Goal: Use online tool/utility: Use online tool/utility

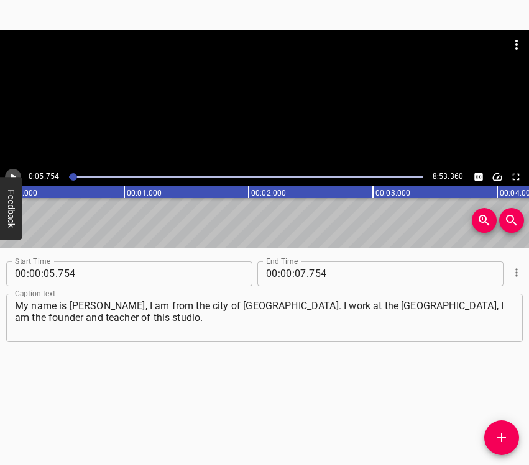
click at [16, 176] on icon "Play/Pause" at bounding box center [12, 177] width 11 height 11
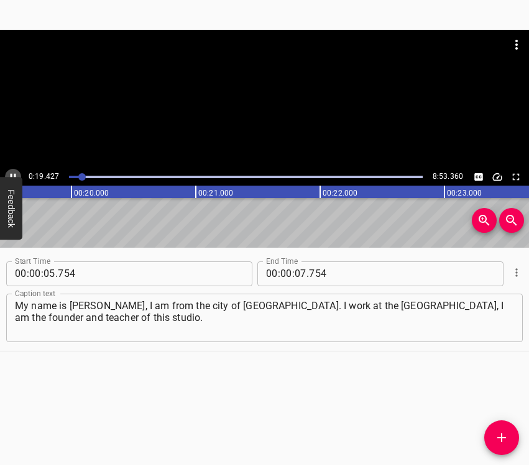
click at [14, 173] on icon "Play/Pause" at bounding box center [12, 177] width 11 height 11
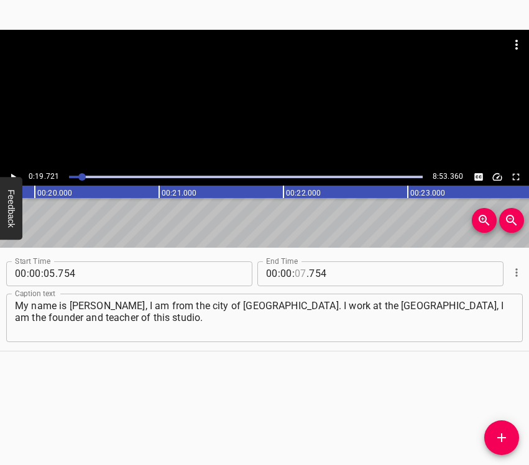
click at [295, 273] on input "number" at bounding box center [301, 274] width 12 height 25
type input "19"
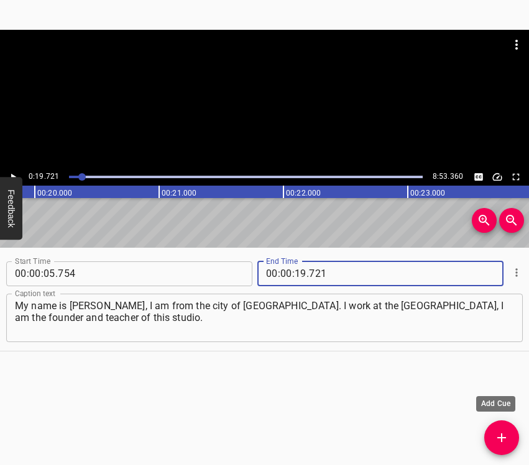
type input "721"
click at [493, 435] on span "Add Cue" at bounding box center [501, 438] width 35 height 15
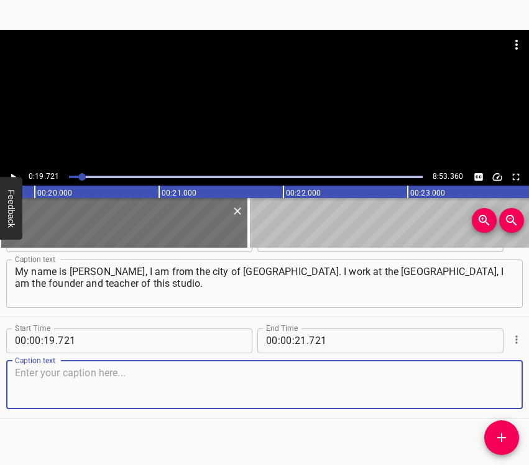
scroll to position [43, 0]
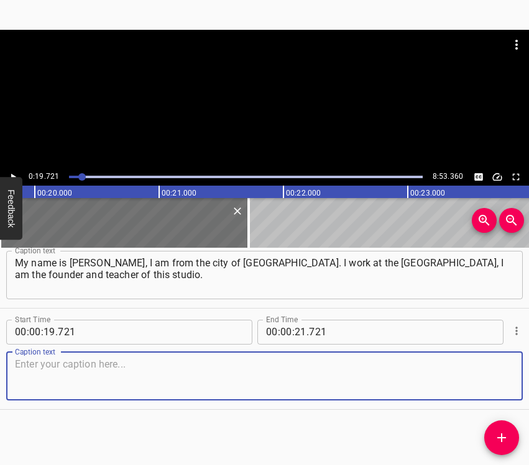
click at [491, 364] on textarea at bounding box center [264, 376] width 499 height 35
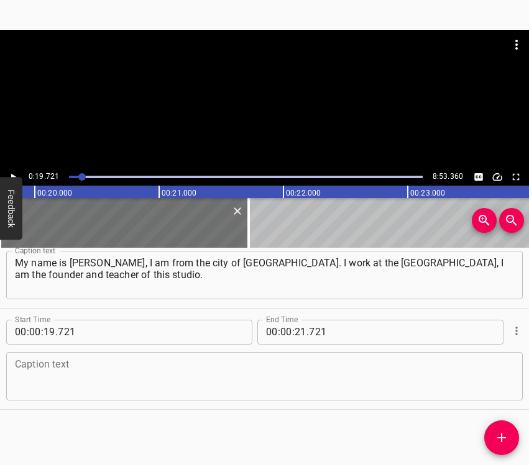
click at [450, 376] on textarea at bounding box center [264, 376] width 499 height 35
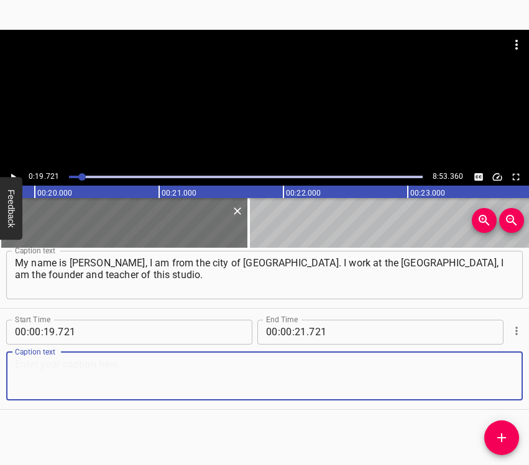
paste textarea "For me, it was a shock, and of course… Those were emotional moments. As a mothe…"
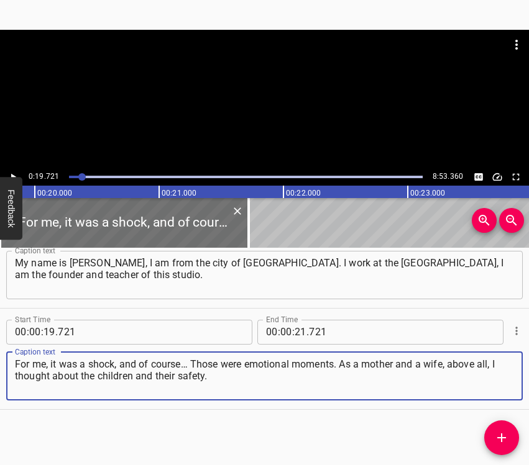
type textarea "For me, it was a shock, and of course… Those were emotional moments. As a mothe…"
click at [14, 175] on icon "Play/Pause" at bounding box center [12, 177] width 11 height 11
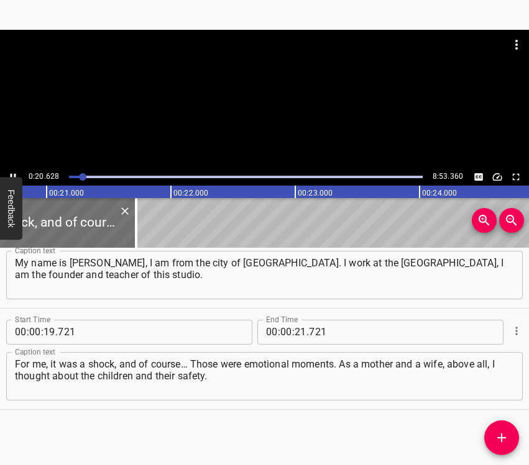
scroll to position [0, 2597]
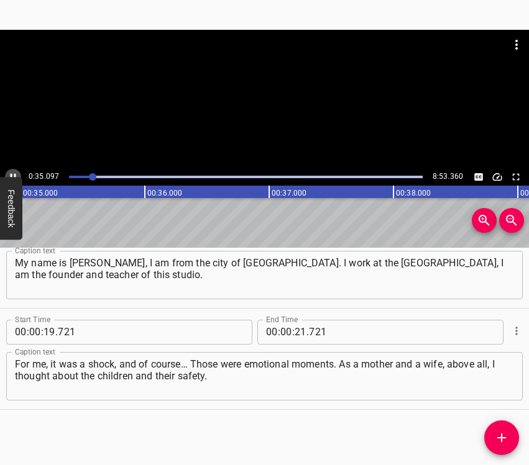
click at [14, 172] on icon "Play/Pause" at bounding box center [12, 177] width 11 height 11
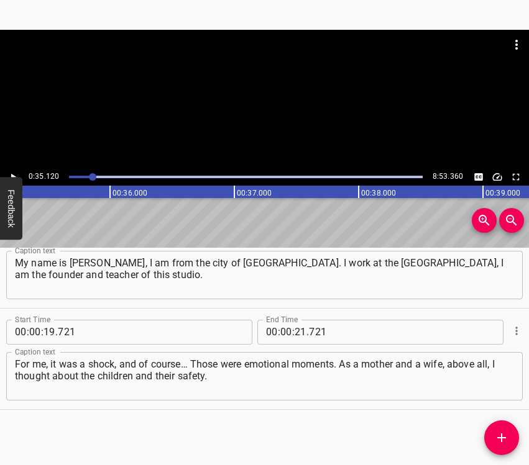
scroll to position [0, 4365]
click at [295, 329] on input "number" at bounding box center [301, 332] width 12 height 25
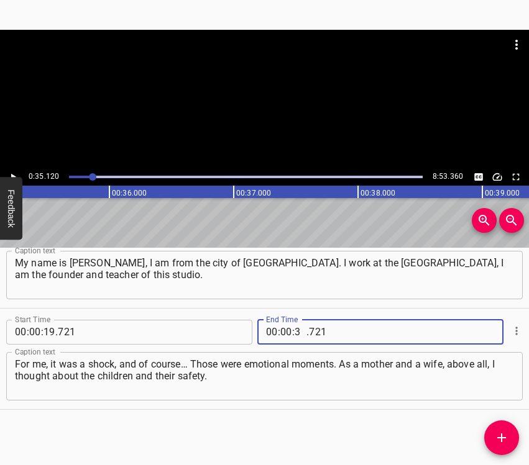
type input "35"
type input "120"
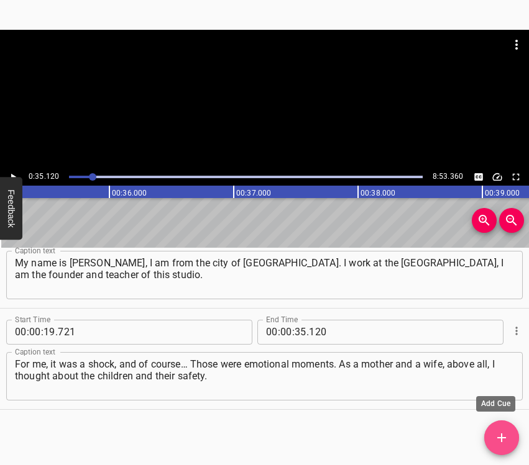
click at [498, 441] on icon "Add Cue" at bounding box center [501, 438] width 15 height 15
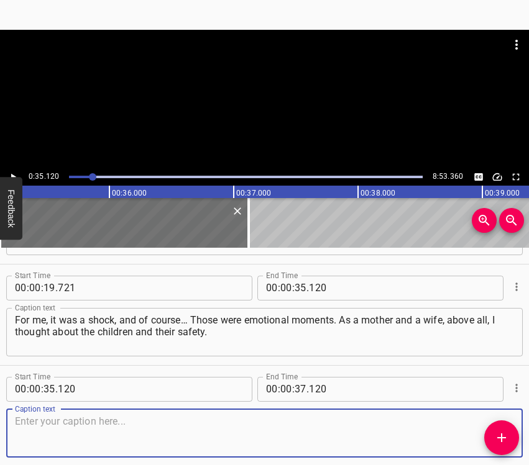
scroll to position [144, 0]
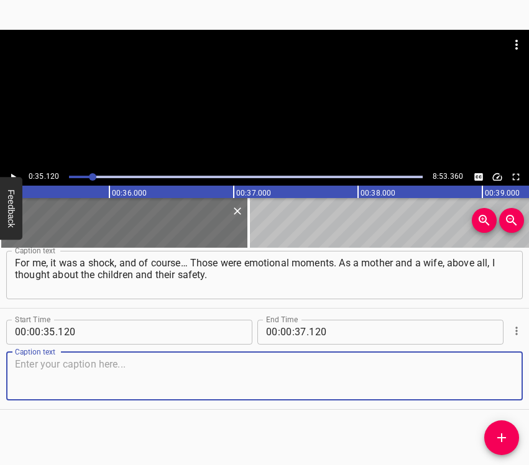
drag, startPoint x: 488, startPoint y: 377, endPoint x: 525, endPoint y: 354, distance: 43.8
click at [490, 374] on textarea at bounding box center [264, 376] width 499 height 35
click at [220, 369] on textarea at bounding box center [264, 376] width 499 height 35
paste textarea "We live near [GEOGRAPHIC_DATA], and hearing those explosions, I could not come …"
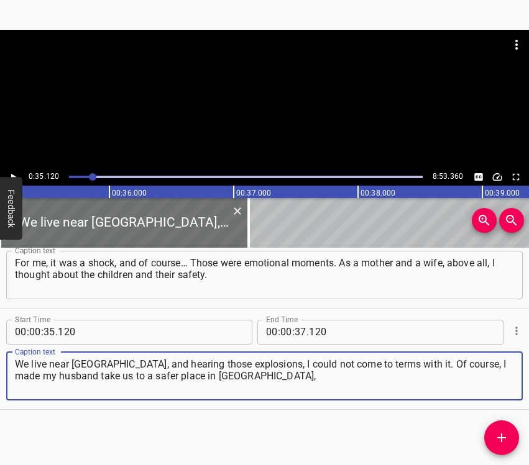
type textarea "We live near [GEOGRAPHIC_DATA], and hearing those explosions, I could not come …"
click at [14, 175] on icon "Play/Pause" at bounding box center [12, 177] width 11 height 11
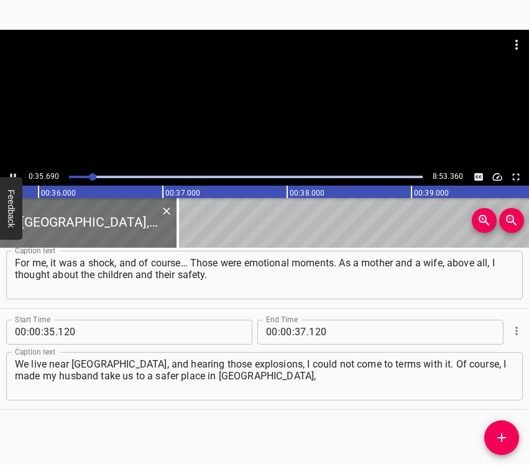
scroll to position [0, 4468]
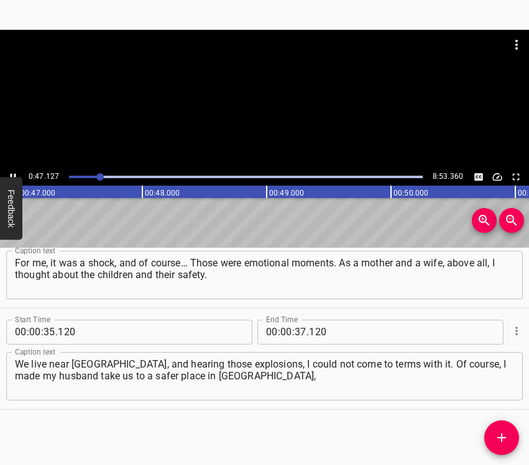
click at [13, 174] on icon "Play/Pause" at bounding box center [12, 177] width 11 height 11
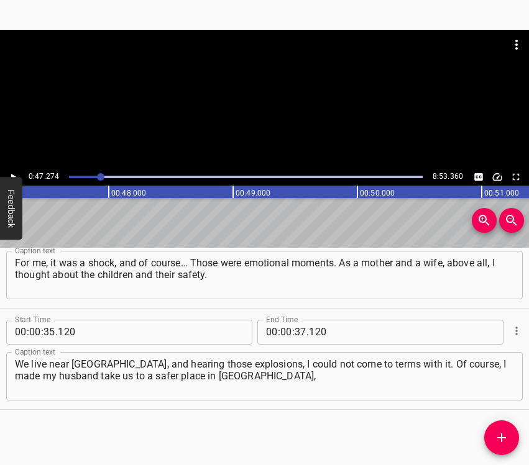
scroll to position [0, 5875]
click at [16, 172] on icon "Play/Pause" at bounding box center [12, 177] width 11 height 11
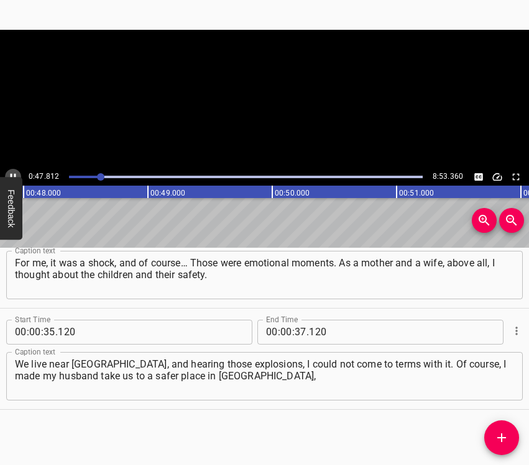
click at [16, 172] on icon "Play/Pause" at bounding box center [12, 177] width 11 height 11
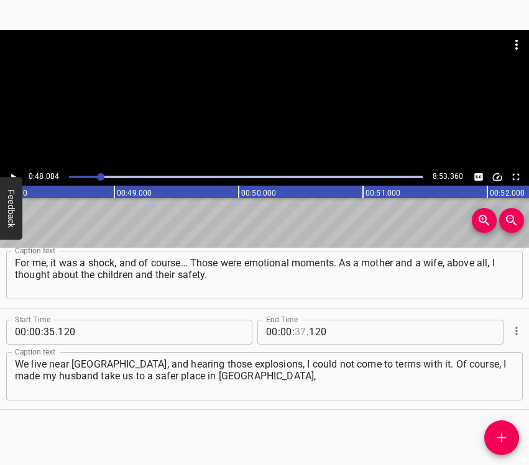
click at [296, 330] on input "number" at bounding box center [301, 332] width 12 height 25
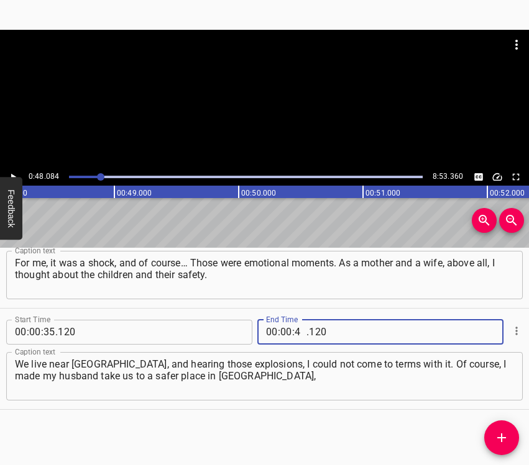
type input "48"
type input "084"
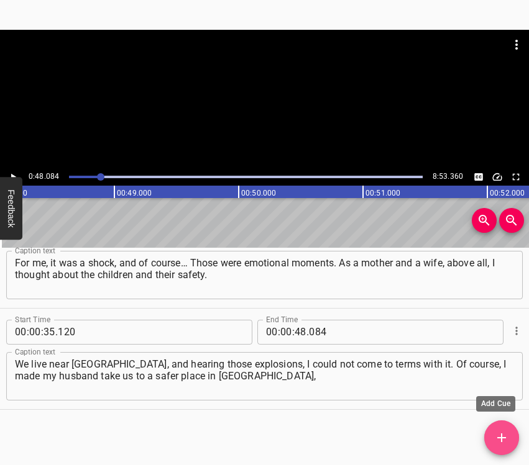
click at [500, 436] on icon "Add Cue" at bounding box center [501, 438] width 15 height 15
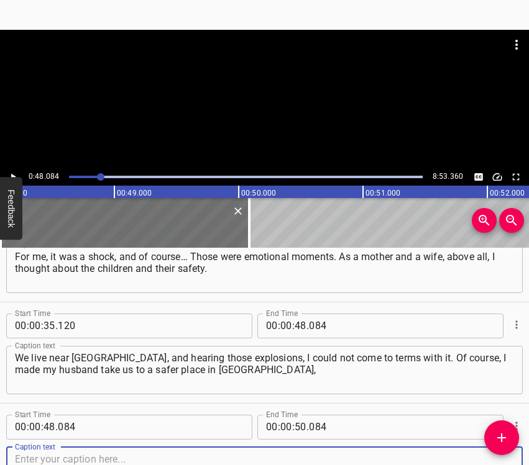
scroll to position [245, 0]
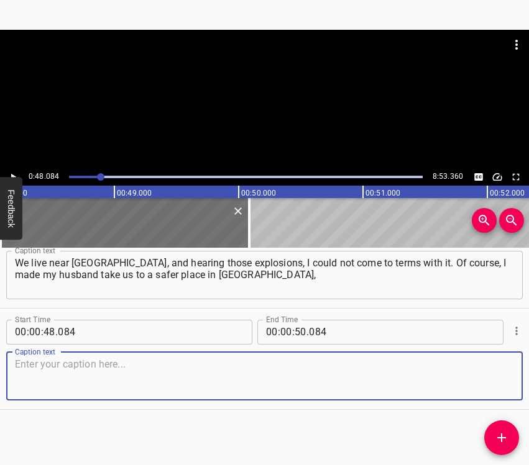
click at [485, 375] on textarea at bounding box center [264, 376] width 499 height 35
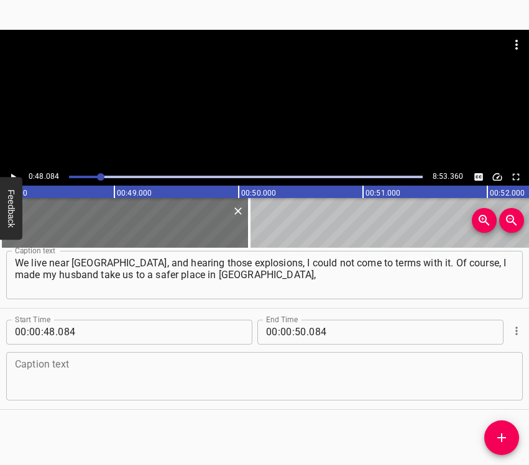
click at [41, 366] on textarea at bounding box center [264, 376] width 499 height 35
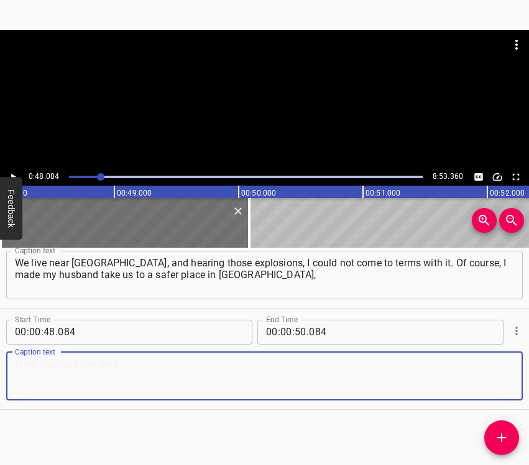
paste textarea "to [GEOGRAPHIC_DATA], and we stayed there for about two and a half months in sa…"
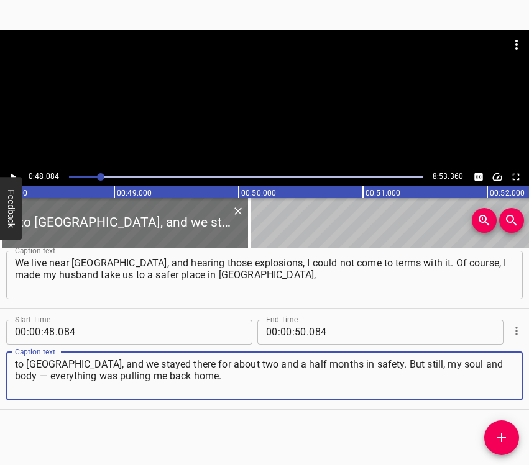
type textarea "to [GEOGRAPHIC_DATA], and we stayed there for about two and a half months in sa…"
click at [7, 172] on button "Play/Pause" at bounding box center [13, 177] width 16 height 16
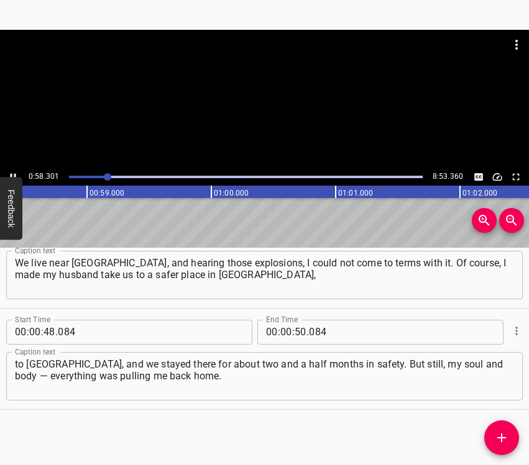
scroll to position [0, 7278]
click at [11, 172] on icon "Play/Pause" at bounding box center [12, 177] width 11 height 11
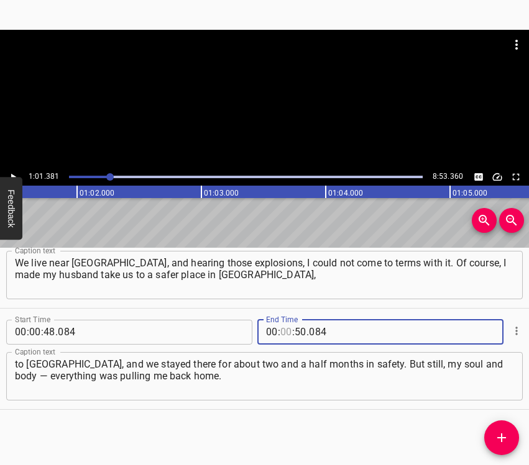
click at [280, 332] on input "number" at bounding box center [286, 332] width 12 height 25
type input "01"
type input "381"
click at [496, 438] on icon "Add Cue" at bounding box center [501, 438] width 15 height 15
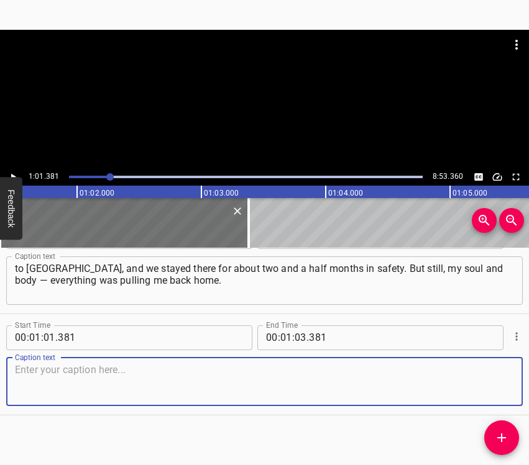
scroll to position [347, 0]
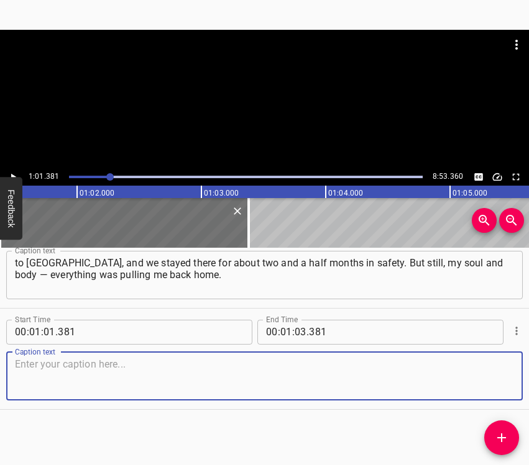
drag, startPoint x: 497, startPoint y: 378, endPoint x: 506, endPoint y: 372, distance: 10.9
click at [501, 375] on textarea at bounding box center [264, 376] width 499 height 35
click at [44, 378] on textarea at bounding box center [264, 376] width 499 height 35
paste textarea "I did not know what to do next, where to move. Realizing… Looking at the mounta…"
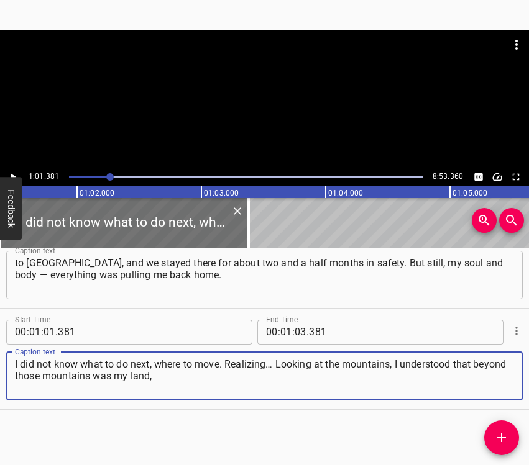
type textarea "I did not know what to do next, where to move. Realizing… Looking at the mounta…"
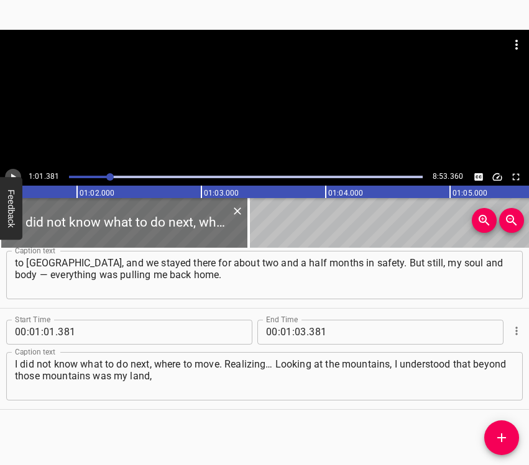
click at [19, 174] on button "Play/Pause" at bounding box center [13, 177] width 16 height 16
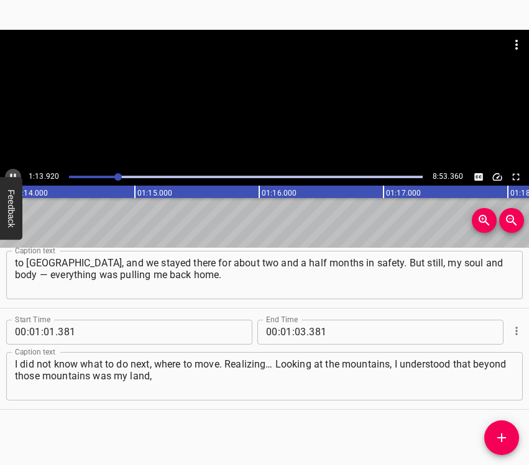
click at [14, 172] on icon "Play/Pause" at bounding box center [12, 177] width 11 height 11
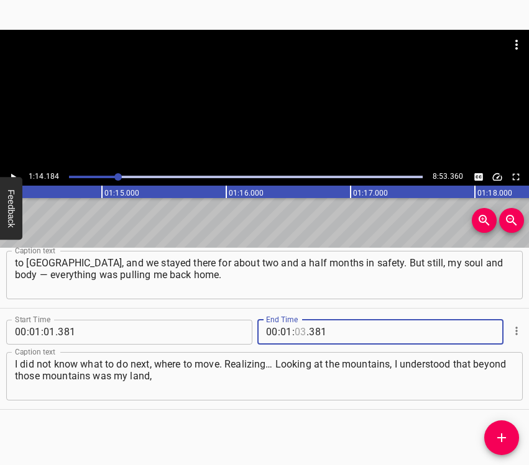
click at [295, 337] on input "number" at bounding box center [301, 332] width 12 height 25
type input "14"
type input "184"
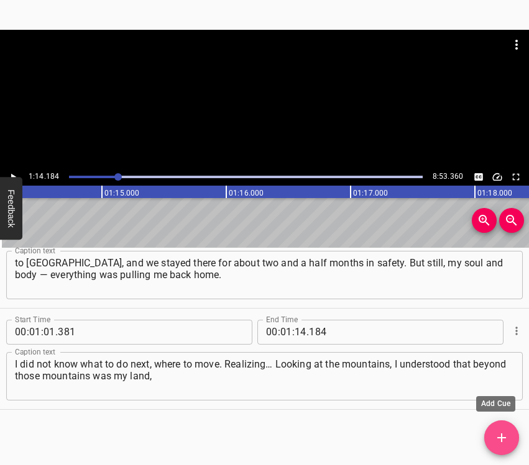
click at [499, 442] on icon "Add Cue" at bounding box center [501, 438] width 15 height 15
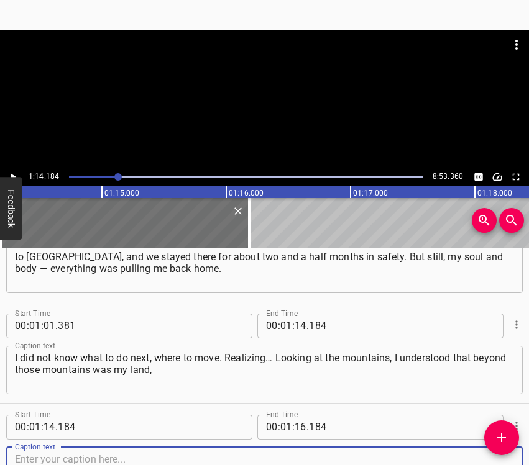
scroll to position [448, 0]
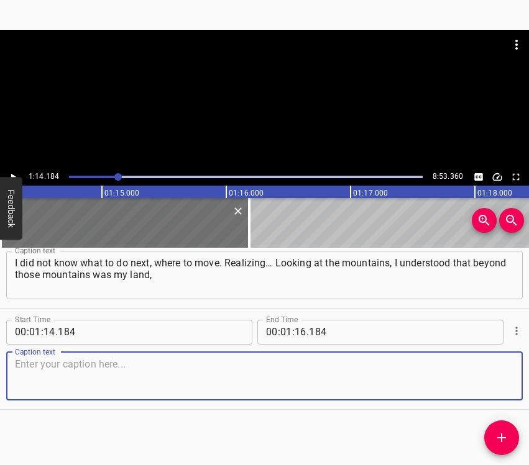
drag, startPoint x: 490, startPoint y: 381, endPoint x: 526, endPoint y: 356, distance: 44.3
click at [490, 380] on textarea at bounding box center [264, 376] width 499 height 35
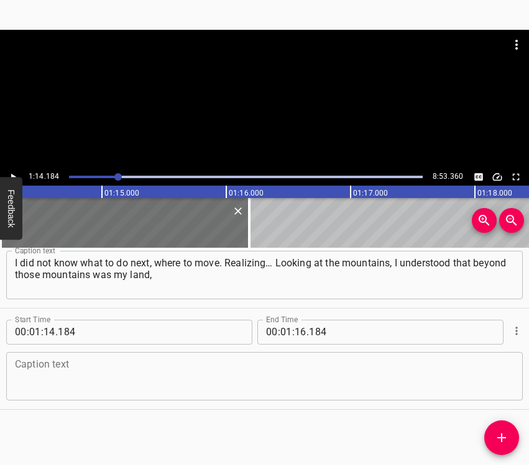
click at [60, 373] on textarea at bounding box center [264, 376] width 499 height 35
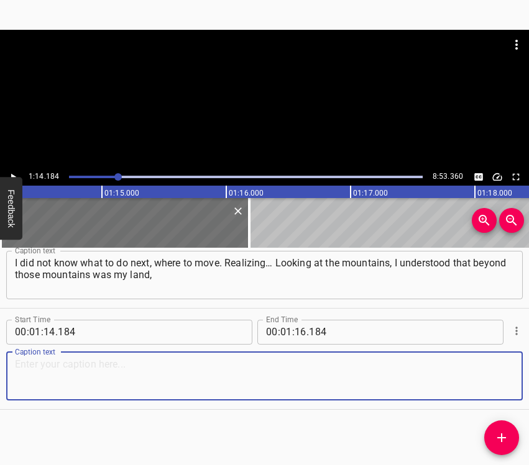
paste textarea "my native city, where the war was going on. It was frightening for me, of cours…"
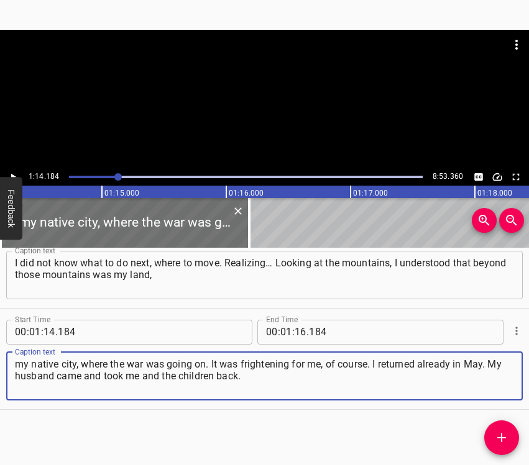
type textarea "my native city, where the war was going on. It was frightening for me, of cours…"
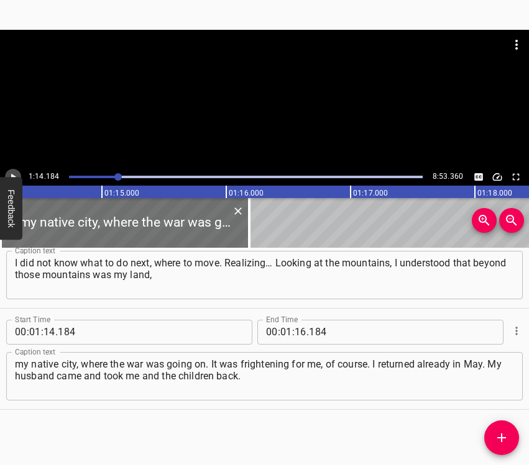
click at [17, 173] on icon "Play/Pause" at bounding box center [12, 177] width 11 height 11
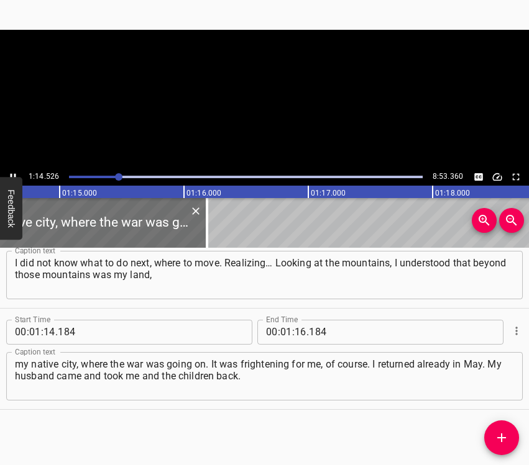
scroll to position [0, 9263]
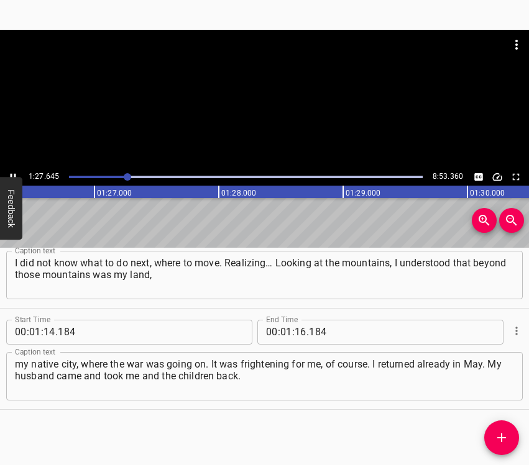
click at [11, 172] on icon "Play/Pause" at bounding box center [12, 177] width 11 height 11
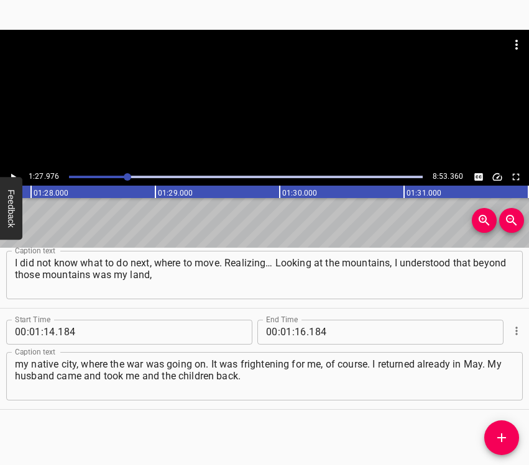
scroll to position [0, 10935]
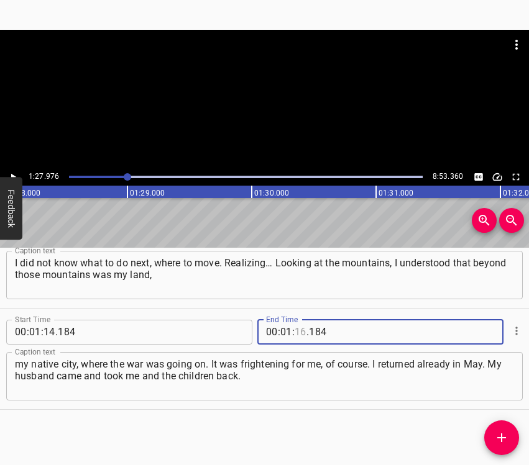
click at [300, 329] on input "number" at bounding box center [301, 332] width 12 height 25
type input "27"
type input "976"
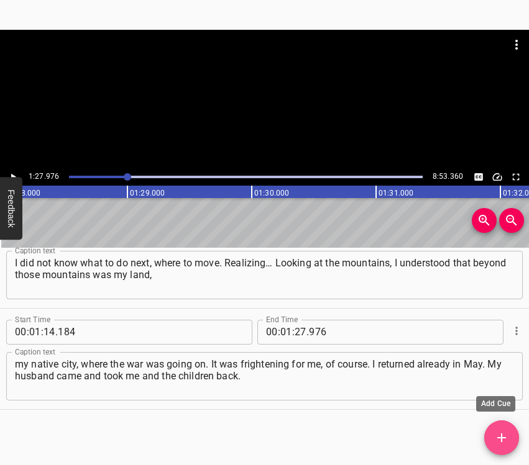
click at [504, 438] on icon "Add Cue" at bounding box center [501, 438] width 9 height 9
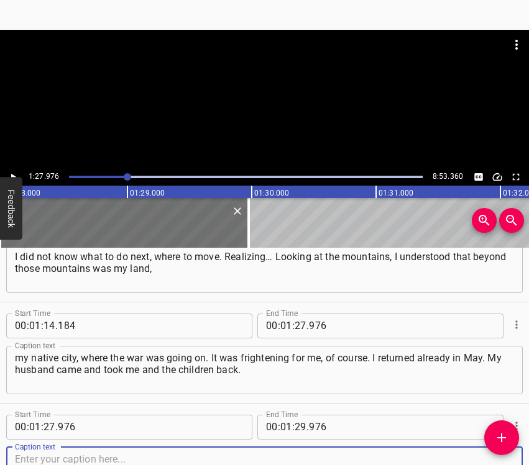
scroll to position [549, 0]
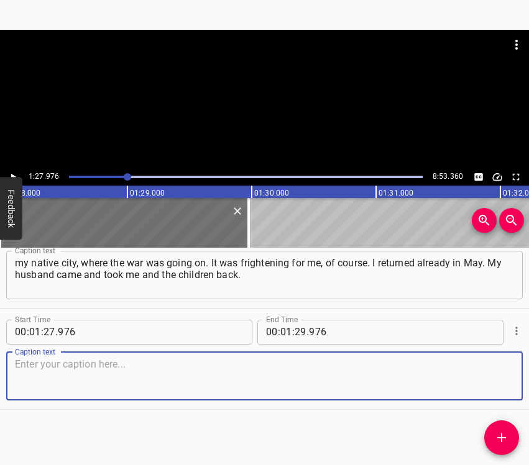
drag, startPoint x: 484, startPoint y: 385, endPoint x: 528, endPoint y: 355, distance: 53.3
click at [487, 380] on textarea at bounding box center [264, 376] width 499 height 35
click at [163, 373] on textarea at bounding box center [264, 376] width 499 height 35
paste textarea "When I came home and was walking back, I heard an air raid alarm and realized… …"
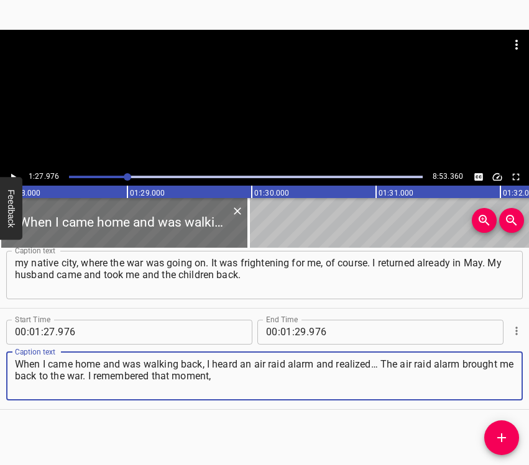
type textarea "When I came home and was walking back, I heard an air raid alarm and realized… …"
click at [12, 172] on icon "Play/Pause" at bounding box center [12, 177] width 11 height 11
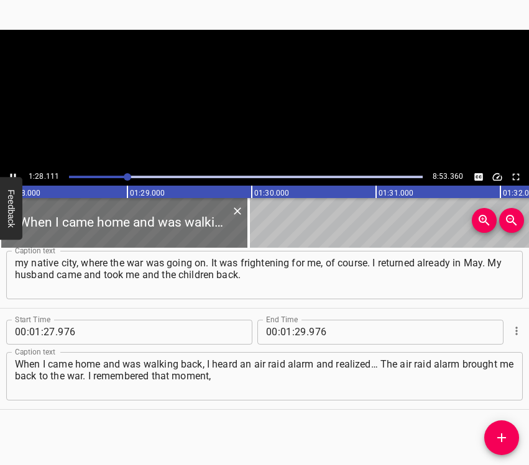
scroll to position [0, 10951]
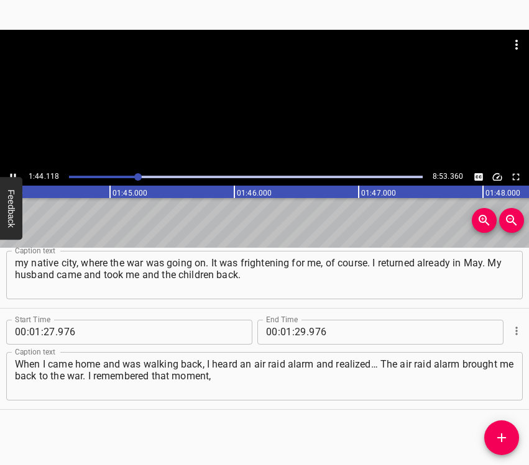
click at [13, 172] on icon "Play/Pause" at bounding box center [12, 177] width 11 height 11
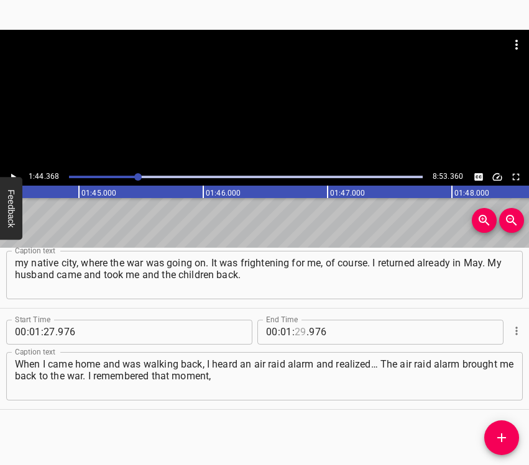
click at [295, 331] on input "number" at bounding box center [301, 332] width 12 height 25
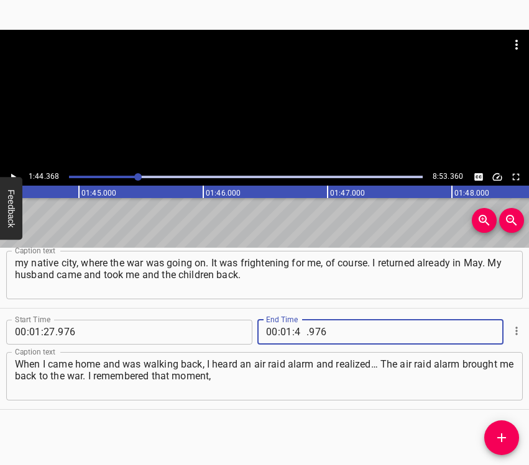
type input "44"
type input "368"
click at [493, 436] on span "Add Cue" at bounding box center [501, 438] width 35 height 15
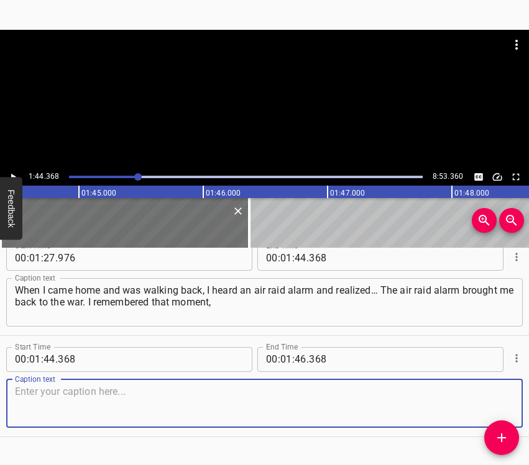
scroll to position [651, 0]
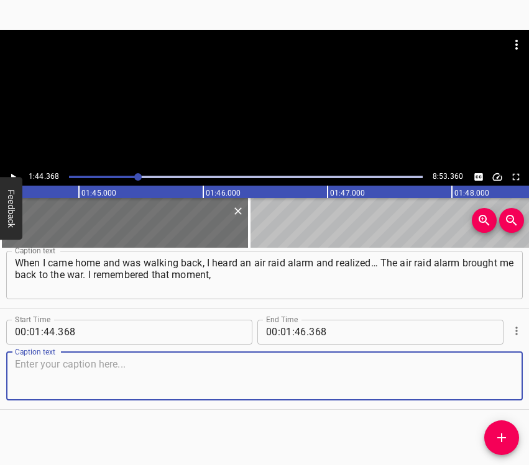
drag, startPoint x: 501, startPoint y: 377, endPoint x: 505, endPoint y: 371, distance: 6.7
click at [501, 376] on textarea at bounding box center [264, 376] width 499 height 35
click at [74, 368] on textarea at bounding box center [264, 376] width 499 height 35
paste textarea "probably for the rest of my life. Because when you are walking happily from you…"
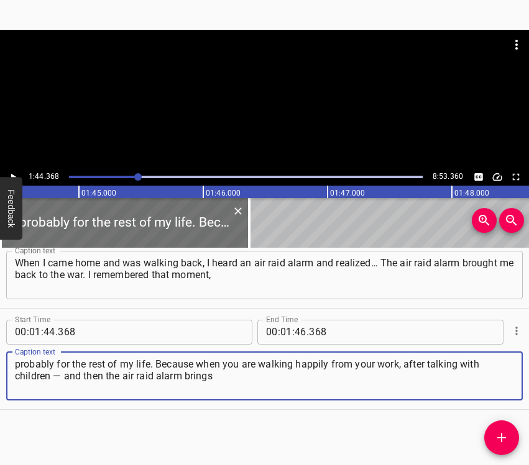
type textarea "probably for the rest of my life. Because when you are walking happily from you…"
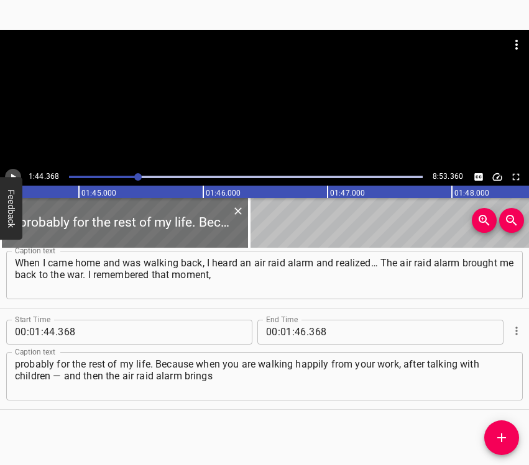
click at [16, 176] on icon "Play/Pause" at bounding box center [12, 177] width 11 height 11
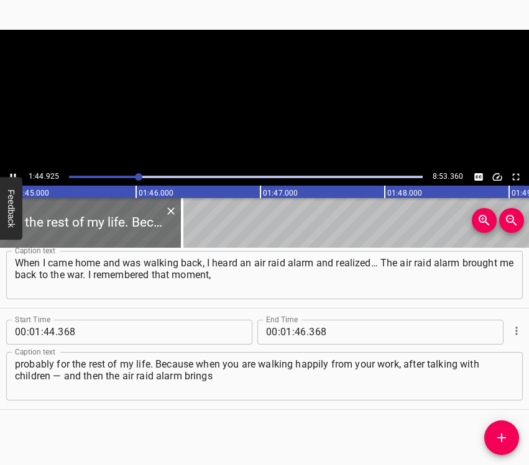
scroll to position [0, 13041]
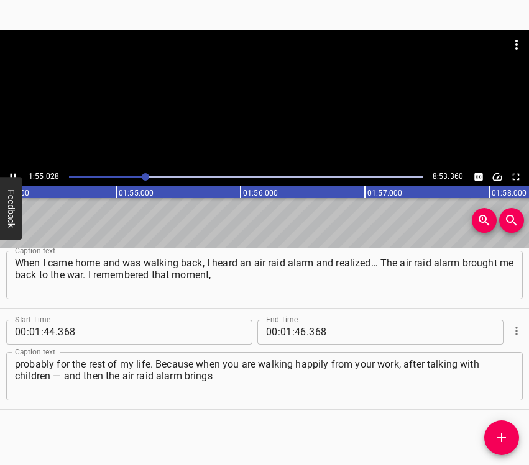
click at [11, 175] on body "Caption Editor Batch Transcribe Login Sign Up Privacy Contact 1:55.028 8:53.360…" at bounding box center [264, 232] width 529 height 465
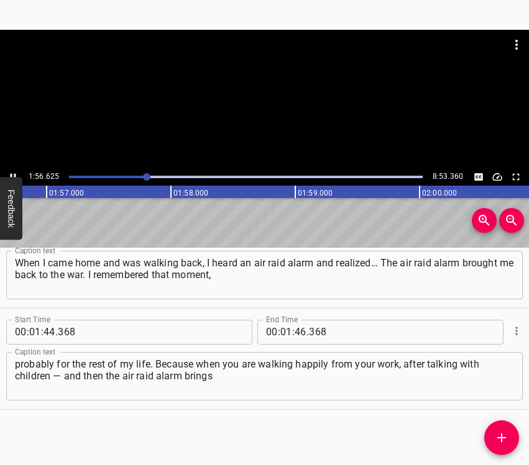
click at [142, 175] on div at bounding box center [246, 176] width 369 height 17
click at [13, 175] on icon "Play/Pause" at bounding box center [12, 177] width 11 height 11
click at [295, 324] on input "number" at bounding box center [301, 332] width 12 height 25
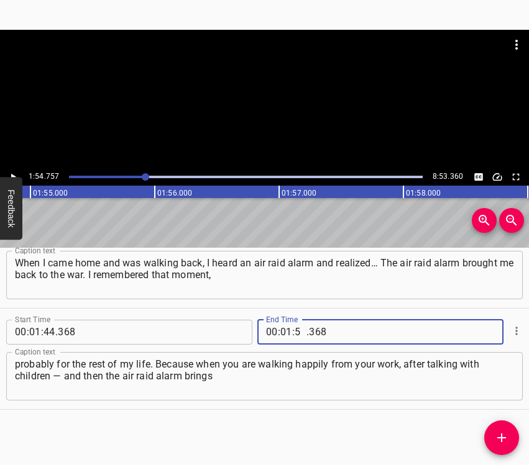
type input "54"
type input "757"
click at [511, 439] on span "Add Cue" at bounding box center [501, 438] width 35 height 15
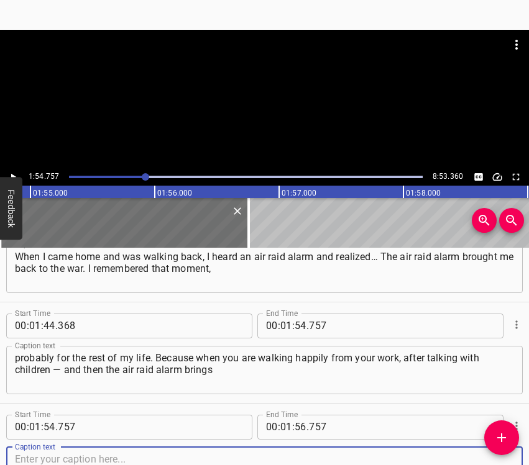
scroll to position [752, 0]
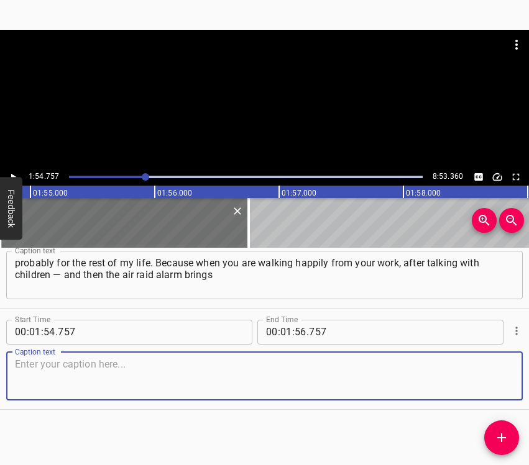
click at [490, 378] on textarea at bounding box center [264, 376] width 499 height 35
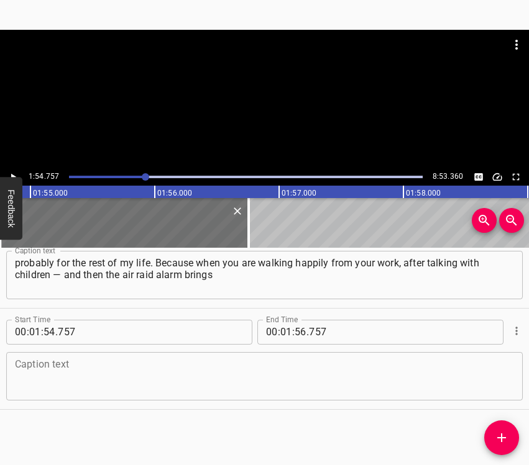
click at [60, 367] on textarea at bounding box center [264, 376] width 499 height 35
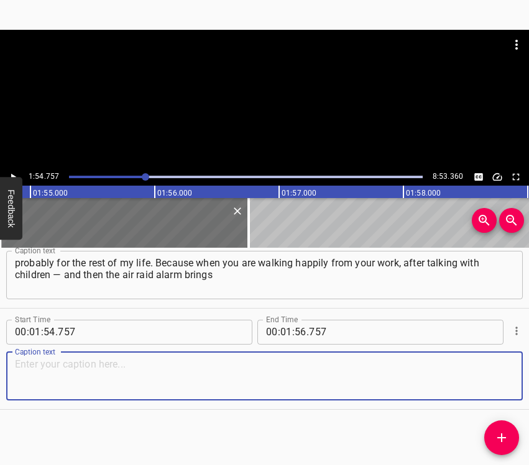
paste textarea "you back to the war. It imprinted itself in my memory so deeply that I remember…"
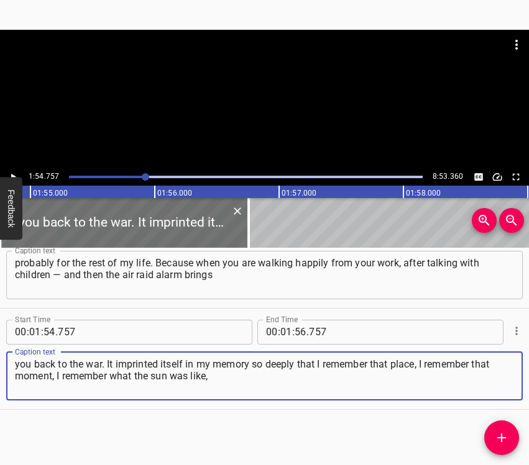
type textarea "you back to the war. It imprinted itself in my memory so deeply that I remember…"
click at [16, 176] on icon "Play/Pause" at bounding box center [12, 177] width 11 height 11
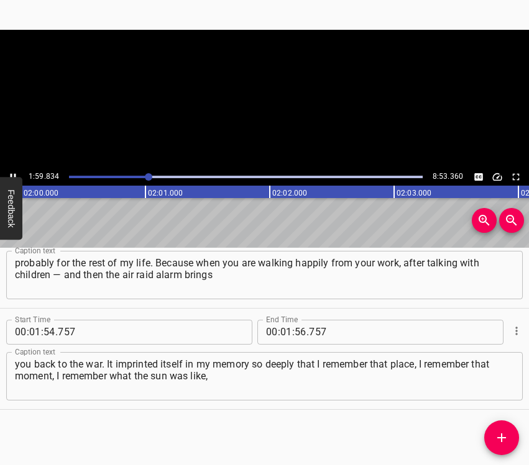
scroll to position [0, 14926]
click at [17, 172] on icon "Play/Pause" at bounding box center [12, 177] width 11 height 11
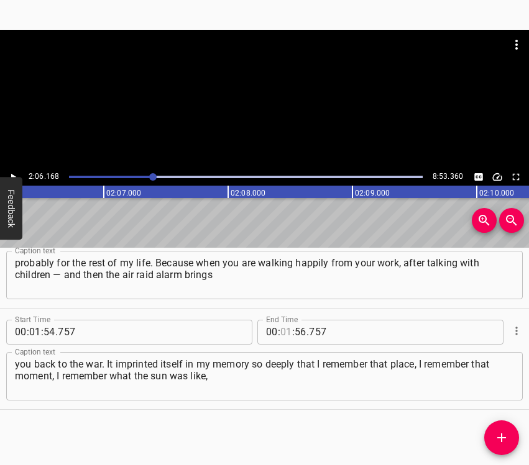
click at [285, 323] on input "number" at bounding box center [286, 332] width 12 height 25
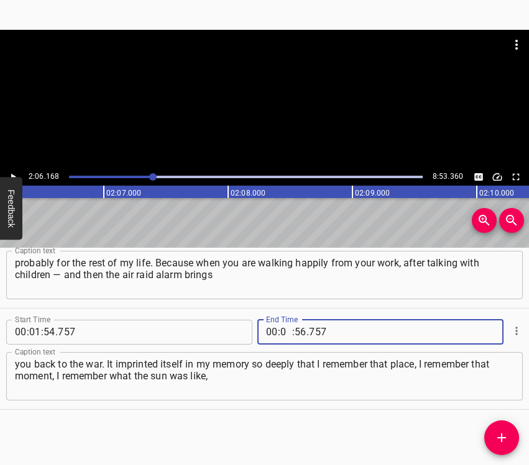
type input "02"
type input "06"
type input "168"
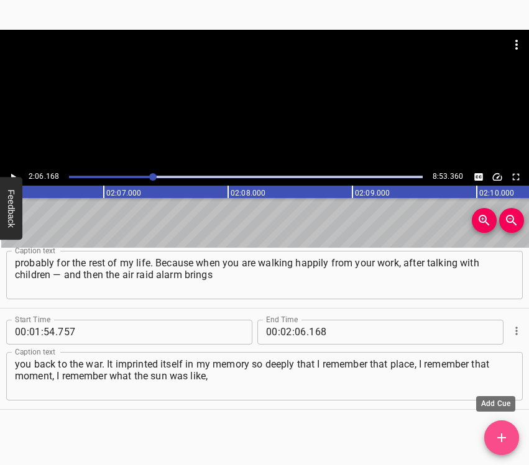
click at [498, 438] on icon "Add Cue" at bounding box center [501, 438] width 9 height 9
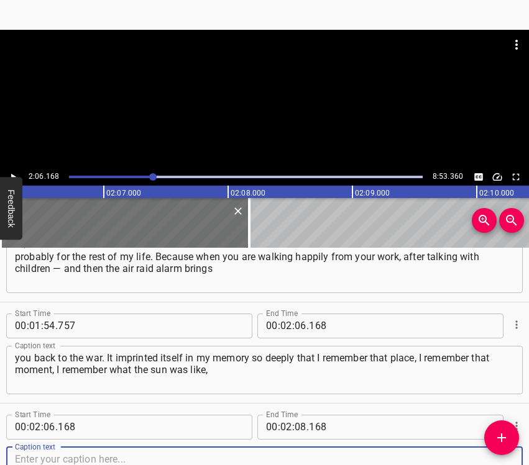
scroll to position [853, 0]
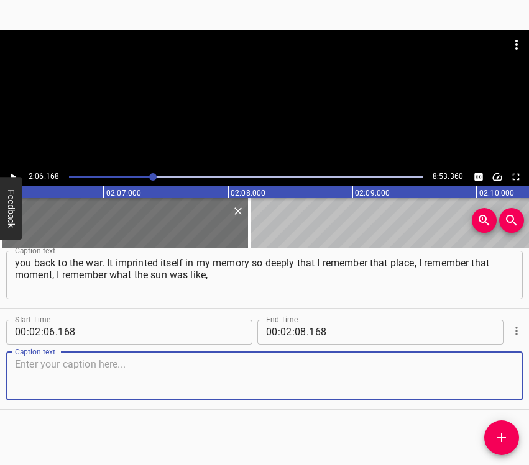
drag, startPoint x: 490, startPoint y: 371, endPoint x: 523, endPoint y: 362, distance: 34.8
click at [492, 371] on textarea at bounding box center [264, 376] width 499 height 35
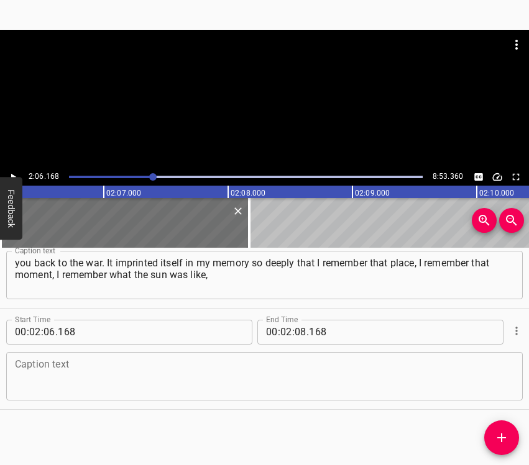
click at [23, 385] on textarea at bounding box center [264, 376] width 499 height 35
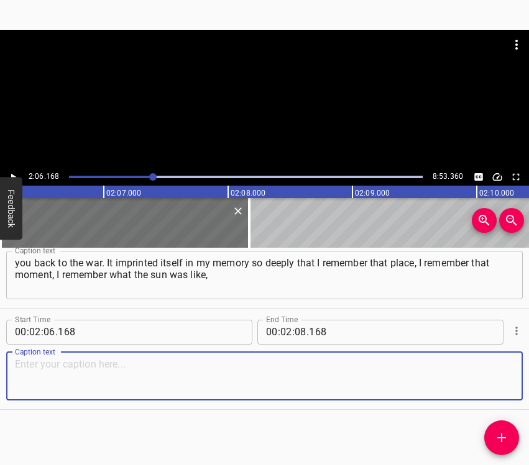
paste textarea "what colors were around, what the sky looked like. And it truly scared me. Life…"
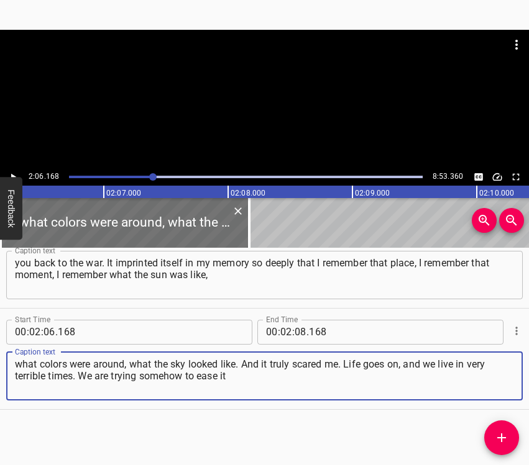
type textarea "what colors were around, what the sky looked like. And it truly scared me. Life…"
click at [15, 175] on icon "Play/Pause" at bounding box center [12, 177] width 11 height 11
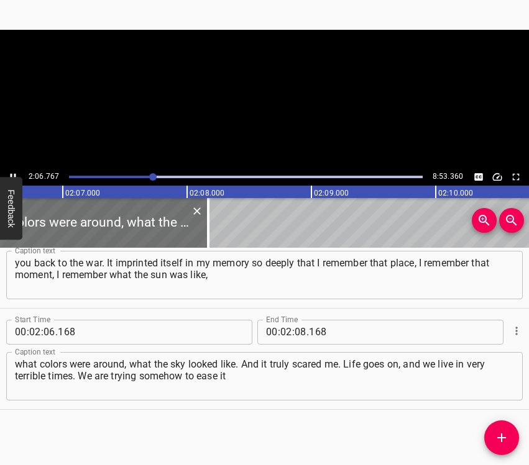
scroll to position [0, 15742]
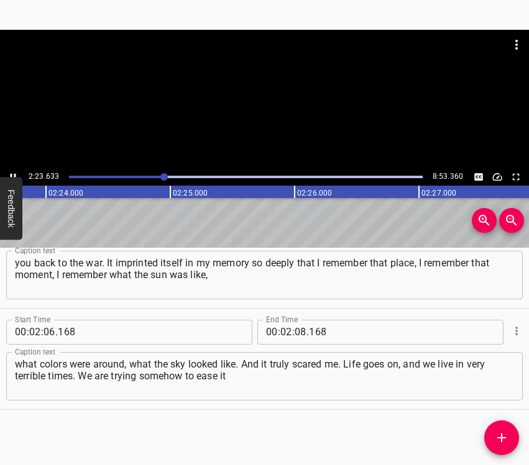
click at [14, 173] on icon "Play/Pause" at bounding box center [12, 177] width 11 height 11
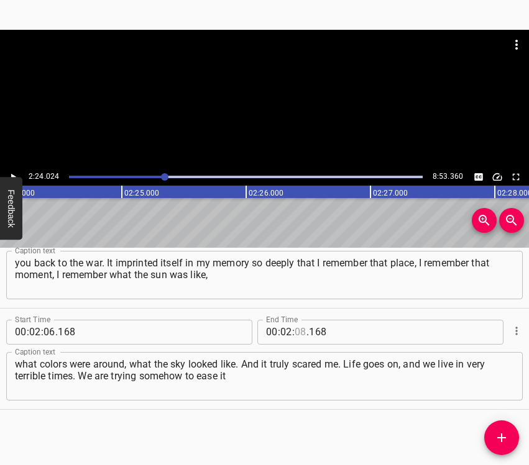
click at [295, 331] on input "number" at bounding box center [301, 332] width 12 height 25
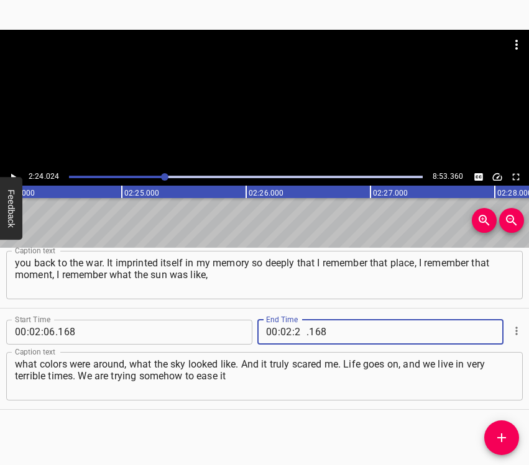
type input "24"
type input "024"
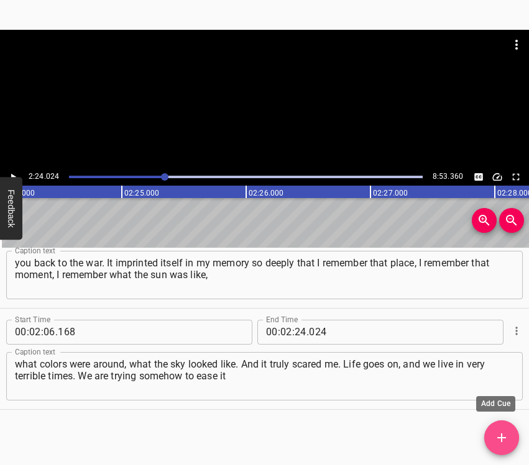
click at [506, 430] on button "Add Cue" at bounding box center [501, 438] width 35 height 35
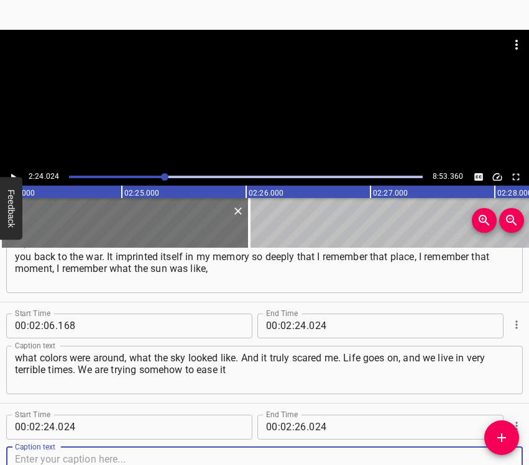
scroll to position [955, 0]
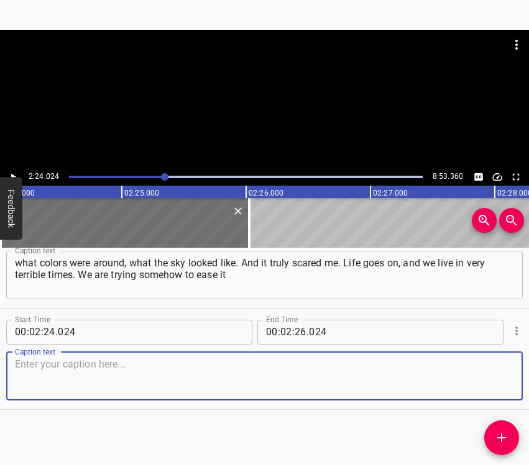
drag, startPoint x: 482, startPoint y: 378, endPoint x: 527, endPoint y: 369, distance: 45.7
click at [488, 375] on textarea at bounding box center [264, 376] width 499 height 35
click at [53, 380] on textarea at bounding box center [264, 376] width 499 height 35
paste textarea "and make it better. Especially for children, because they are our future, and w…"
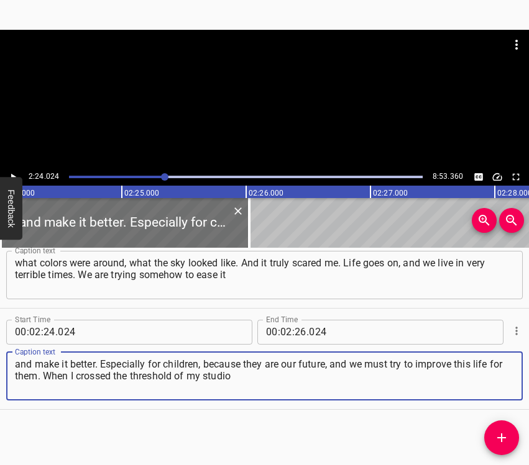
type textarea "and make it better. Especially for children, because they are our future, and w…"
click at [13, 170] on button "Play/Pause" at bounding box center [13, 177] width 16 height 16
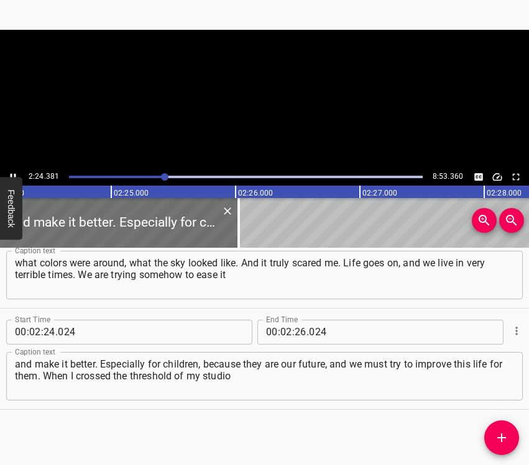
scroll to position [0, 17945]
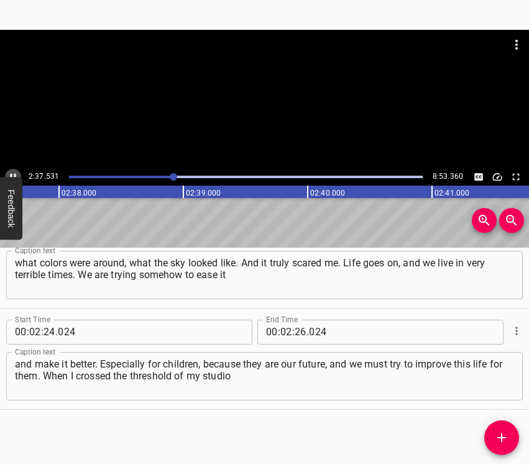
click at [9, 170] on button "Play/Pause" at bounding box center [13, 177] width 16 height 16
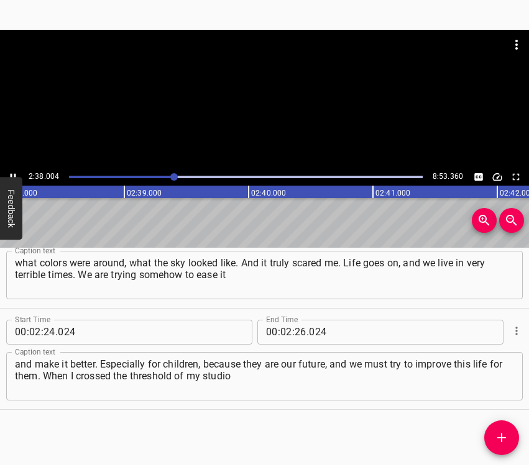
click at [9, 170] on button "Play/Pause" at bounding box center [13, 177] width 16 height 16
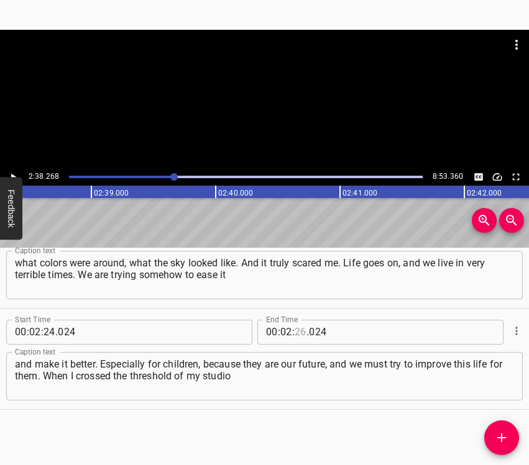
click at [296, 329] on input "number" at bounding box center [301, 332] width 12 height 25
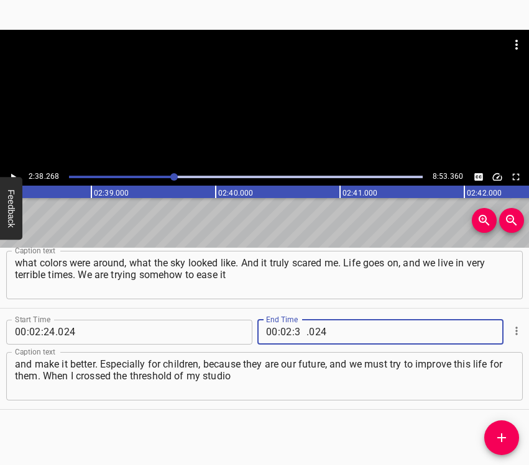
type input "38"
type input "268"
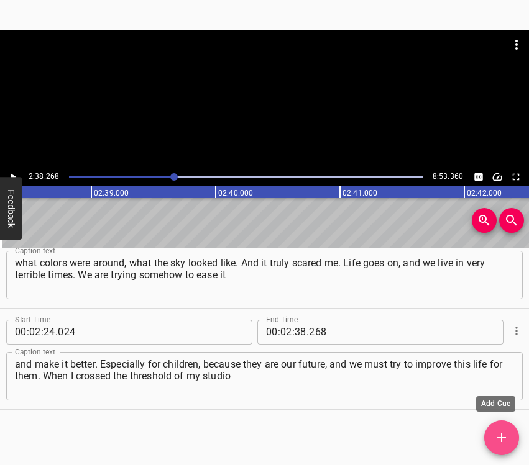
click at [502, 438] on icon "Add Cue" at bounding box center [501, 438] width 9 height 9
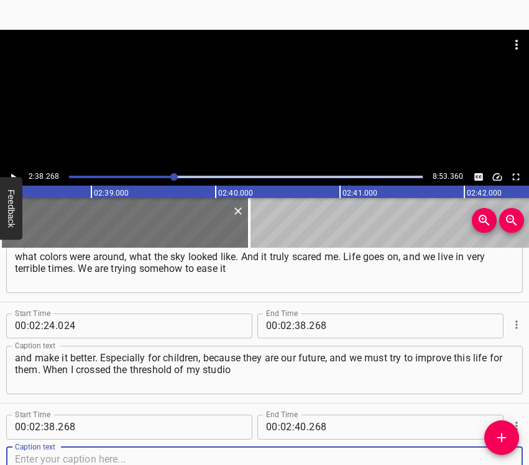
scroll to position [1056, 0]
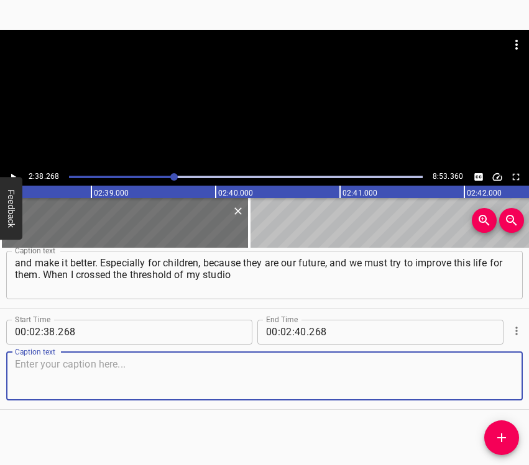
click at [496, 382] on textarea at bounding box center [264, 376] width 499 height 35
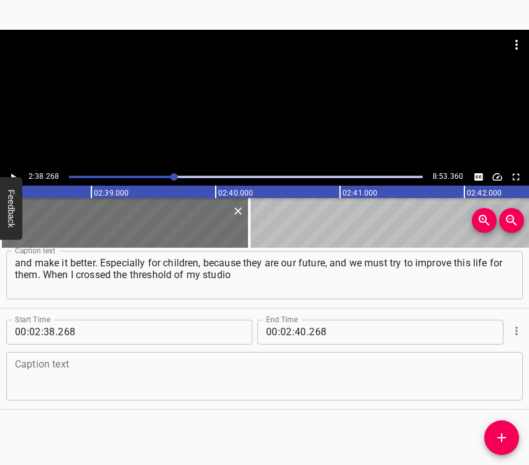
click at [142, 377] on textarea at bounding box center [264, 376] width 499 height 35
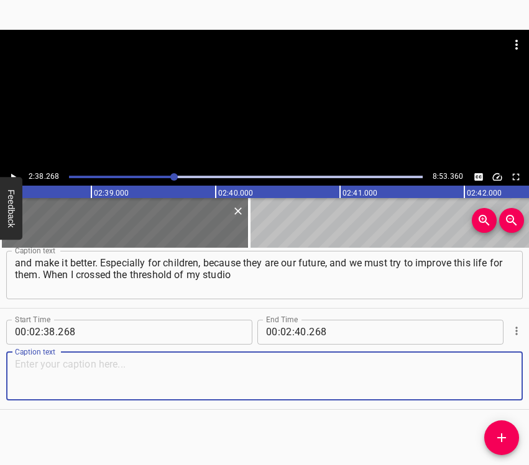
paste textarea "and saw my students who had remained in the city, I realized that my art, my wo…"
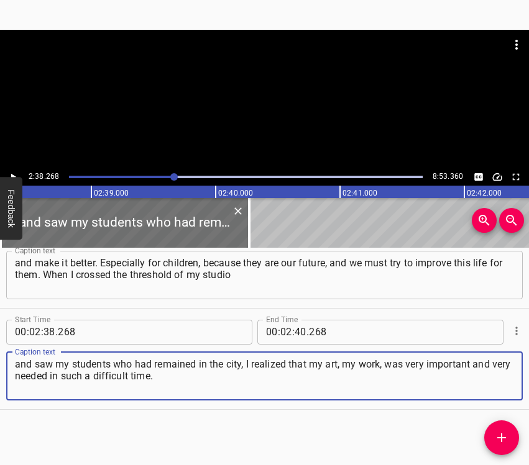
type textarea "and saw my students who had remained in the city, I realized that my art, my wo…"
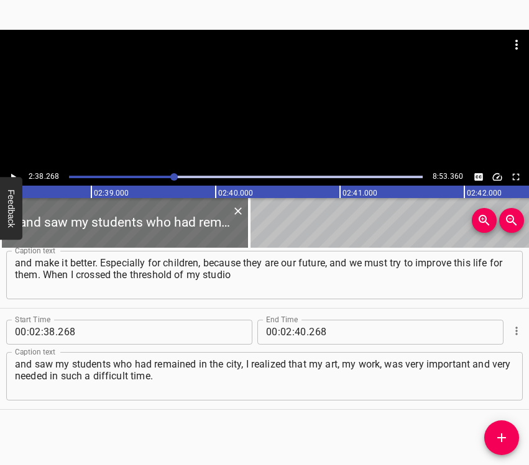
click at [18, 168] on div at bounding box center [264, 99] width 529 height 139
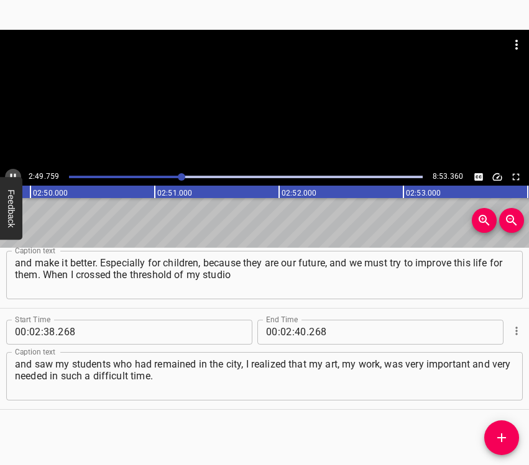
click at [13, 173] on icon "Play/Pause" at bounding box center [12, 177] width 11 height 11
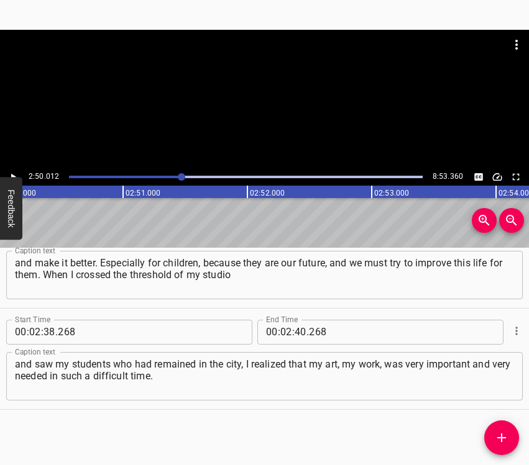
click at [13, 173] on icon "Play/Pause" at bounding box center [12, 177] width 11 height 11
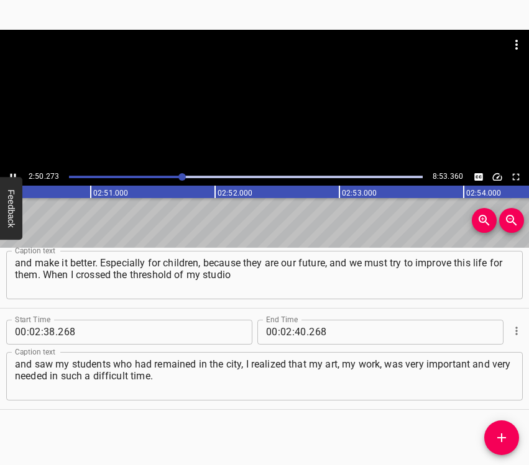
click at [13, 173] on icon "Play/Pause" at bounding box center [12, 177] width 11 height 11
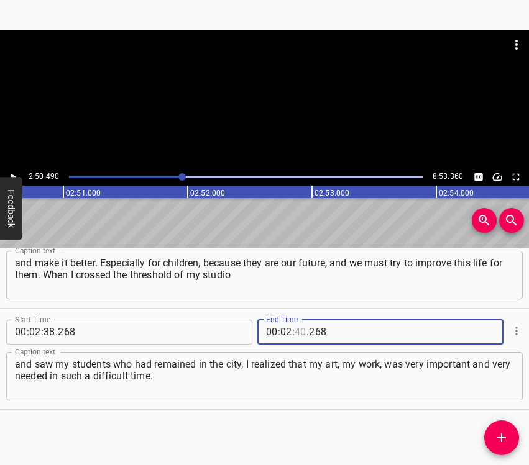
click at [295, 332] on input "number" at bounding box center [301, 332] width 12 height 25
type input "50"
type input "490"
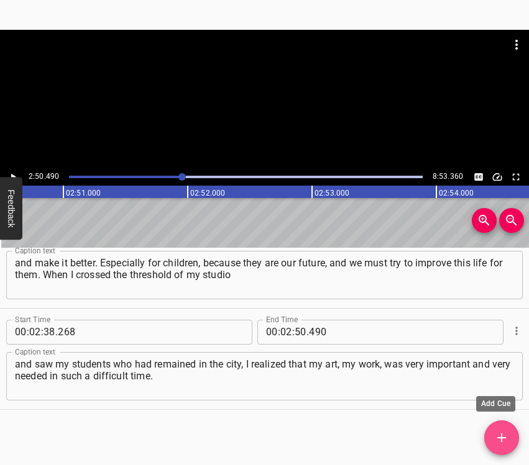
click at [505, 436] on icon "Add Cue" at bounding box center [501, 438] width 15 height 15
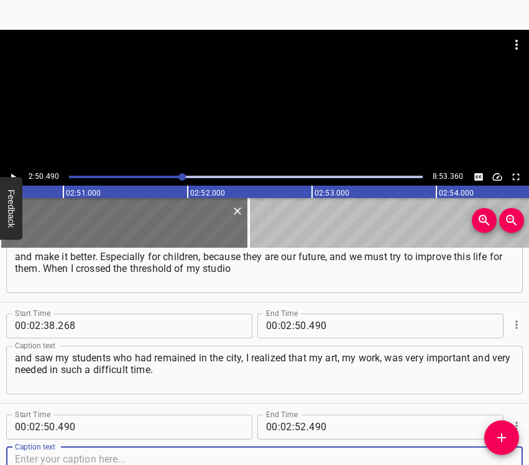
scroll to position [1157, 0]
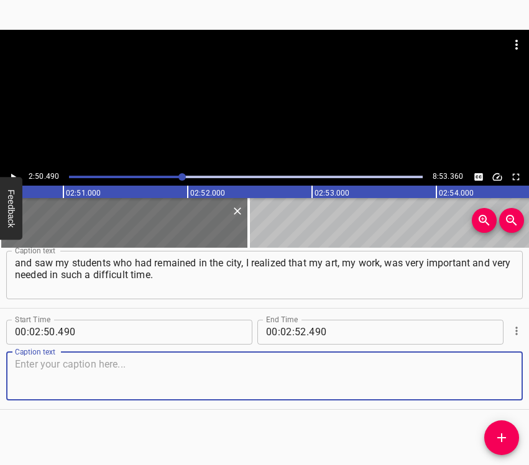
drag, startPoint x: 494, startPoint y: 380, endPoint x: 525, endPoint y: 365, distance: 34.7
click at [494, 379] on textarea at bounding box center [264, 376] width 499 height 35
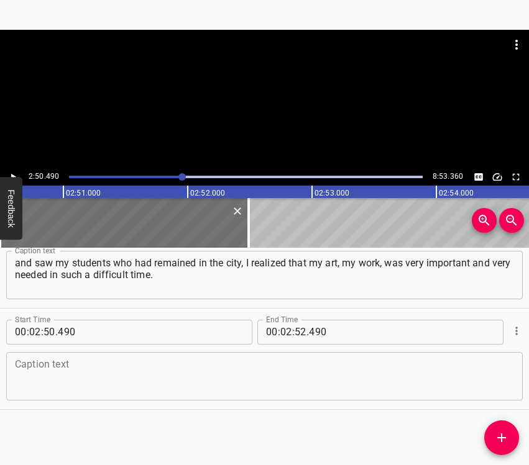
click at [81, 365] on textarea at bounding box center [264, 376] width 499 height 35
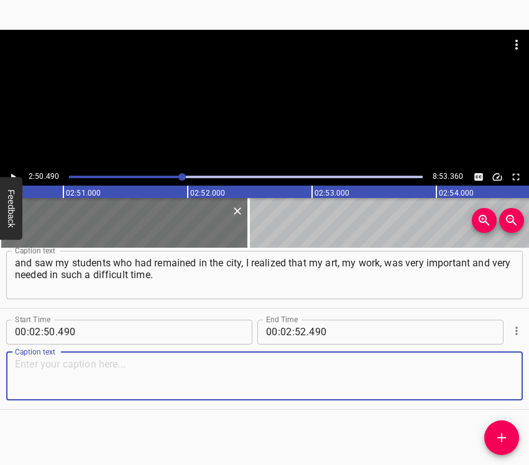
paste textarea "In fact, I forgot about the war. I immersed myself completely in work, and it g…"
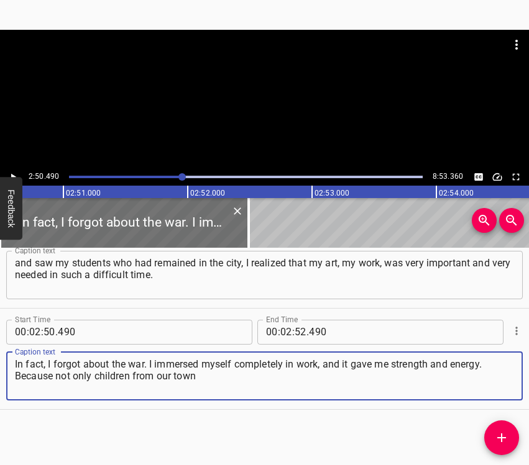
type textarea "In fact, I forgot about the war. I immersed myself completely in work, and it g…"
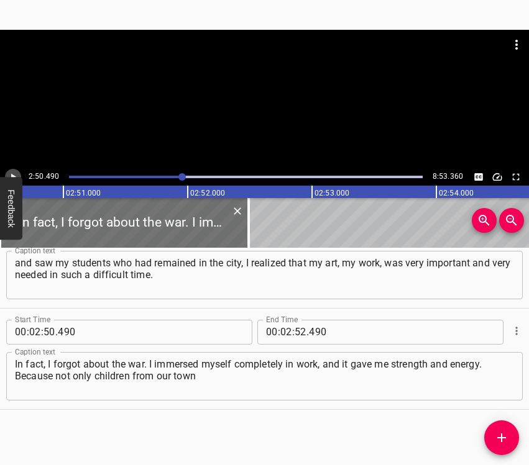
click at [15, 176] on icon "Play/Pause" at bounding box center [12, 177] width 11 height 11
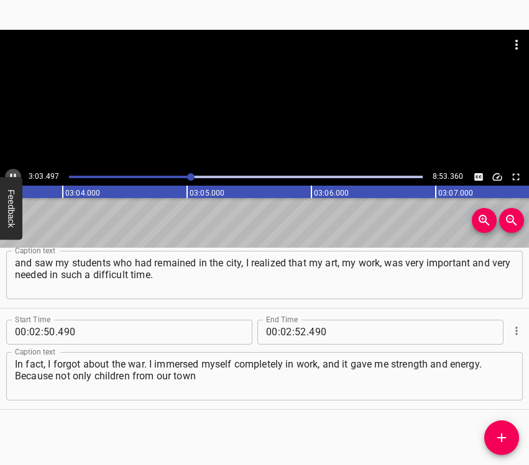
click at [12, 173] on icon "Play/Pause" at bounding box center [12, 177] width 11 height 11
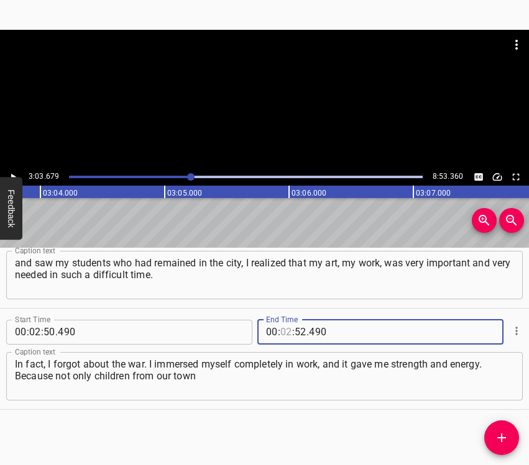
click at [285, 331] on input "number" at bounding box center [286, 332] width 12 height 25
type input "03"
type input "679"
click at [493, 439] on span "Add Cue" at bounding box center [501, 438] width 35 height 15
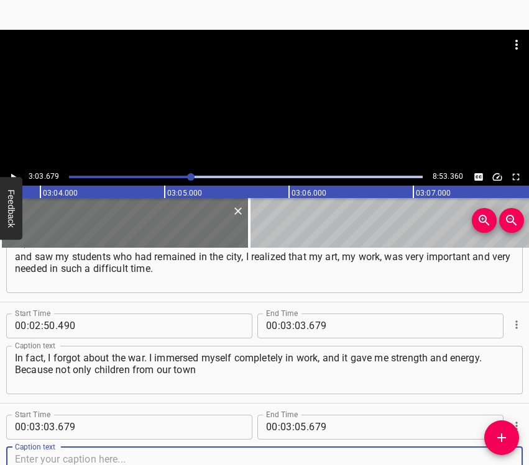
scroll to position [1258, 0]
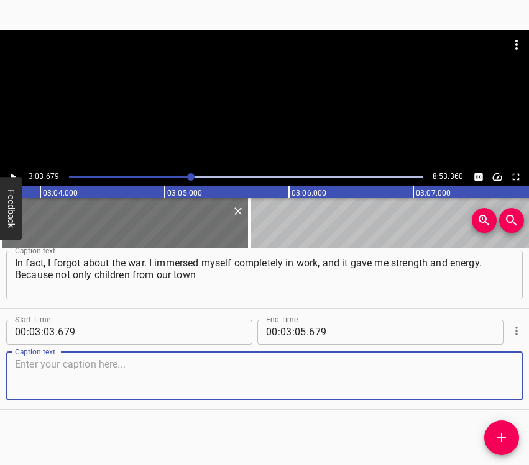
click at [492, 373] on textarea at bounding box center [264, 376] width 499 height 35
click at [55, 369] on textarea at bounding box center [264, 376] width 499 height 35
paste textarea "attended my studio, but also from other cities — such as [GEOGRAPHIC_DATA], [GE…"
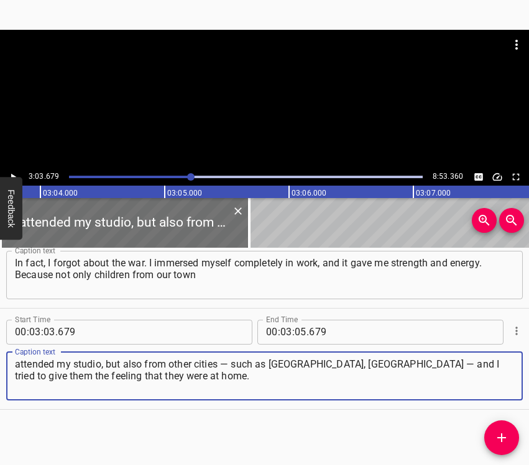
type textarea "attended my studio, but also from other cities — such as [GEOGRAPHIC_DATA], [GE…"
click at [16, 172] on icon "Play/Pause" at bounding box center [12, 177] width 11 height 11
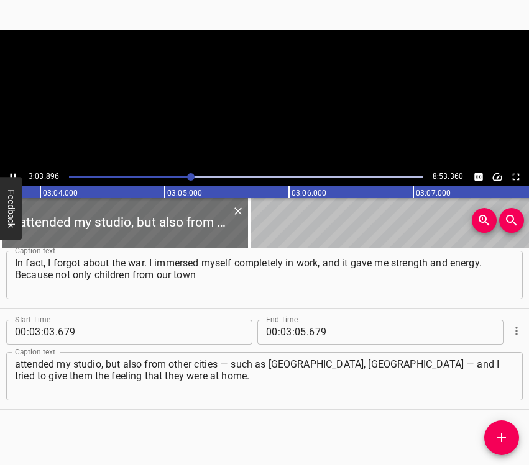
scroll to position [0, 22856]
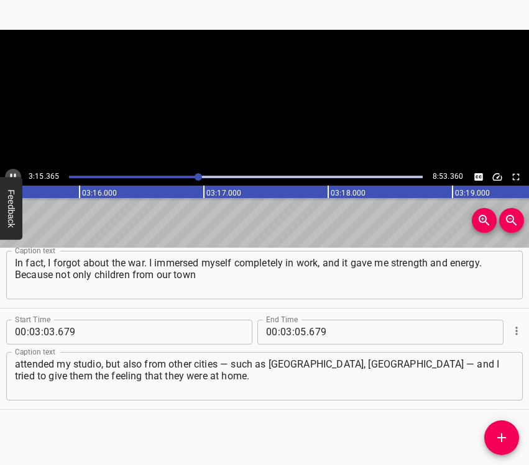
click at [14, 173] on icon "Play/Pause" at bounding box center [12, 177] width 11 height 11
click at [300, 330] on input "number" at bounding box center [301, 332] width 12 height 25
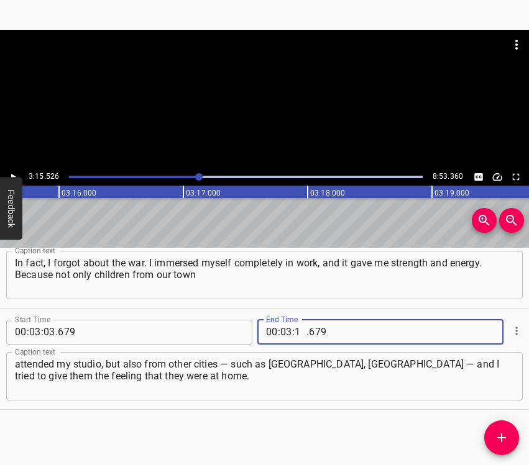
type input "15"
type input "526"
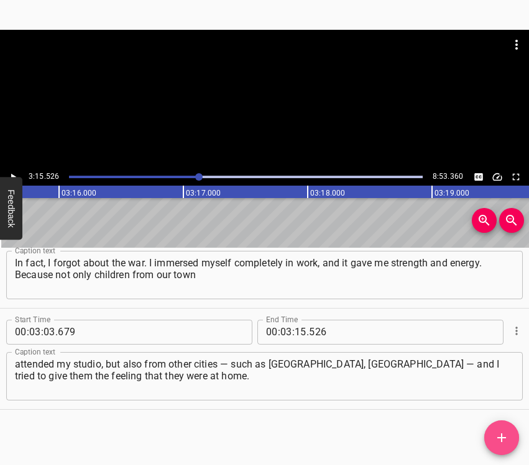
click at [503, 433] on icon "Add Cue" at bounding box center [501, 438] width 15 height 15
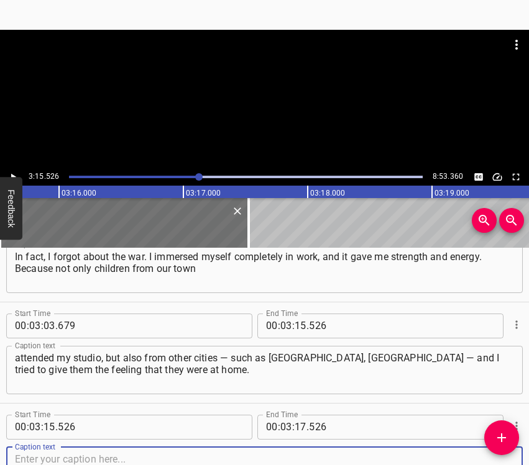
scroll to position [1360, 0]
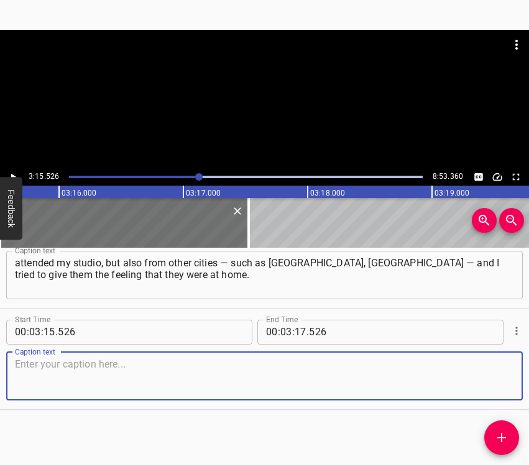
click at [485, 375] on textarea at bounding box center [264, 376] width 499 height 35
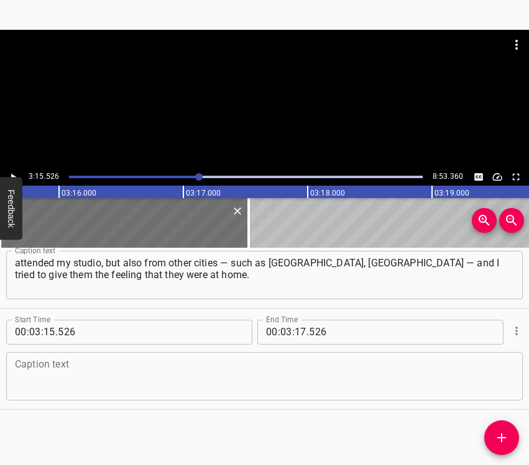
click at [140, 374] on textarea at bounding box center [264, 376] width 499 height 35
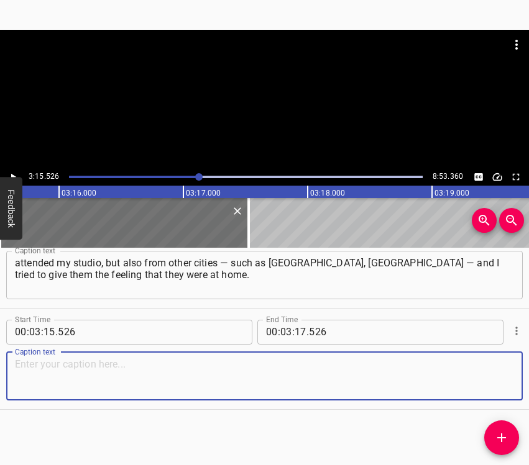
paste textarea "Because I too was as if on my native land, but not in my own city. Even when th…"
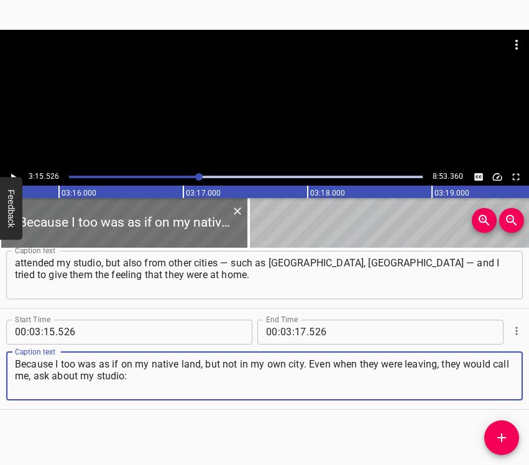
type textarea "Because I too was as if on my native land, but not in my own city. Even when th…"
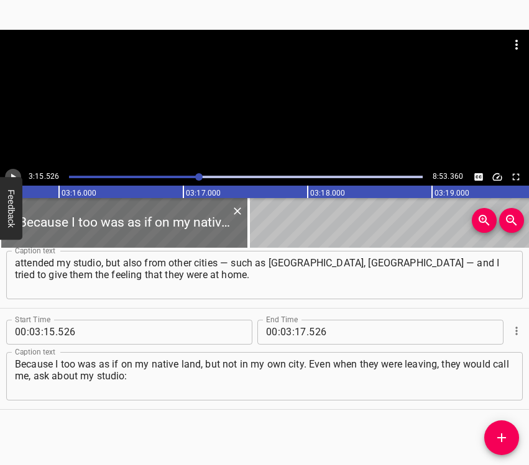
click at [14, 172] on icon "Play/Pause" at bounding box center [12, 177] width 11 height 11
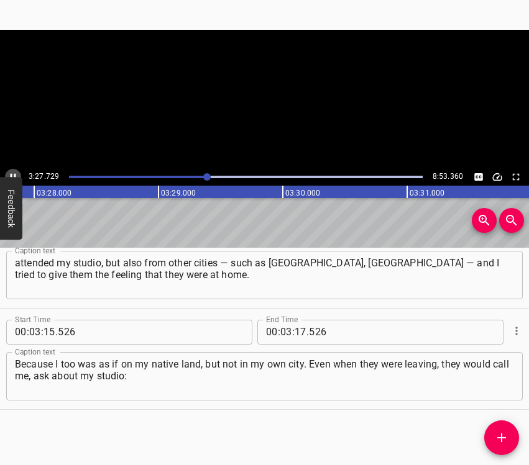
click at [16, 173] on icon "Play/Pause" at bounding box center [12, 177] width 11 height 11
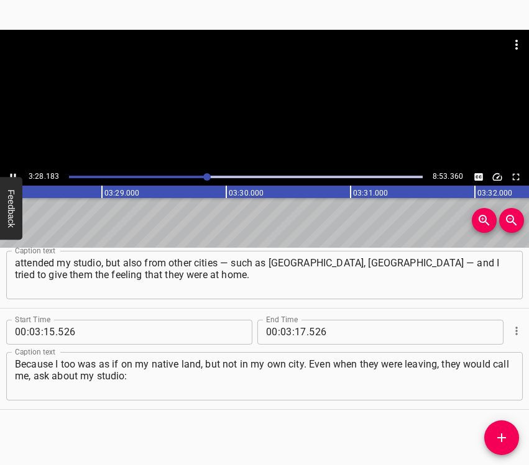
click at [16, 173] on icon "Play/Pause" at bounding box center [12, 177] width 11 height 11
click at [295, 328] on input "number" at bounding box center [301, 332] width 12 height 25
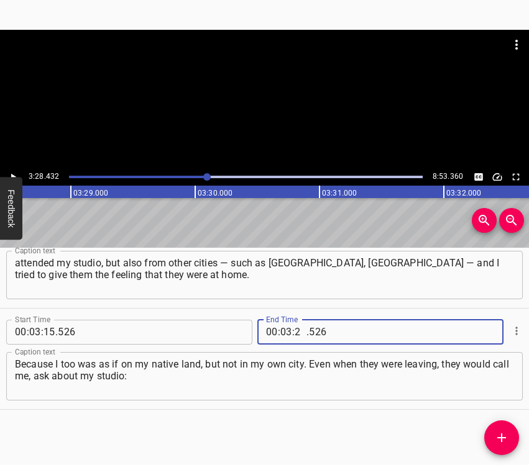
type input "28"
type input "432"
click at [506, 431] on icon "Add Cue" at bounding box center [501, 438] width 15 height 15
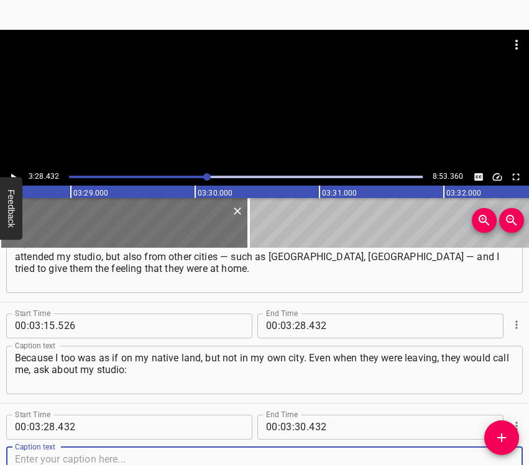
scroll to position [1461, 0]
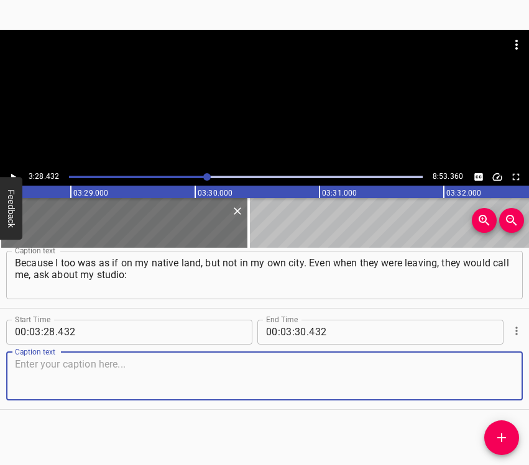
click at [498, 386] on textarea at bounding box center [264, 376] width 499 height 35
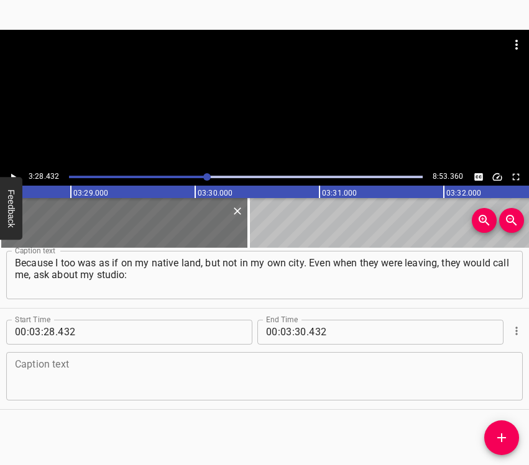
click at [170, 393] on textarea at bounding box center [264, 376] width 499 height 35
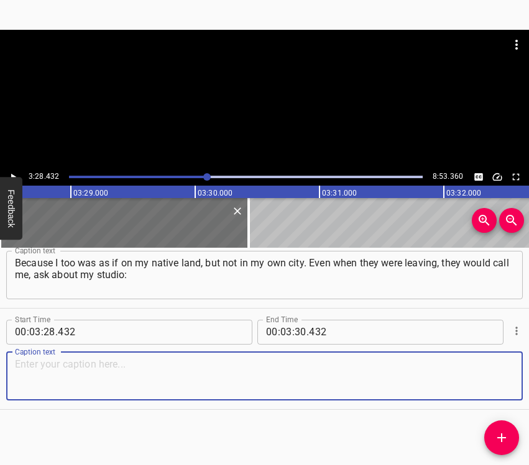
paste textarea "whether we were having classes, whether there were free spots. And that inspire…"
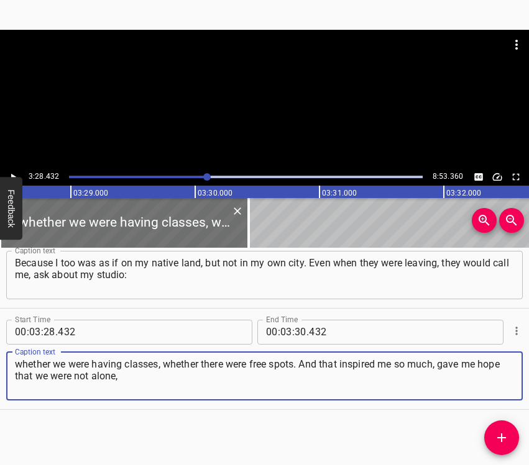
type textarea "whether we were having classes, whether there were free spots. And that inspire…"
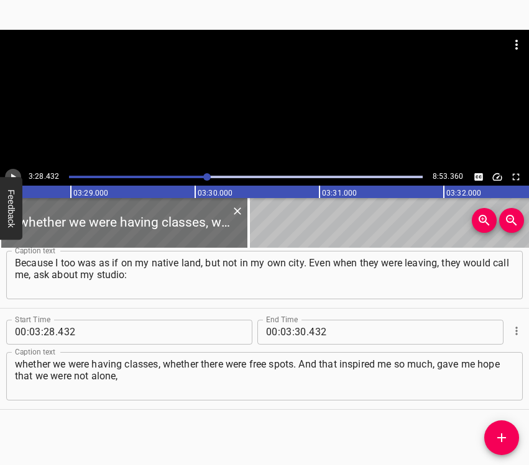
click at [14, 174] on icon "Play/Pause" at bounding box center [12, 177] width 11 height 11
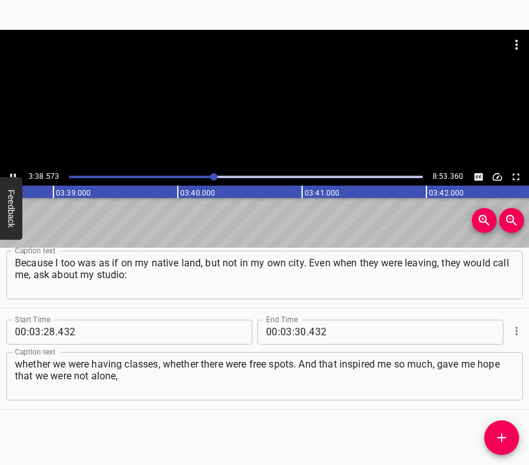
click at [12, 173] on icon "Play/Pause" at bounding box center [12, 177] width 11 height 11
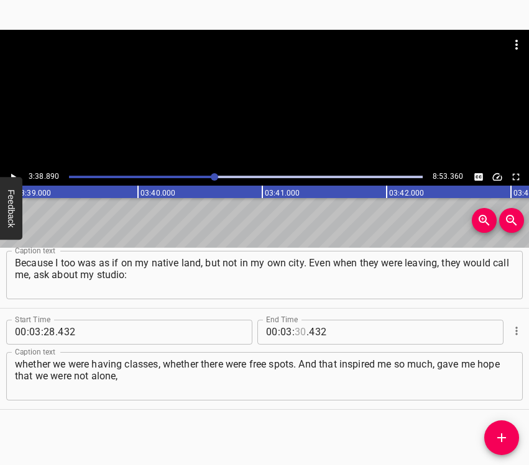
click at [296, 332] on input "number" at bounding box center [301, 332] width 12 height 25
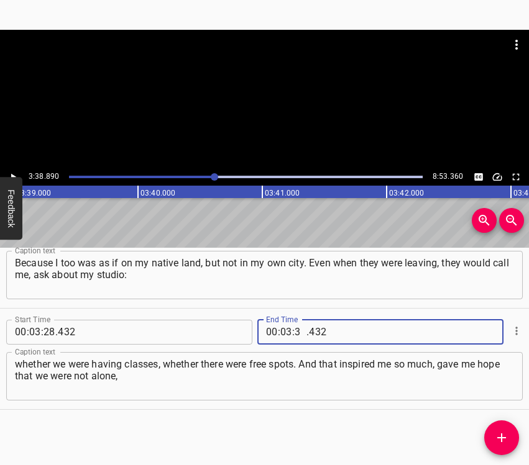
type input "38"
type input "890"
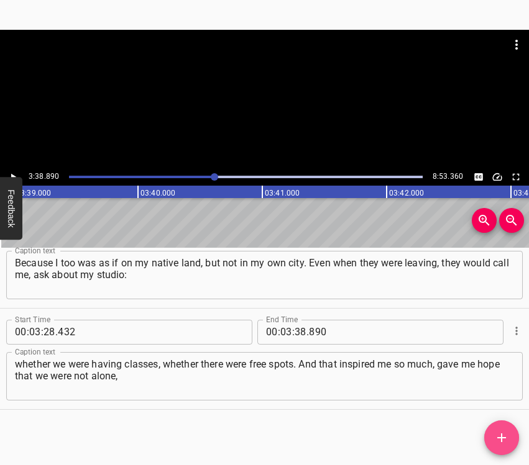
click at [508, 433] on icon "Add Cue" at bounding box center [501, 438] width 15 height 15
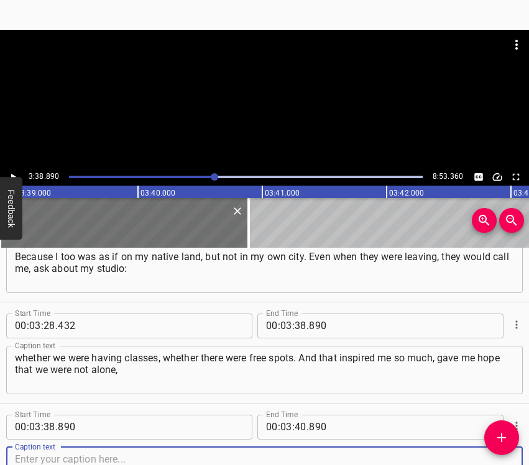
scroll to position [1562, 0]
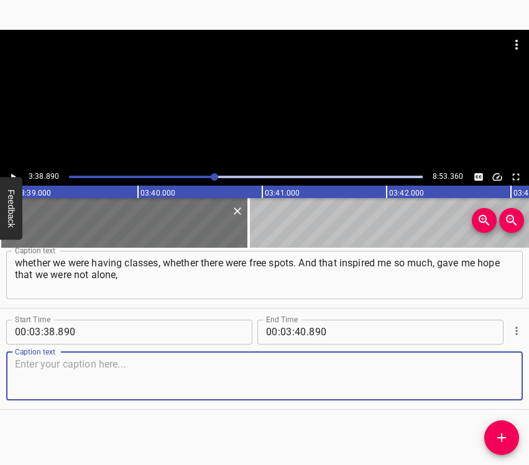
click at [485, 385] on textarea at bounding box center [264, 376] width 499 height 35
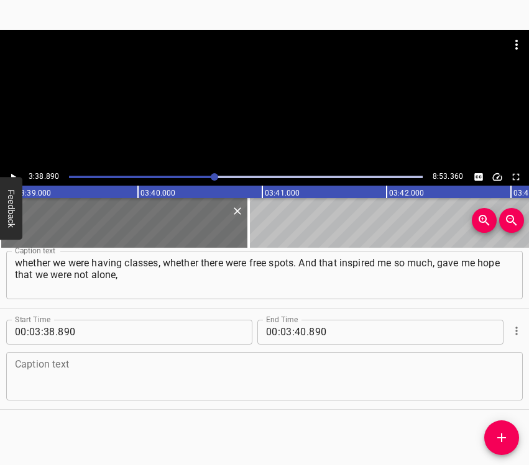
click at [49, 362] on textarea at bounding box center [264, 376] width 499 height 35
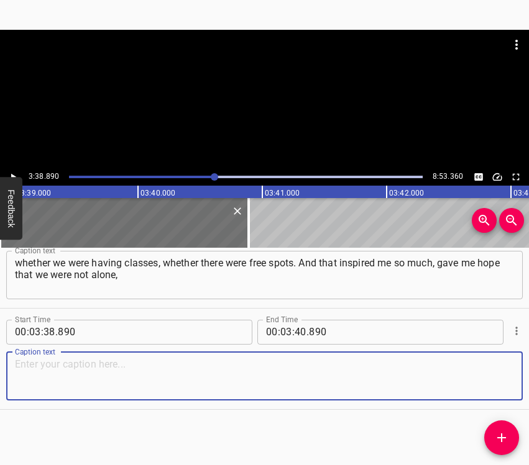
paste textarea "that we would stand strong after all! It truly gave me immense hope and love fo…"
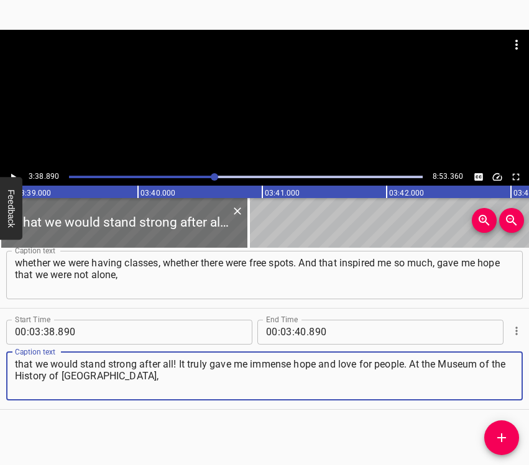
type textarea "that we would stand strong after all! It truly gave me immense hope and love fo…"
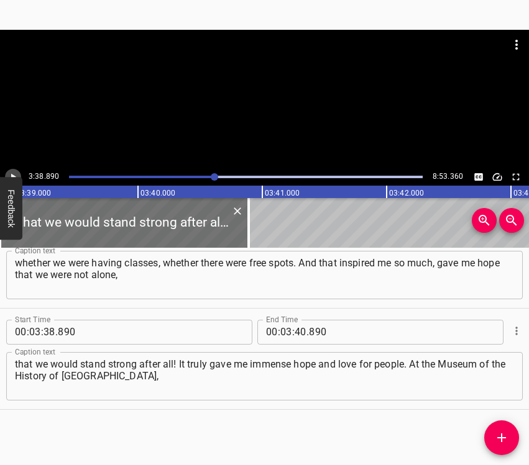
click at [14, 174] on icon "Play/Pause" at bounding box center [12, 177] width 11 height 11
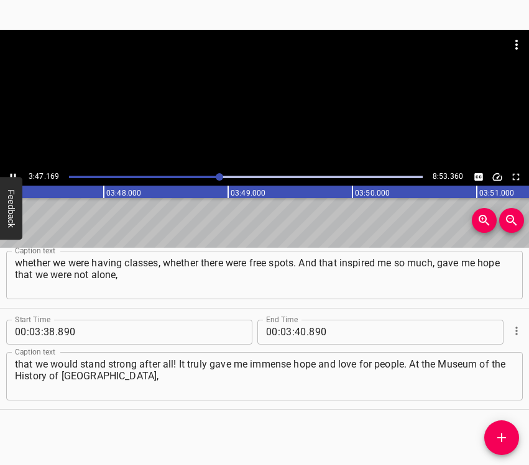
click at [15, 175] on icon "Play/Pause" at bounding box center [14, 176] width 6 height 7
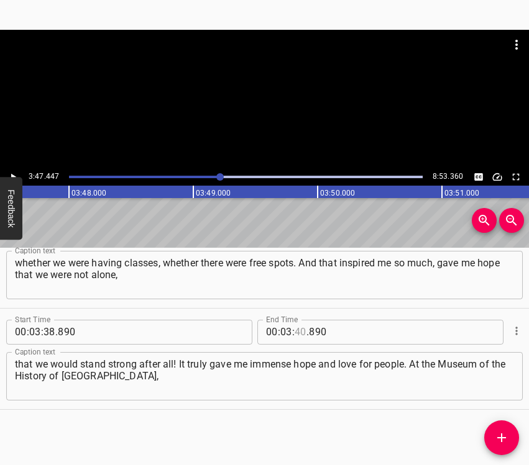
click at [295, 331] on input "number" at bounding box center [301, 332] width 12 height 25
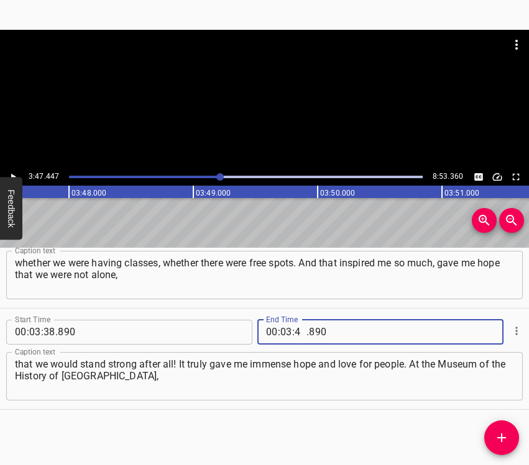
type input "47"
type input "447"
click at [506, 436] on icon "Add Cue" at bounding box center [501, 438] width 15 height 15
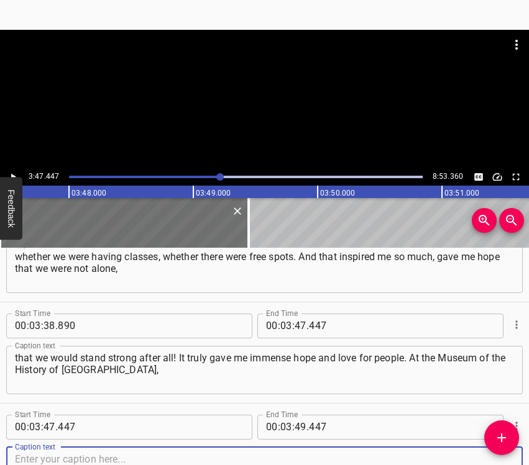
scroll to position [1664, 0]
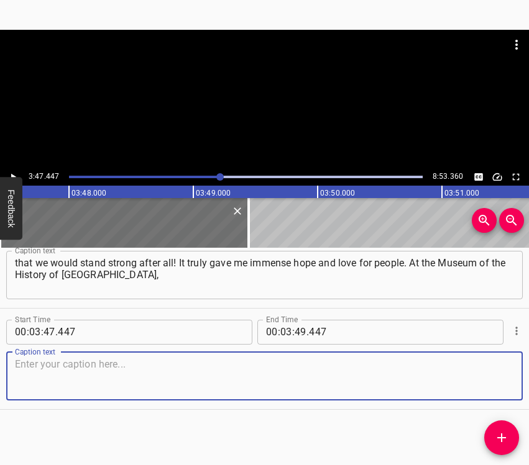
click at [502, 380] on textarea at bounding box center [264, 376] width 499 height 35
click at [98, 375] on textarea at bounding box center [264, 376] width 499 height 35
paste textarea "my personal exhibition of paper cut-outs is being held under the title “Red Mea…"
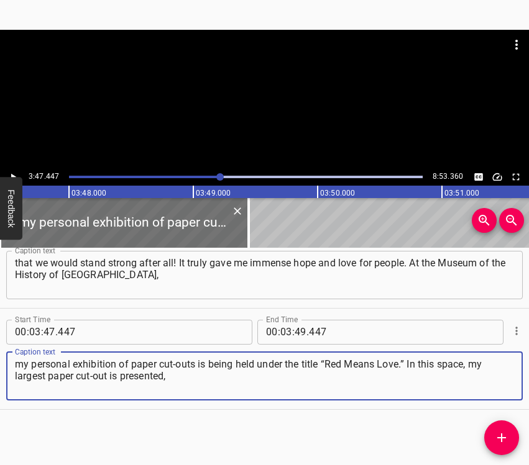
type textarea "my personal exhibition of paper cut-outs is being held under the title “Red Mea…"
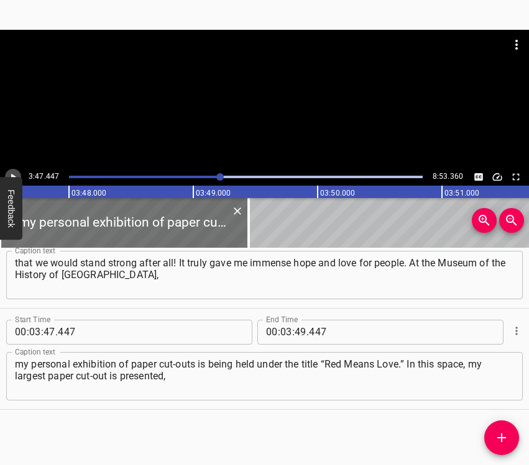
click at [14, 172] on icon "Play/Pause" at bounding box center [12, 177] width 11 height 11
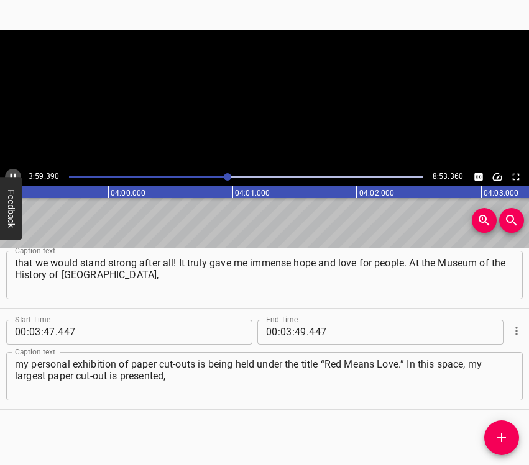
click at [14, 172] on icon "Play/Pause" at bounding box center [12, 177] width 11 height 11
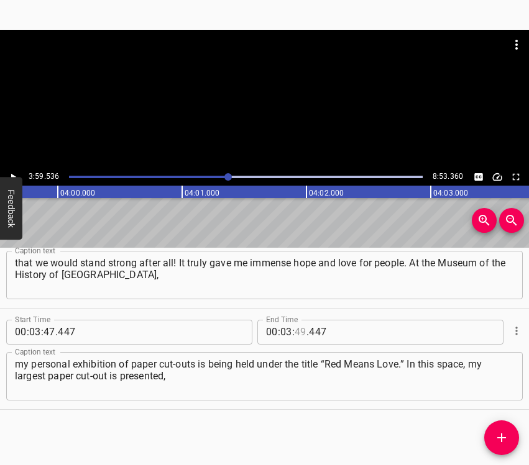
click at [295, 334] on input "number" at bounding box center [301, 332] width 12 height 25
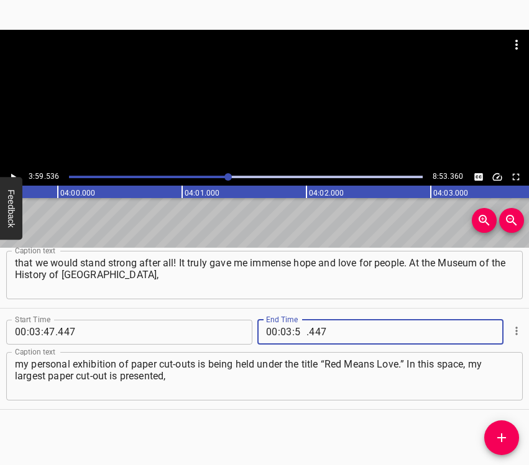
type input "59"
type input "536"
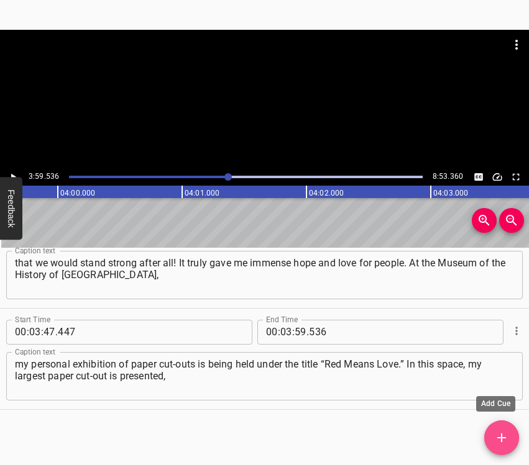
click at [507, 433] on icon "Add Cue" at bounding box center [501, 438] width 15 height 15
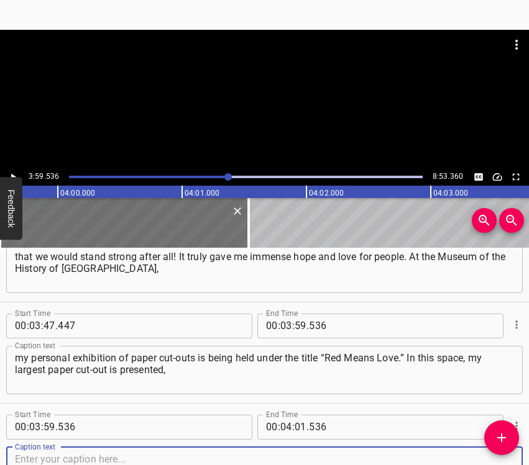
scroll to position [1765, 0]
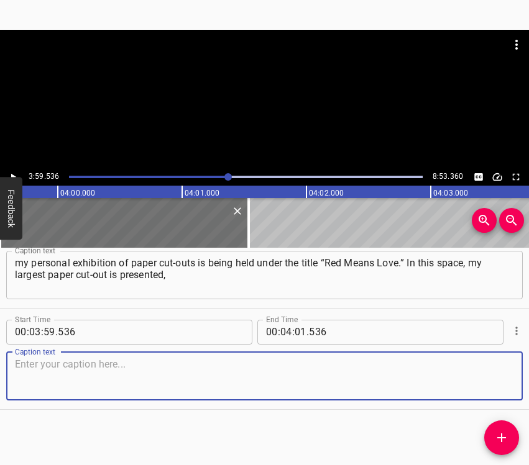
click at [485, 380] on textarea at bounding box center [264, 376] width 499 height 35
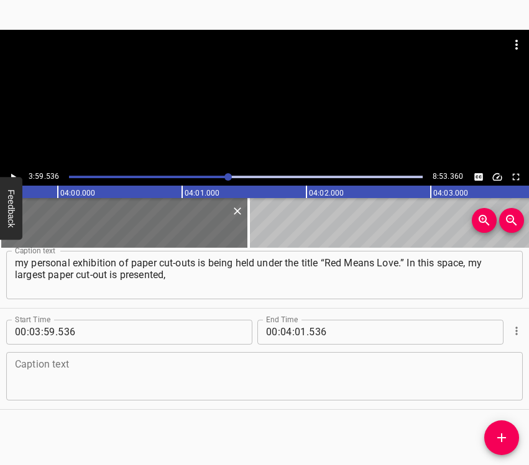
click at [60, 370] on textarea at bounding box center [264, 376] width 499 height 35
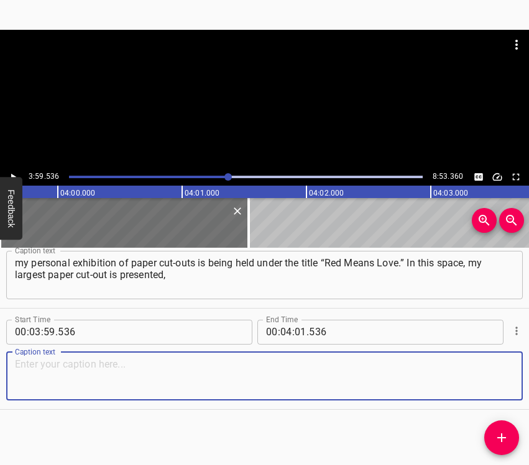
paste textarea "which has already been registered as a Ukrainian record. That is, at the end of…"
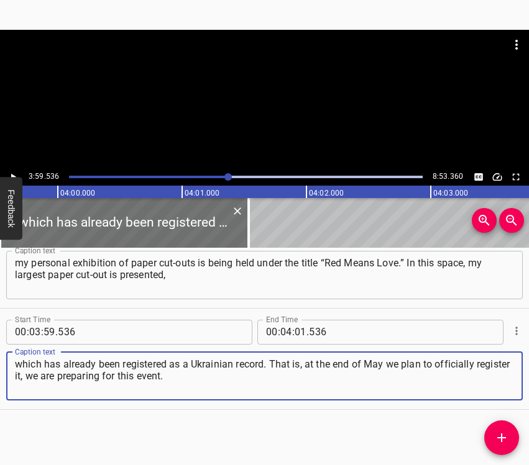
type textarea "which has already been registered as a Ukrainian record. That is, at the end of…"
click at [13, 172] on icon "Play/Pause" at bounding box center [12, 177] width 11 height 11
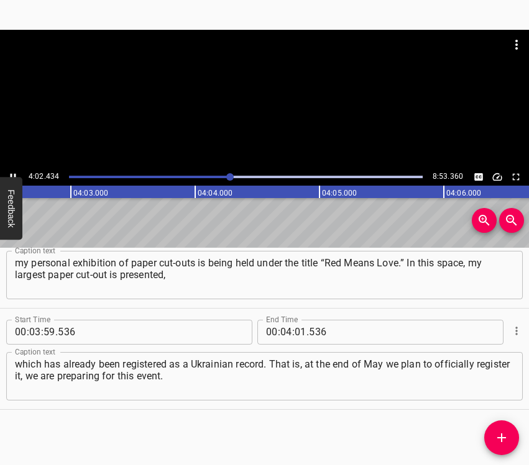
scroll to position [0, 30166]
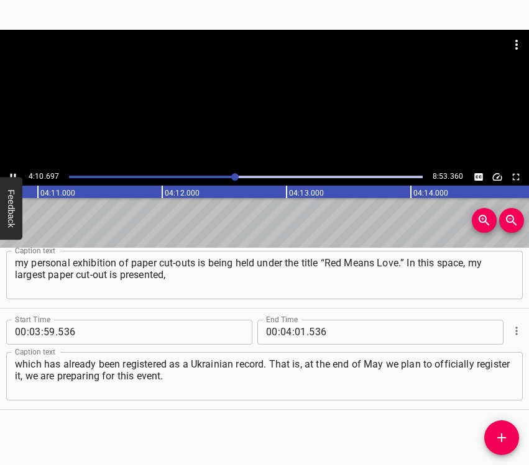
click at [14, 172] on icon "Play/Pause" at bounding box center [12, 177] width 11 height 11
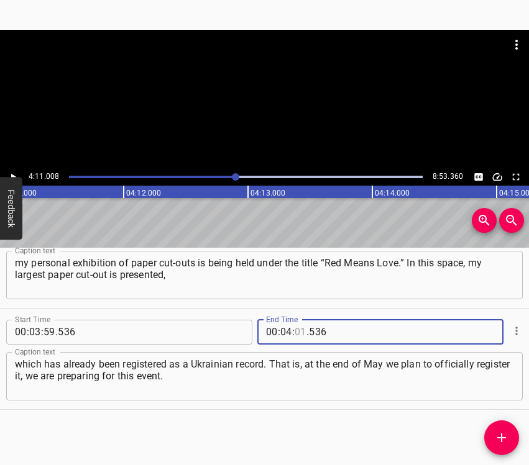
click at [295, 333] on input "number" at bounding box center [301, 332] width 12 height 25
type input "11"
type input "008"
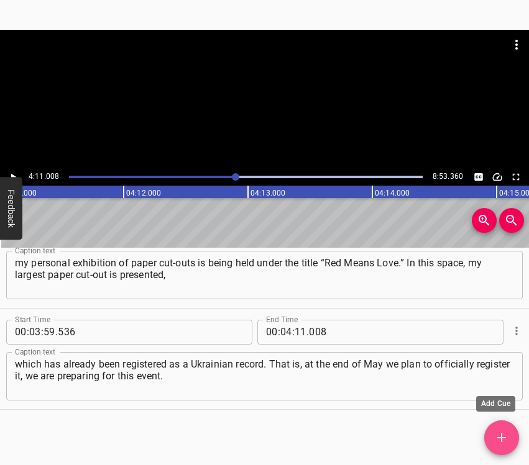
click at [504, 438] on icon "Add Cue" at bounding box center [501, 438] width 9 height 9
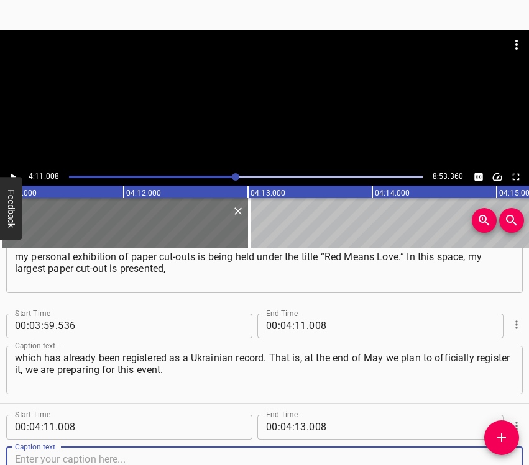
scroll to position [1866, 0]
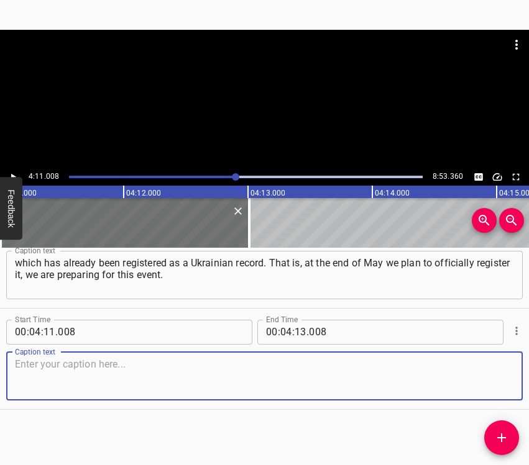
click at [497, 380] on textarea at bounding box center [264, 376] width 499 height 35
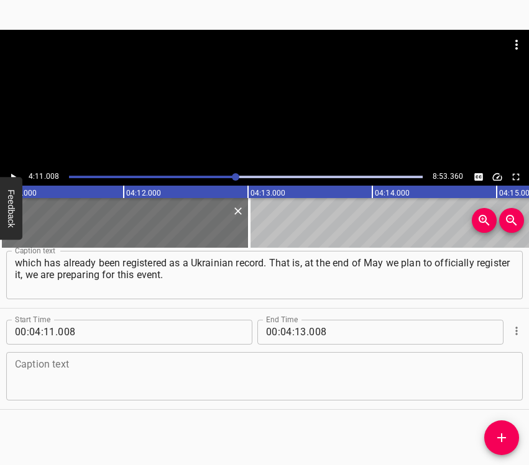
click at [197, 382] on textarea at bounding box center [264, 376] width 499 height 35
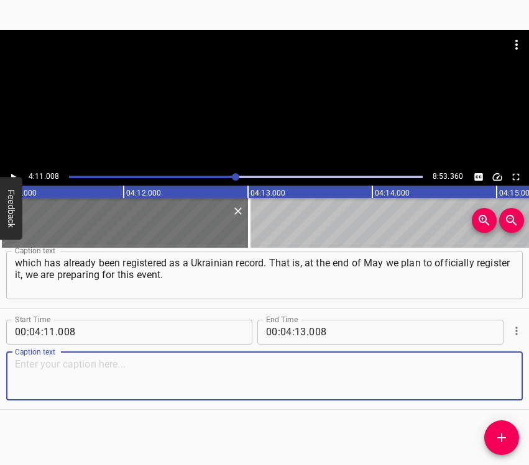
paste textarea "For me, this is the first time in such a space… I am very happy that I was give…"
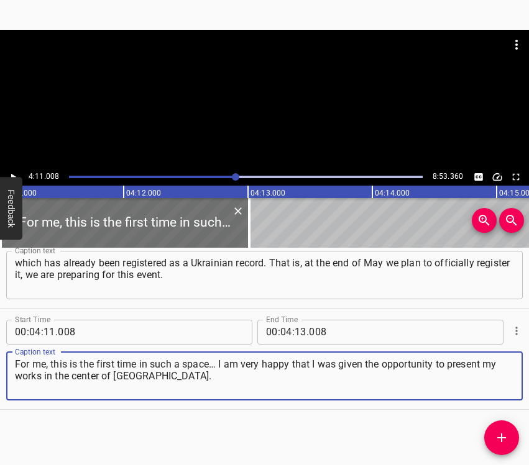
type textarea "For me, this is the first time in such a space… I am very happy that I was give…"
click at [9, 175] on icon "Play/Pause" at bounding box center [12, 177] width 11 height 11
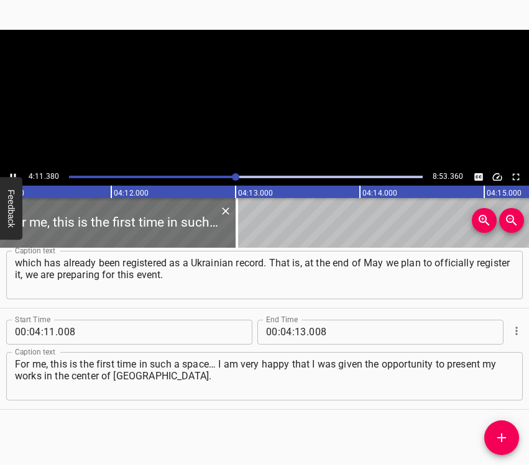
scroll to position [0, 31244]
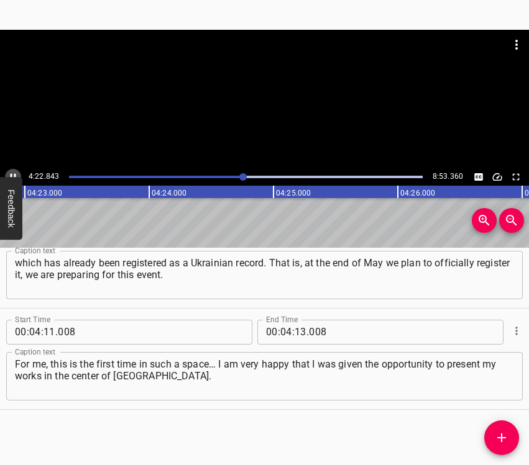
click at [8, 173] on icon "Play/Pause" at bounding box center [12, 177] width 11 height 11
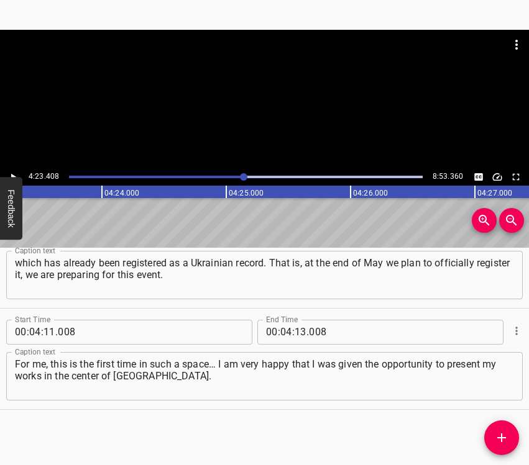
scroll to position [0, 32739]
click at [298, 329] on input "number" at bounding box center [301, 332] width 12 height 25
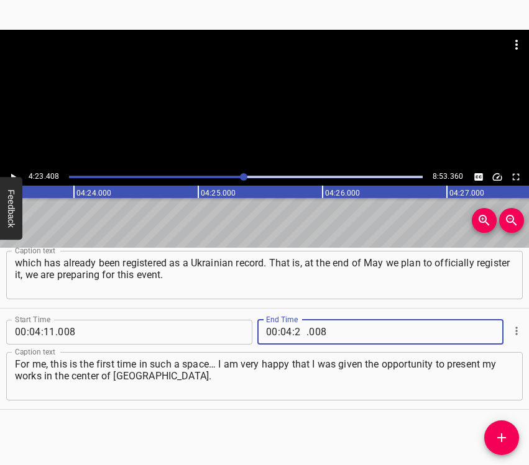
type input "23"
type input "408"
click at [501, 435] on icon "Add Cue" at bounding box center [501, 438] width 9 height 9
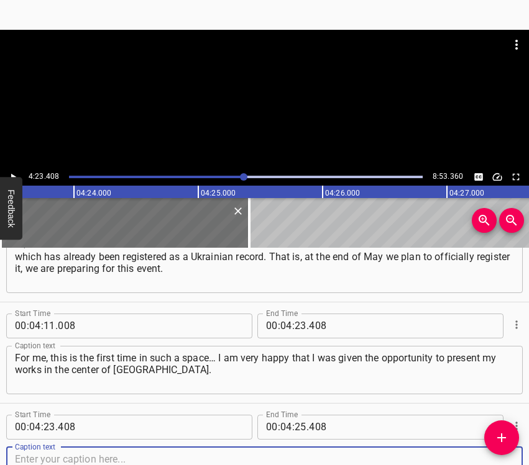
scroll to position [1968, 0]
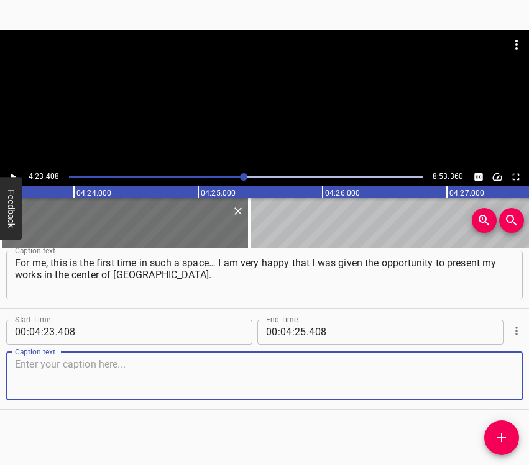
click at [493, 382] on textarea at bounding box center [264, 376] width 499 height 35
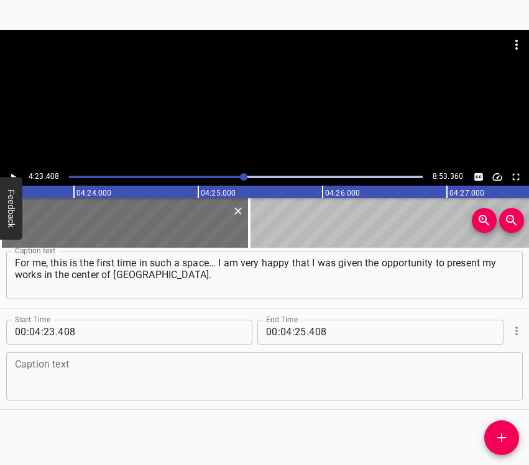
click at [47, 376] on textarea at bounding box center [264, 376] width 499 height 35
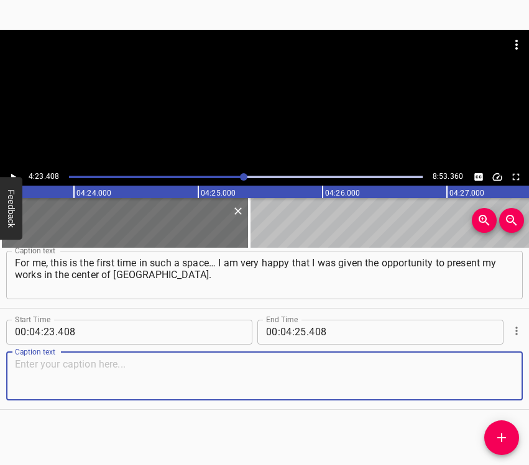
paste textarea "I also found myself… When the full-scale war began, I was invited to [GEOGRAPHI…"
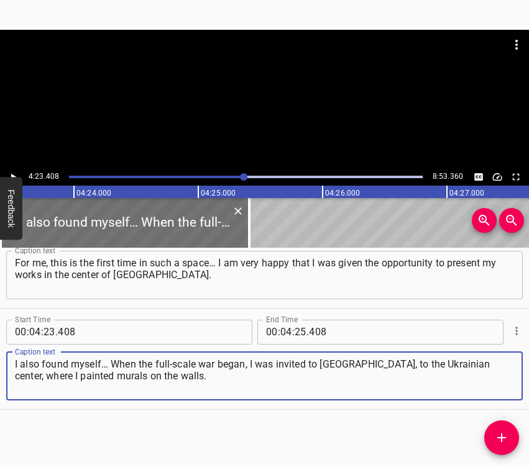
type textarea "I also found myself… When the full-scale war began, I was invited to [GEOGRAPHI…"
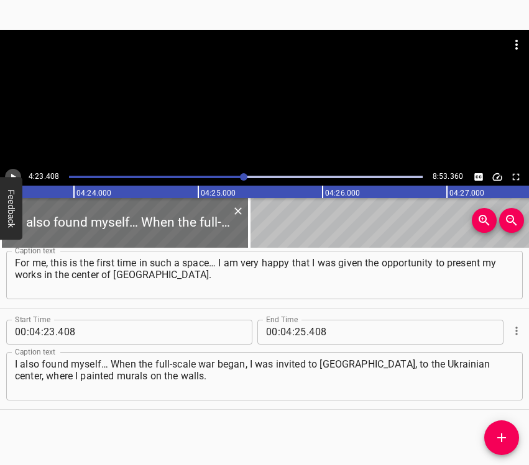
click at [12, 172] on icon "Play/Pause" at bounding box center [12, 177] width 11 height 11
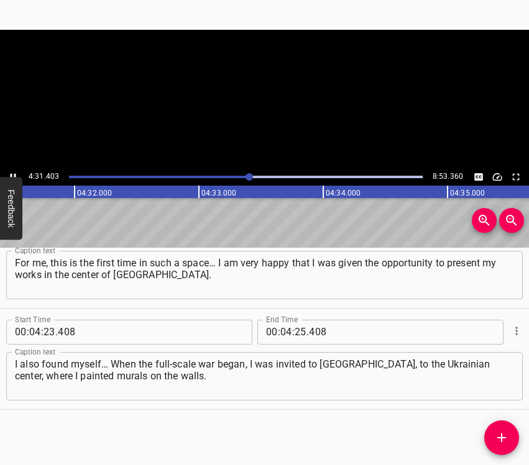
scroll to position [0, 33765]
click at [15, 173] on icon "Play/Pause" at bounding box center [12, 177] width 11 height 11
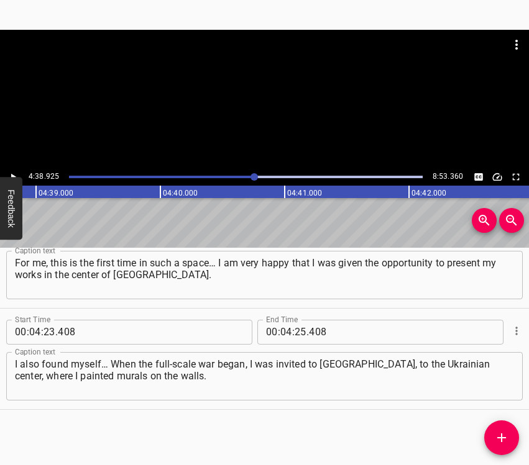
scroll to position [0, 34668]
click at [298, 329] on input "number" at bounding box center [301, 332] width 12 height 25
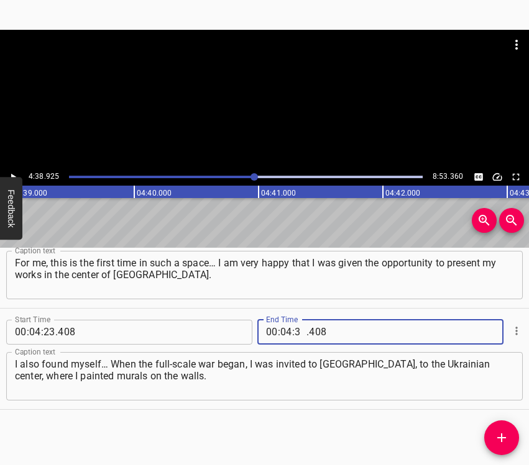
type input "38"
type input "925"
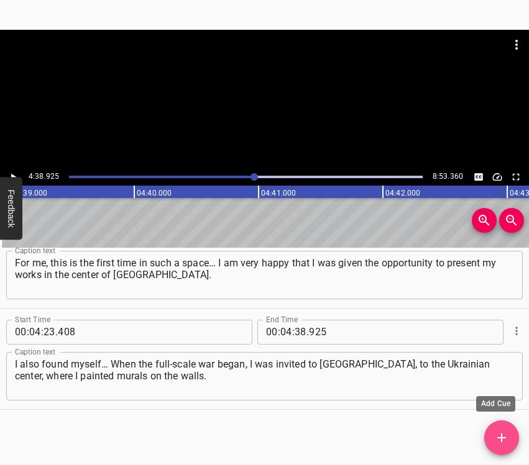
click at [503, 433] on icon "Add Cue" at bounding box center [501, 438] width 15 height 15
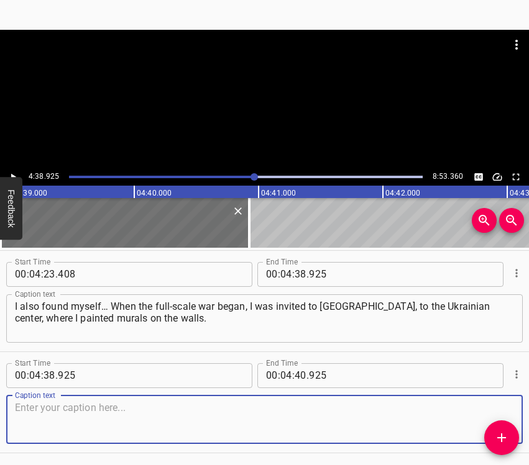
scroll to position [2069, 0]
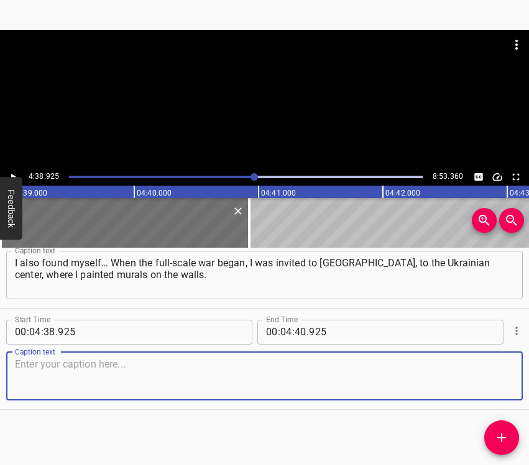
click at [489, 385] on textarea at bounding box center [264, 376] width 499 height 35
click at [147, 381] on textarea at bounding box center [264, 376] width 499 height 35
paste textarea "I literally had a couple of days left, and the task was as follows: either you …"
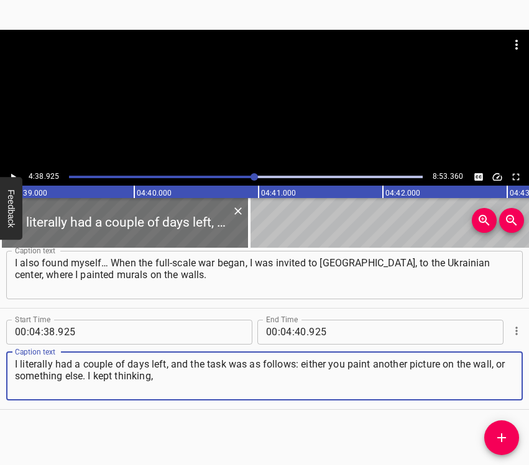
type textarea "I literally had a couple of days left, and the task was as follows: either you …"
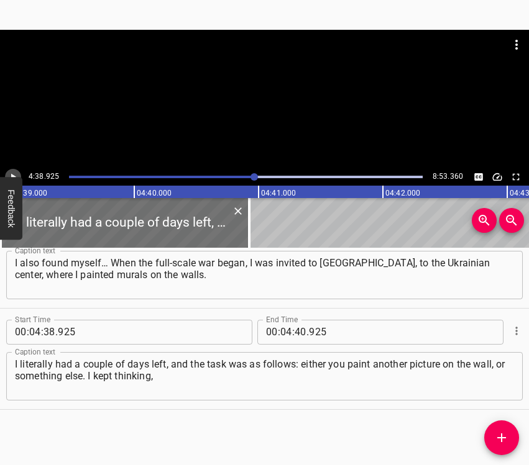
click at [17, 173] on icon "Play/Pause" at bounding box center [12, 177] width 11 height 11
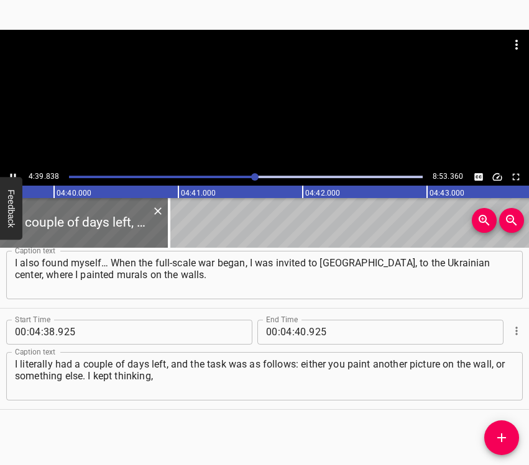
scroll to position [0, 34779]
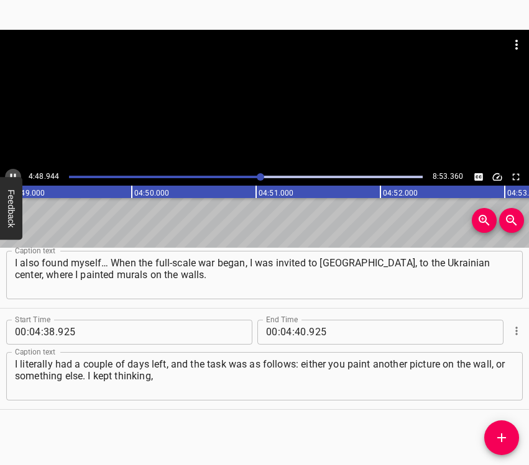
click at [8, 172] on icon "Play/Pause" at bounding box center [12, 177] width 11 height 11
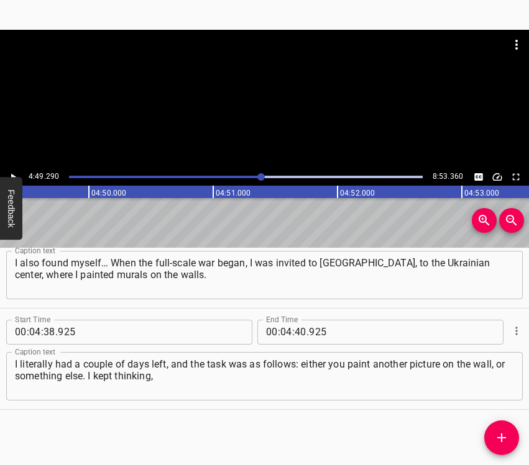
scroll to position [0, 35957]
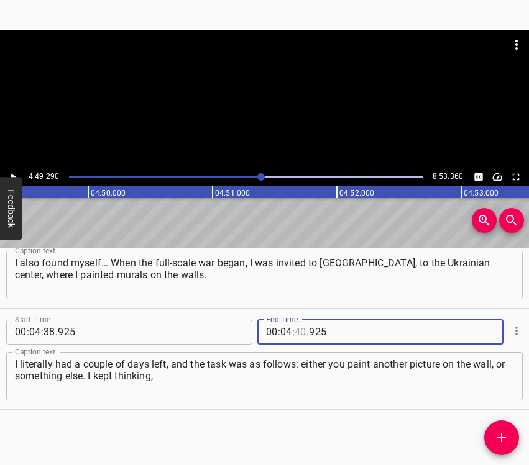
click at [296, 336] on input "number" at bounding box center [301, 332] width 12 height 25
type input "49"
type input "290"
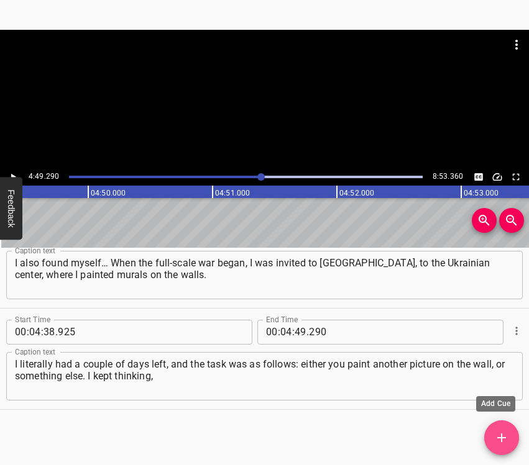
click at [507, 436] on icon "Add Cue" at bounding box center [501, 438] width 15 height 15
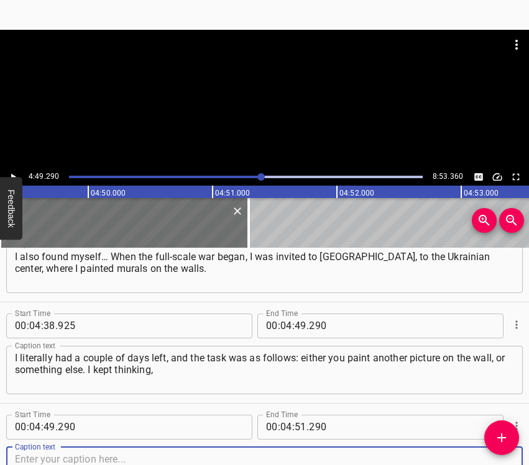
scroll to position [2170, 0]
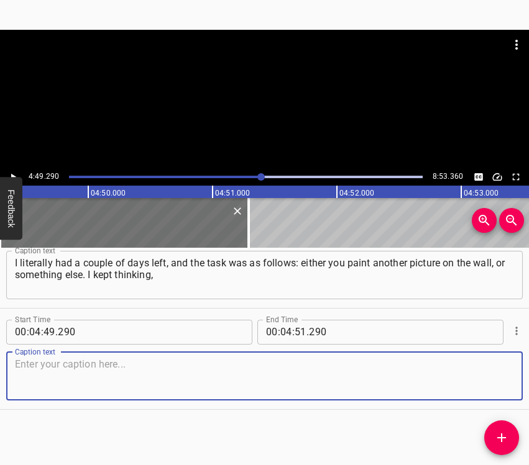
drag, startPoint x: 488, startPoint y: 381, endPoint x: 526, endPoint y: 369, distance: 39.9
click at [488, 380] on textarea at bounding box center [264, 376] width 499 height 35
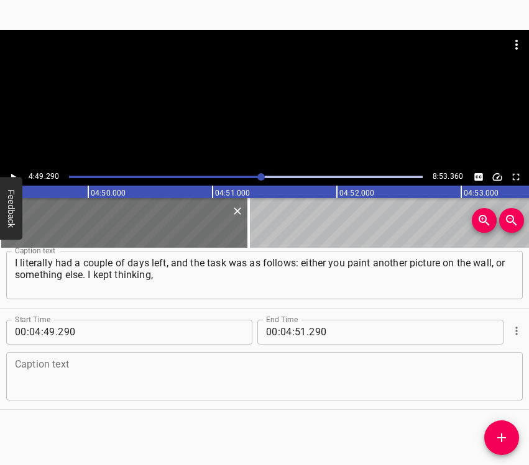
click at [63, 378] on textarea at bounding box center [264, 376] width 499 height 35
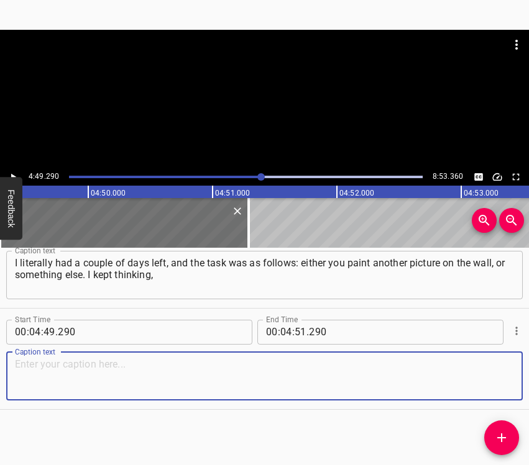
paste textarea "then I saw their huge windows and decided that I would cut out paper cut-outs f…"
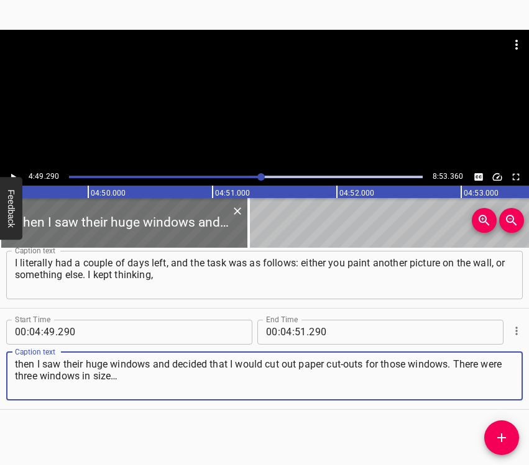
type textarea "then I saw their huge windows and decided that I would cut out paper cut-outs f…"
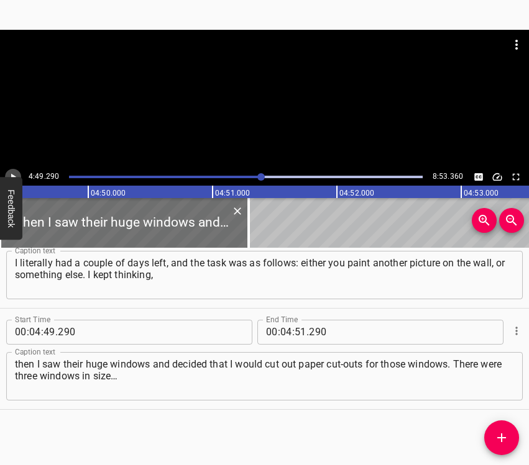
click at [14, 172] on icon "Play/Pause" at bounding box center [12, 177] width 11 height 11
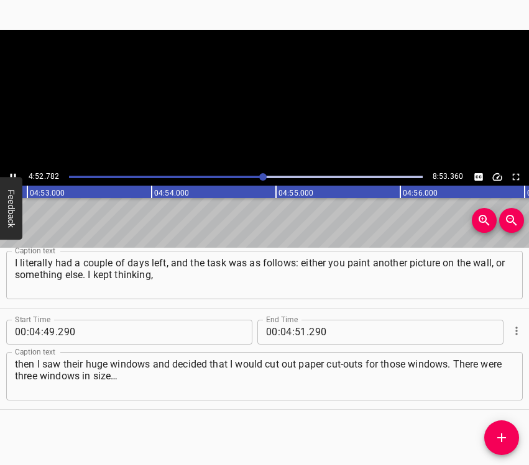
scroll to position [0, 36424]
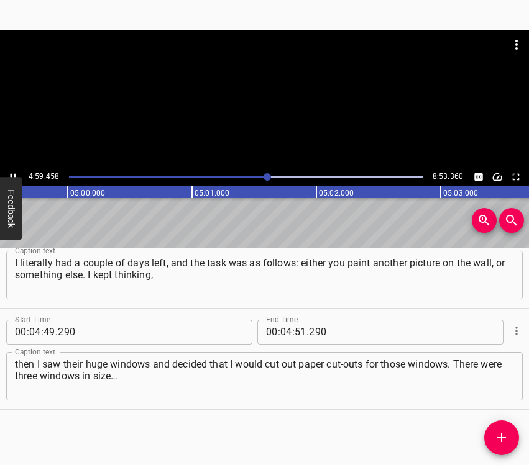
click at [14, 173] on icon "Play/Pause" at bounding box center [12, 177] width 11 height 11
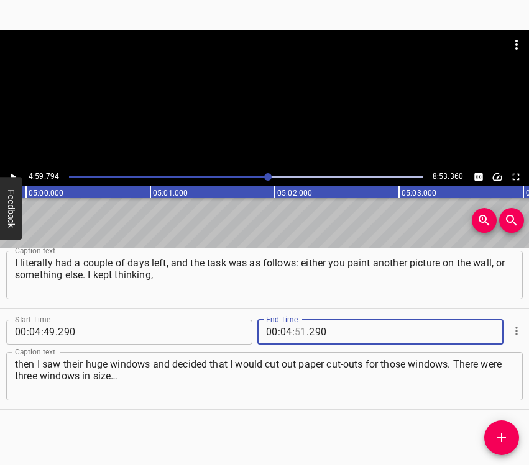
click at [295, 332] on input "number" at bounding box center [301, 332] width 12 height 25
type input "59"
type input "794"
click at [505, 441] on icon "Add Cue" at bounding box center [501, 438] width 15 height 15
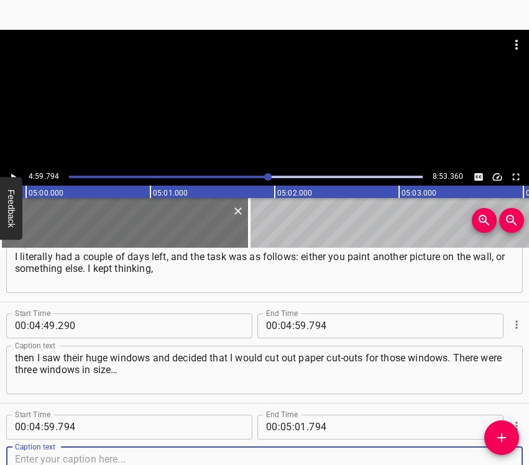
scroll to position [2271, 0]
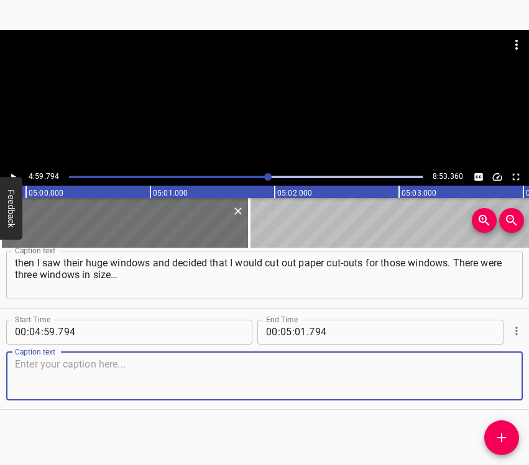
click at [484, 381] on textarea at bounding box center [264, 376] width 499 height 35
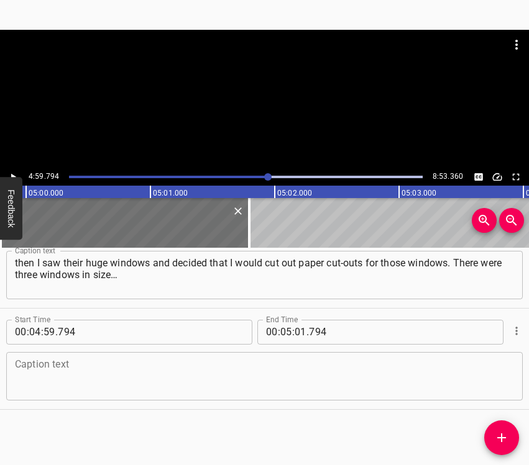
click at [88, 367] on textarea at bounding box center [264, 376] width 499 height 35
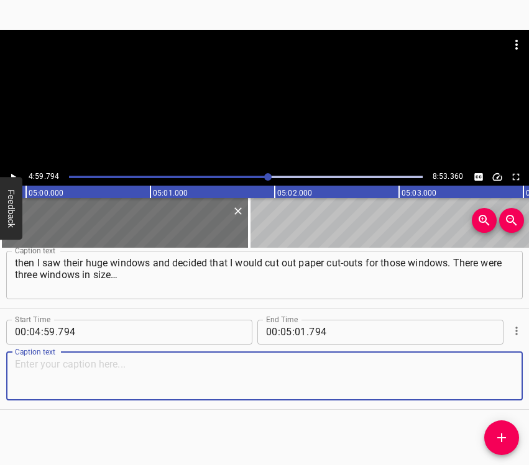
paste textarea "They were three meters high and one and a half meters wide. I drew the grid and…"
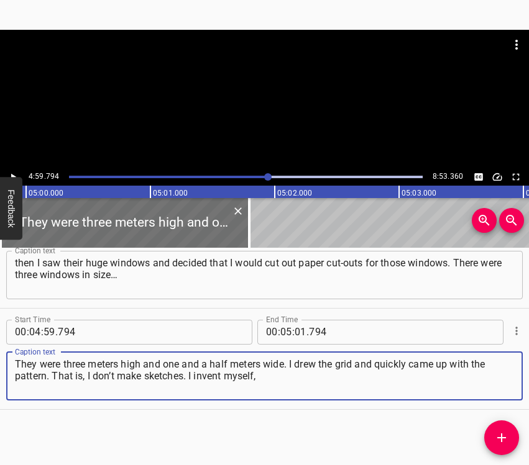
type textarea "They were three meters high and one and a half meters wide. I drew the grid and…"
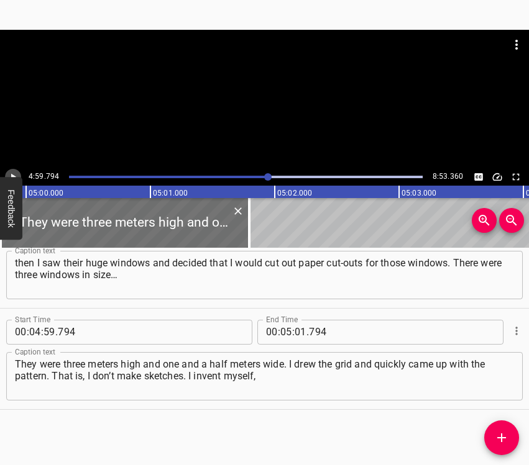
click at [12, 172] on icon "Play/Pause" at bounding box center [12, 177] width 11 height 11
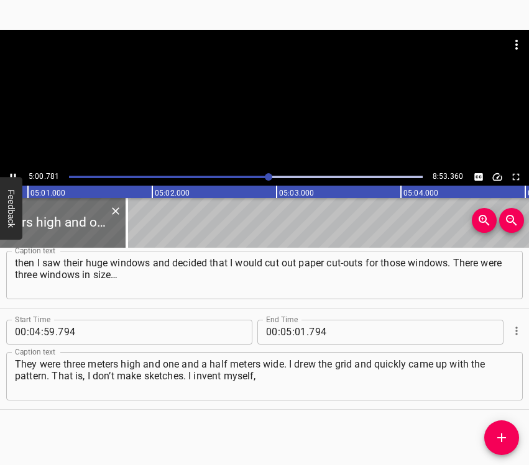
scroll to position [0, 37385]
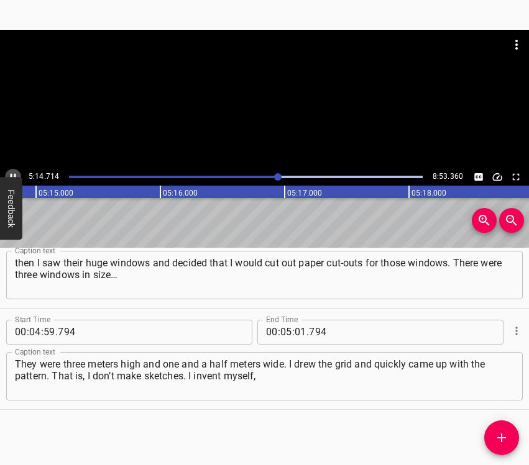
click at [9, 172] on icon "Play/Pause" at bounding box center [12, 177] width 11 height 11
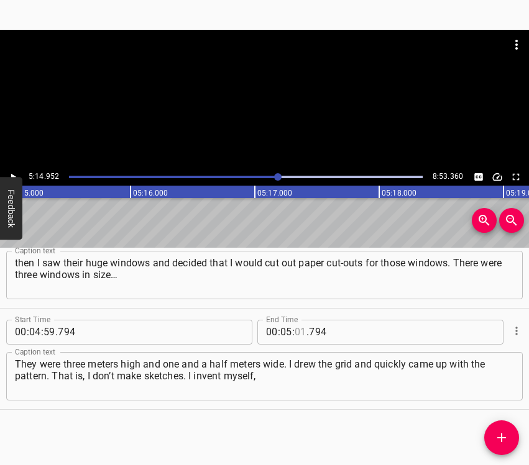
click at [296, 334] on input "number" at bounding box center [301, 332] width 12 height 25
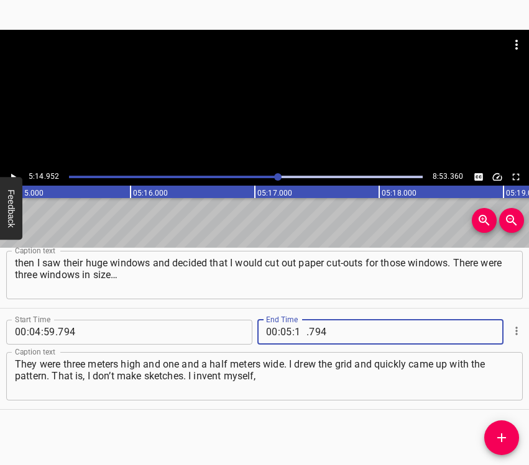
type input "14"
type input "952"
click at [500, 442] on icon "Add Cue" at bounding box center [501, 438] width 15 height 15
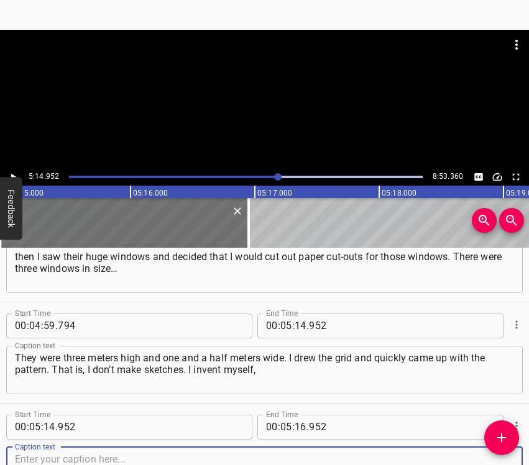
scroll to position [2373, 0]
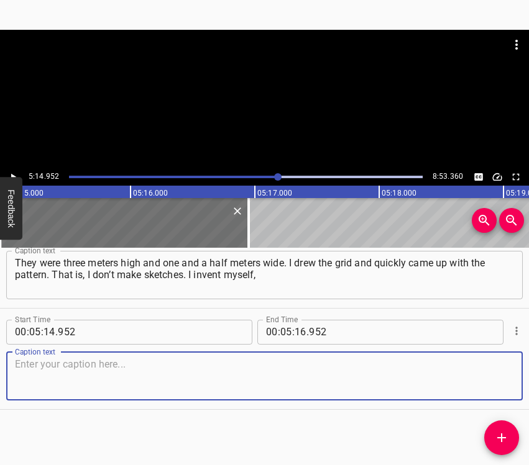
drag, startPoint x: 477, startPoint y: 377, endPoint x: 525, endPoint y: 367, distance: 48.9
click at [477, 376] on textarea at bounding box center [264, 376] width 499 height 35
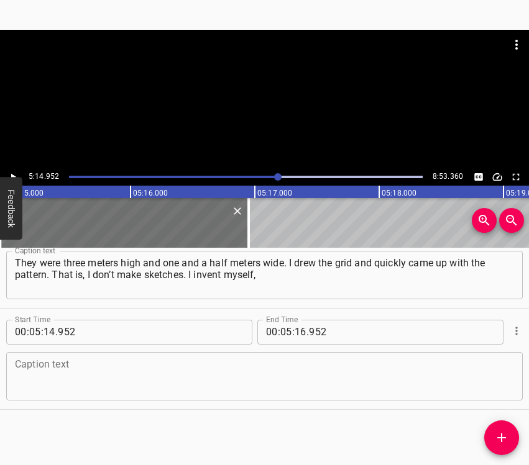
click at [58, 374] on textarea at bounding box center [264, 376] width 499 height 35
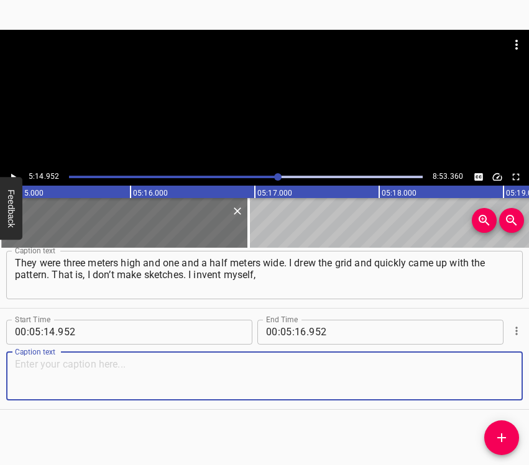
paste textarea "I observe, I add something of my own — I improvise right during the work itself…"
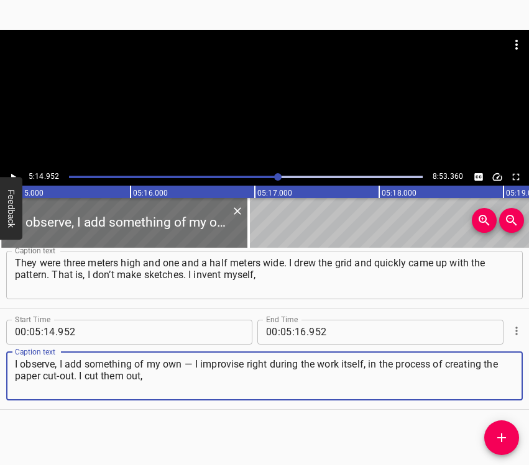
type textarea "I observe, I add something of my own — I improvise right during the work itself…"
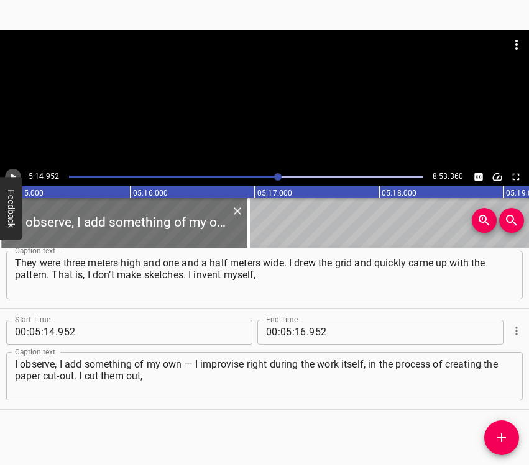
click at [14, 173] on icon "Play/Pause" at bounding box center [12, 177] width 11 height 11
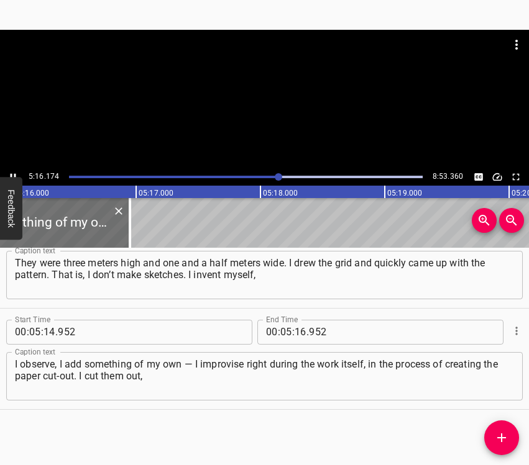
scroll to position [0, 39298]
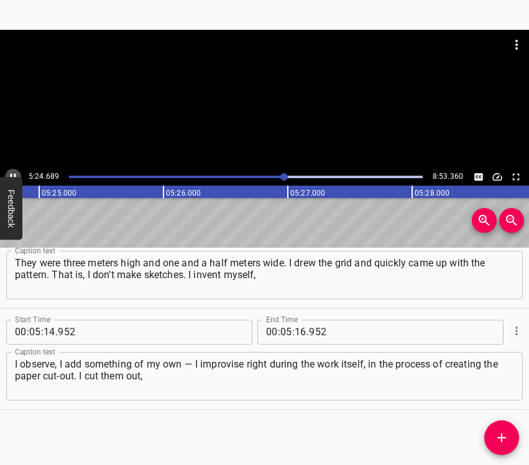
click at [12, 175] on icon "Play/Pause" at bounding box center [12, 177] width 11 height 11
click at [298, 336] on input "number" at bounding box center [301, 332] width 12 height 25
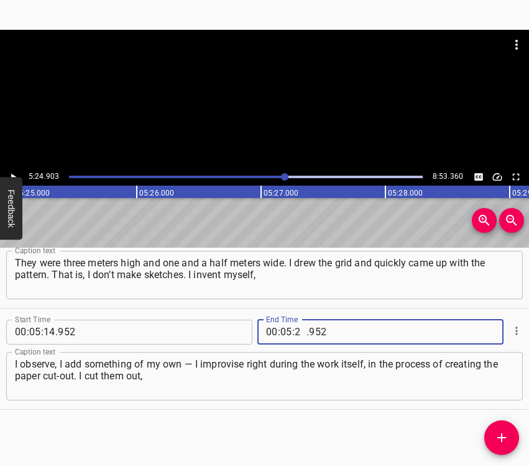
type input "24"
type input "903"
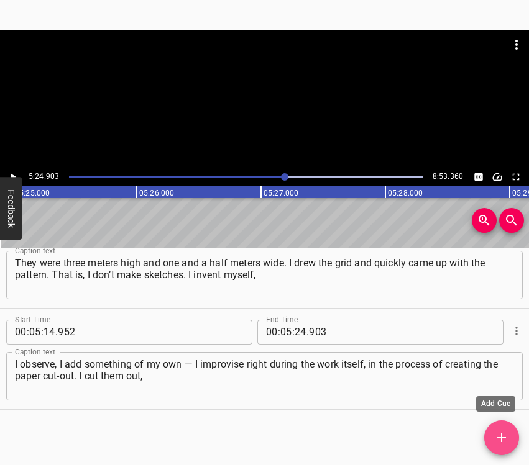
click at [505, 437] on icon "Add Cue" at bounding box center [501, 438] width 15 height 15
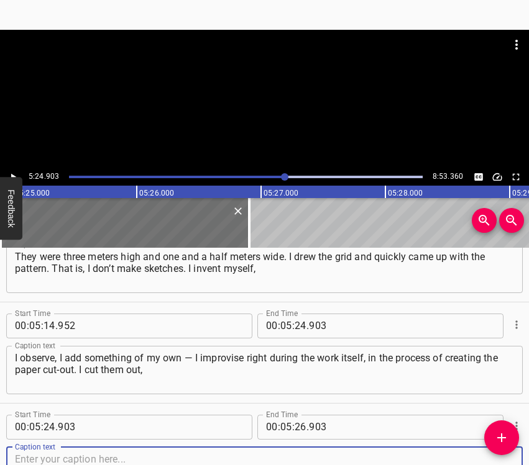
scroll to position [2474, 0]
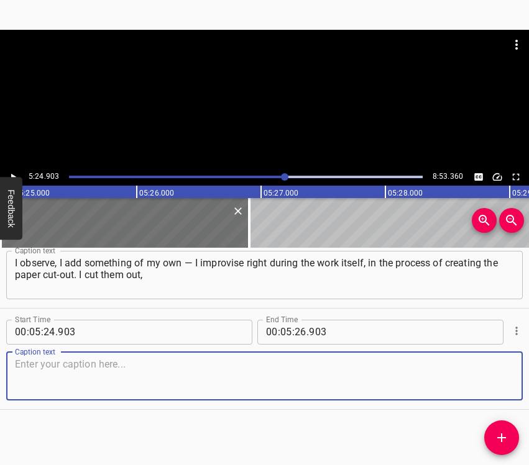
click at [491, 378] on textarea at bounding box center [264, 376] width 499 height 35
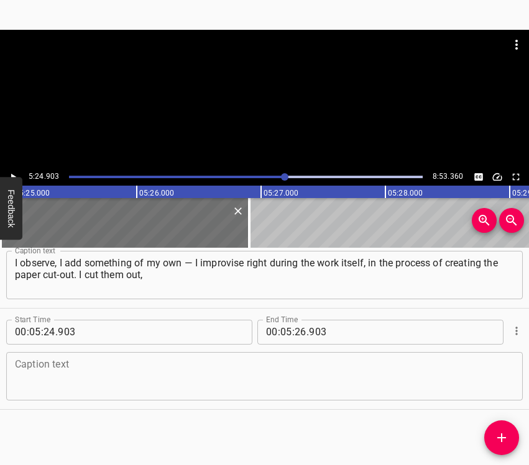
click at [35, 380] on textarea at bounding box center [264, 376] width 499 height 35
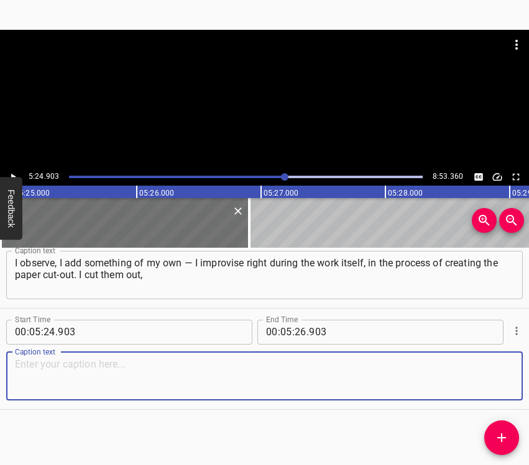
paste textarea "and when we invited the residents of [GEOGRAPHIC_DATA], they were amazed. They …"
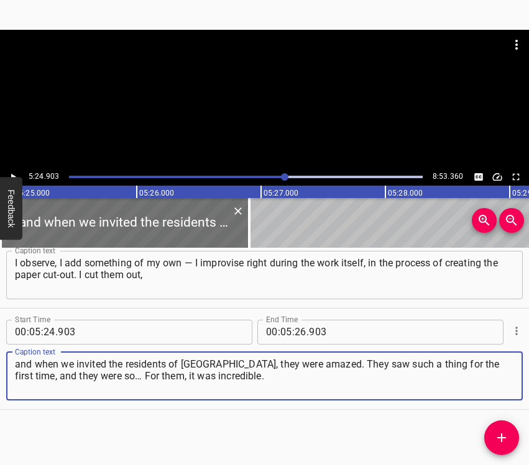
type textarea "and when we invited the residents of [GEOGRAPHIC_DATA], they were amazed. They …"
click at [13, 173] on icon "Play/Pause" at bounding box center [12, 177] width 11 height 11
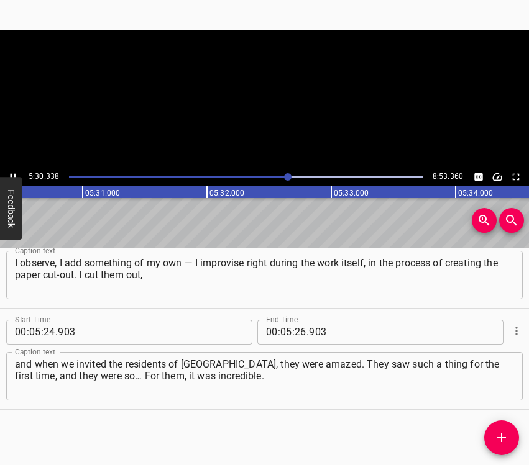
scroll to position [0, 41092]
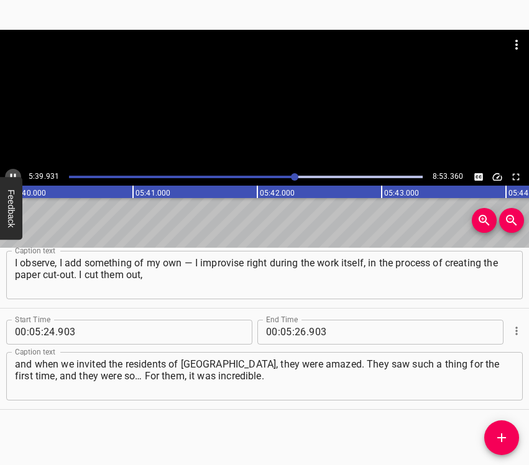
click at [9, 175] on icon "Play/Pause" at bounding box center [12, 177] width 11 height 11
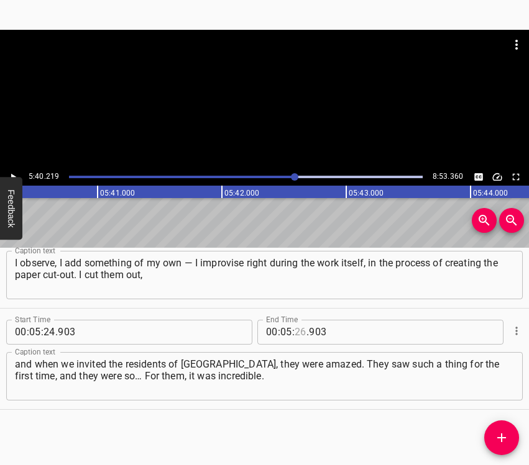
click at [301, 332] on input "number" at bounding box center [301, 332] width 12 height 25
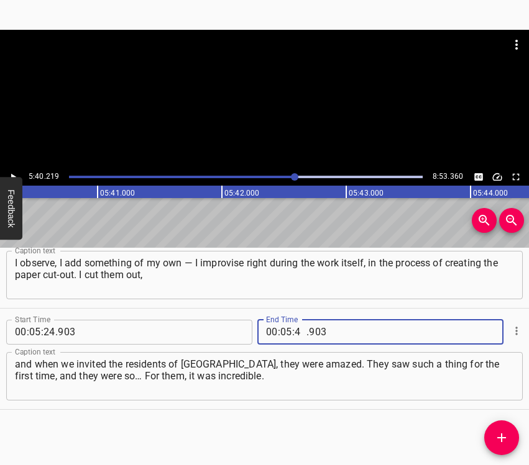
type input "40"
type input "219"
click at [498, 433] on icon "Add Cue" at bounding box center [501, 438] width 15 height 15
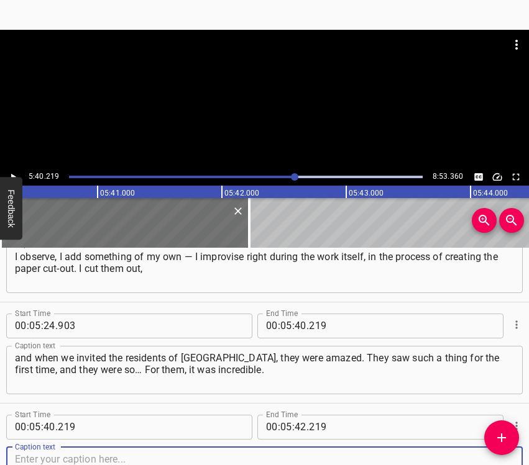
scroll to position [2575, 0]
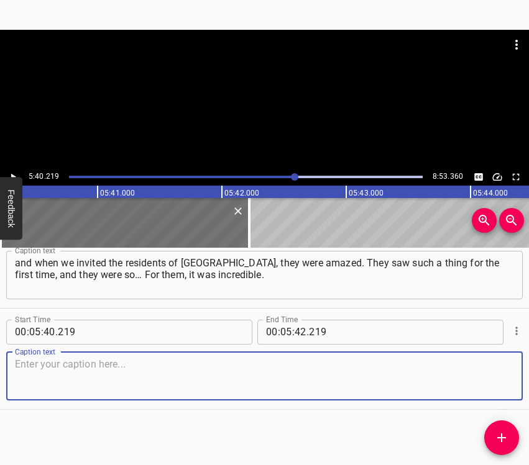
drag, startPoint x: 493, startPoint y: 387, endPoint x: 528, endPoint y: 378, distance: 35.3
click at [495, 385] on textarea at bounding box center [264, 376] width 499 height 35
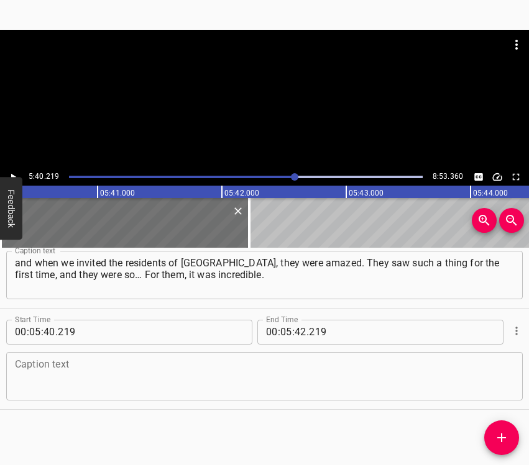
click at [188, 378] on textarea at bounding box center [264, 376] width 499 height 35
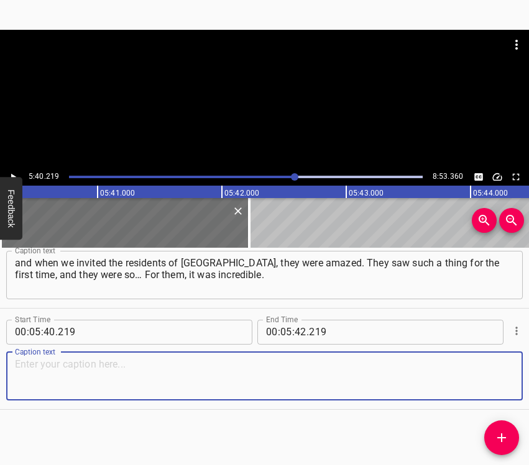
paste textarea "Especially when the Christmas season comes, and the paper cut-outs are hanging,…"
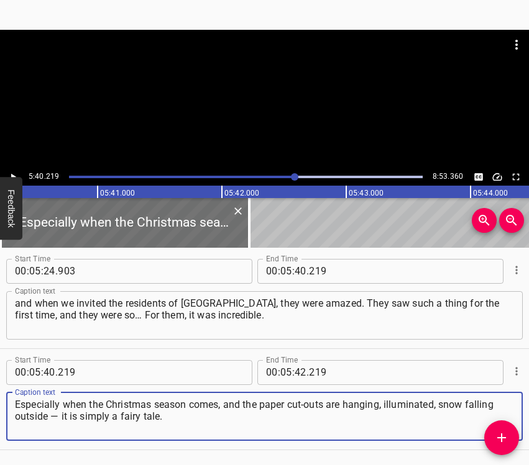
scroll to position [2513, 0]
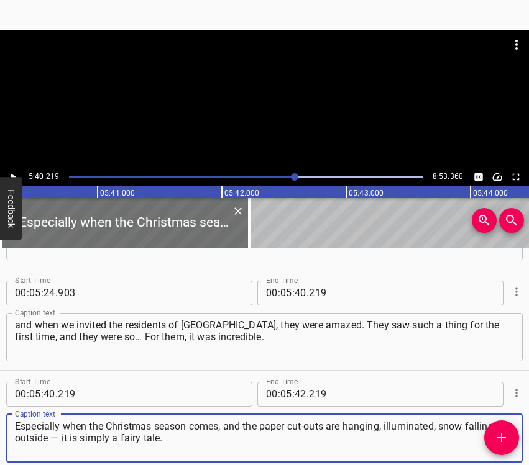
type textarea "Especially when the Christmas season comes, and the paper cut-outs are hanging,…"
click at [12, 176] on icon "Play/Pause" at bounding box center [13, 176] width 5 height 7
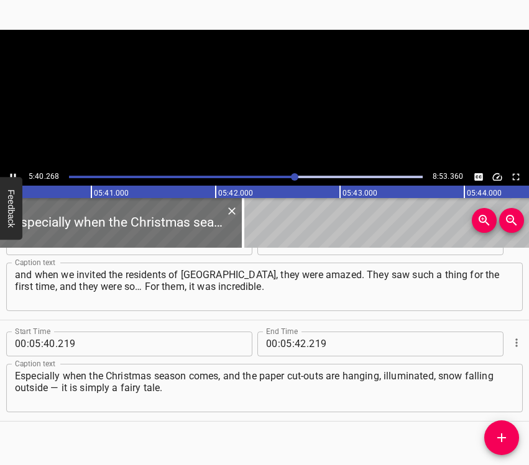
scroll to position [2575, 0]
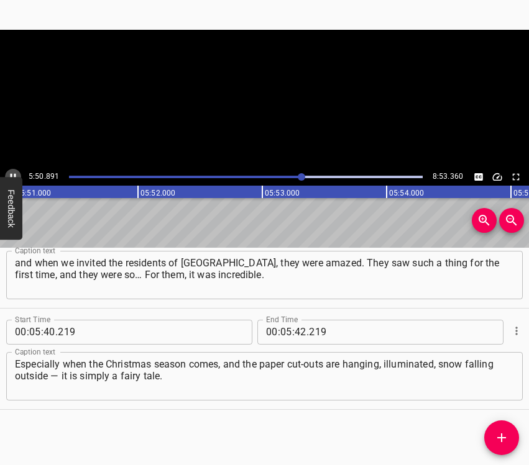
click at [12, 176] on icon "Play/Pause" at bounding box center [12, 177] width 11 height 11
click at [12, 176] on icon "Play/Pause" at bounding box center [13, 176] width 5 height 7
click at [12, 176] on icon "Play/Pause" at bounding box center [12, 177] width 11 height 11
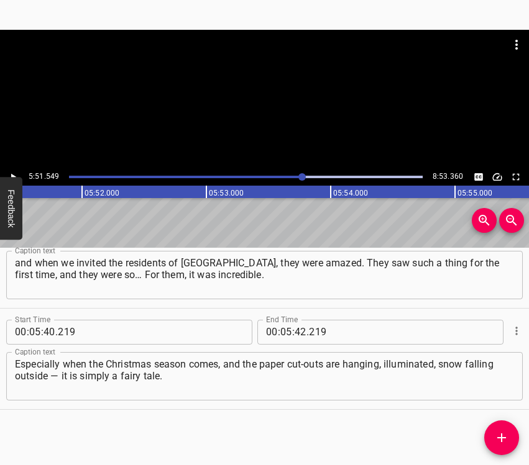
scroll to position [0, 43695]
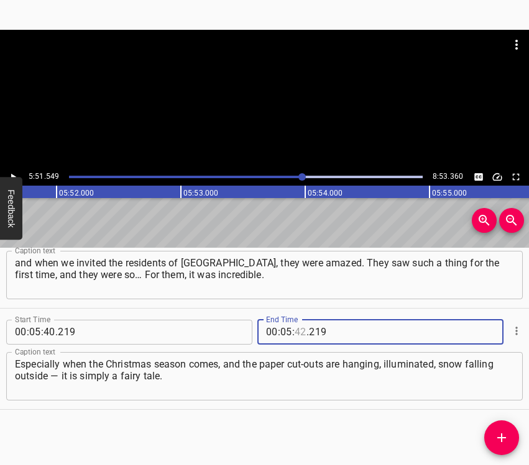
click at [299, 328] on input "number" at bounding box center [301, 332] width 12 height 25
type input "51"
type input "549"
click at [499, 437] on icon "Add Cue" at bounding box center [501, 438] width 15 height 15
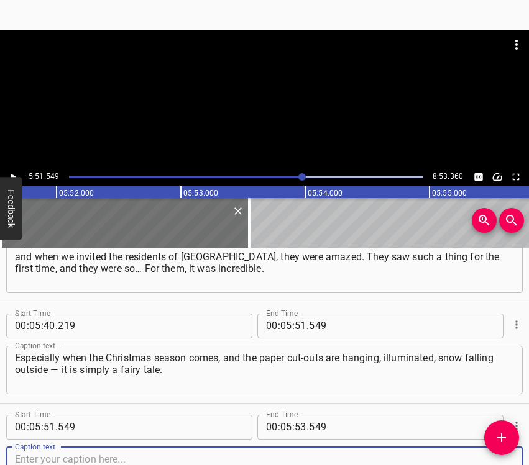
scroll to position [2677, 0]
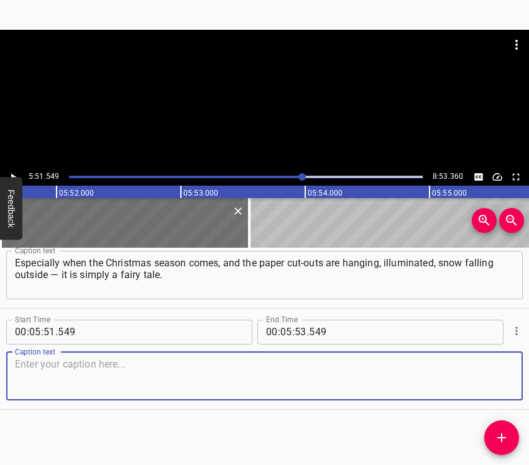
click at [482, 381] on textarea at bounding box center [264, 376] width 499 height 35
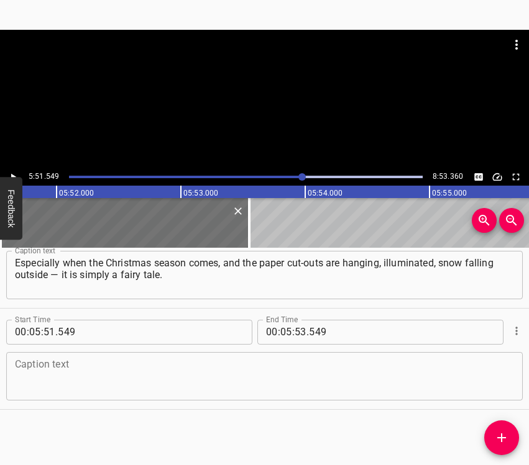
click at [108, 374] on textarea at bounding box center [264, 376] width 499 height 35
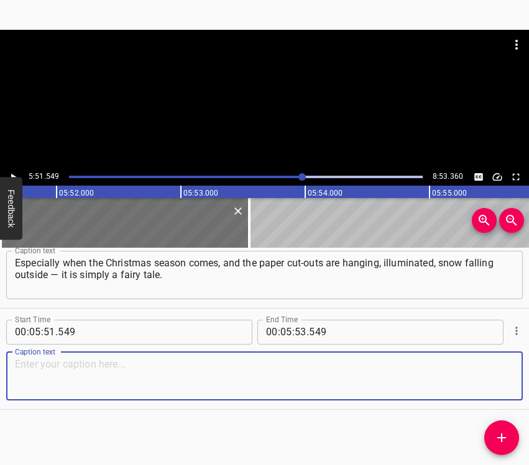
paste textarea "After that, I realized that it is necessary not only to paint pictures in the U…"
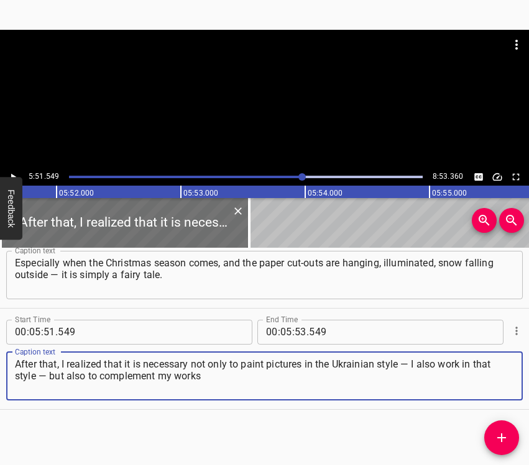
type textarea "After that, I realized that it is necessary not only to paint pictures in the U…"
click at [9, 173] on icon "Play/Pause" at bounding box center [12, 177] width 11 height 11
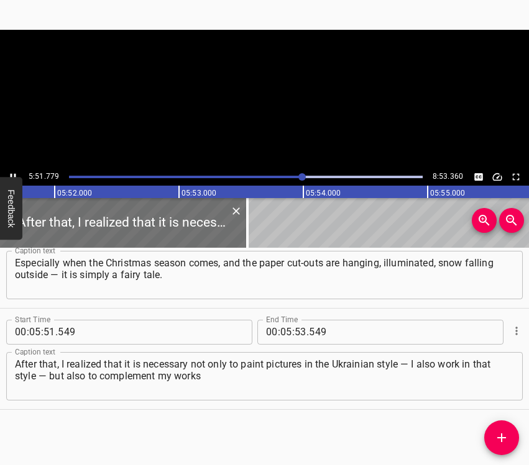
scroll to position [0, 43723]
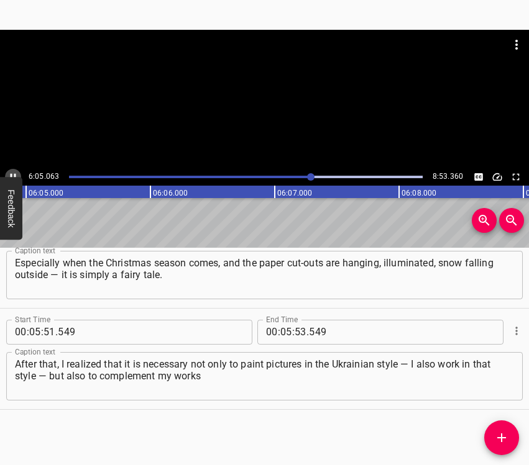
click at [14, 173] on icon "Play/Pause" at bounding box center [12, 177] width 11 height 11
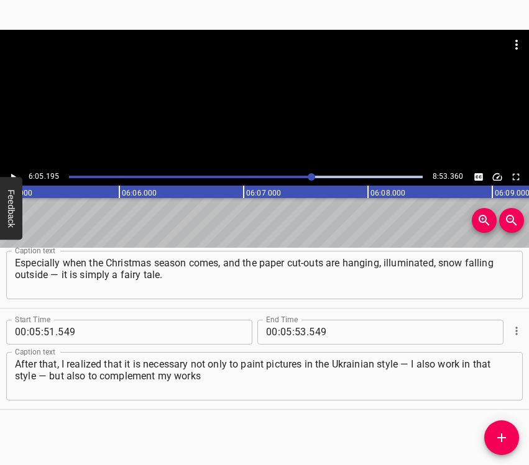
scroll to position [0, 45391]
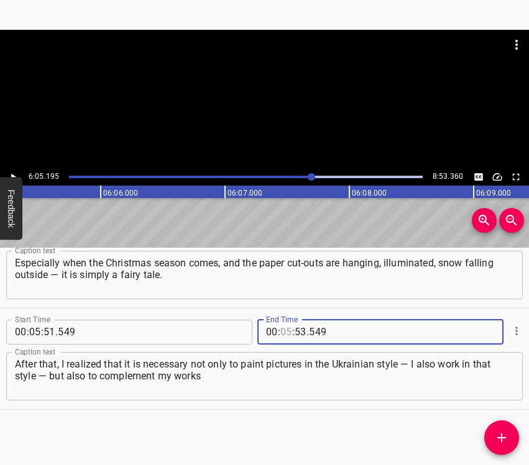
click at [284, 332] on input "number" at bounding box center [286, 332] width 12 height 25
type input "06"
type input "05"
type input "195"
click at [501, 436] on icon "Add Cue" at bounding box center [501, 438] width 9 height 9
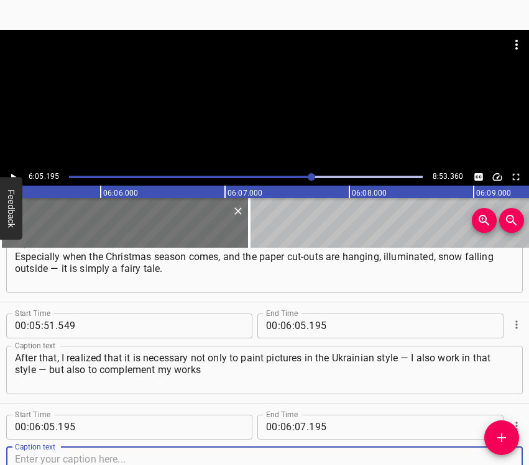
scroll to position [2778, 0]
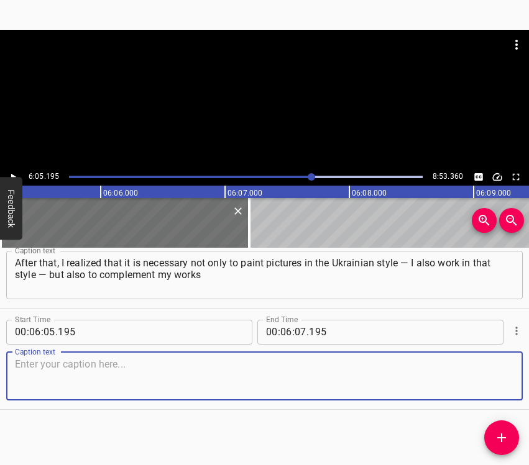
click at [487, 374] on textarea at bounding box center [264, 376] width 499 height 35
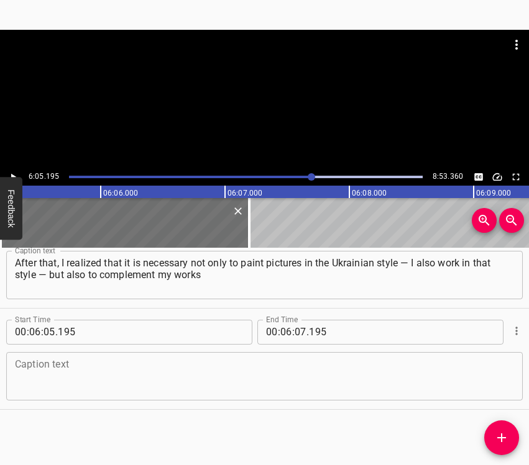
click at [61, 364] on textarea at bounding box center [264, 376] width 499 height 35
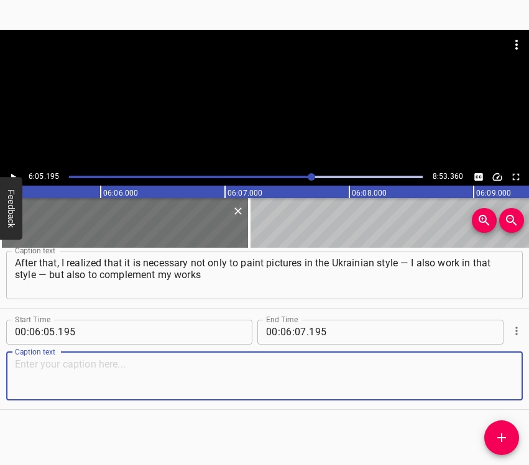
paste textarea "with paper cut-outs, because this is our culture, this is our history, and this…"
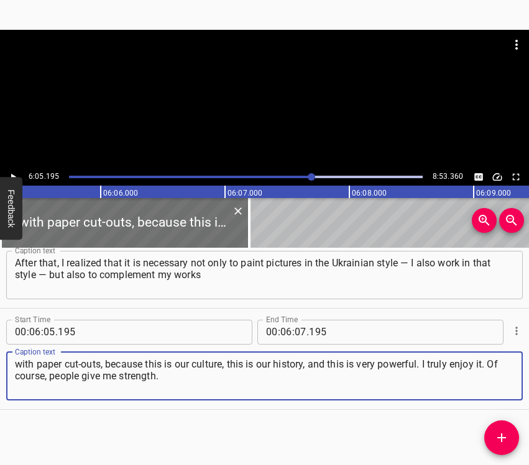
type textarea "with paper cut-outs, because this is our culture, this is our history, and this…"
click at [12, 174] on icon "Play/Pause" at bounding box center [13, 176] width 5 height 7
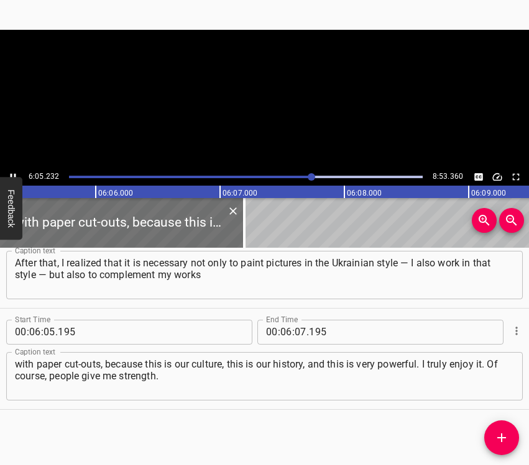
scroll to position [0, 45429]
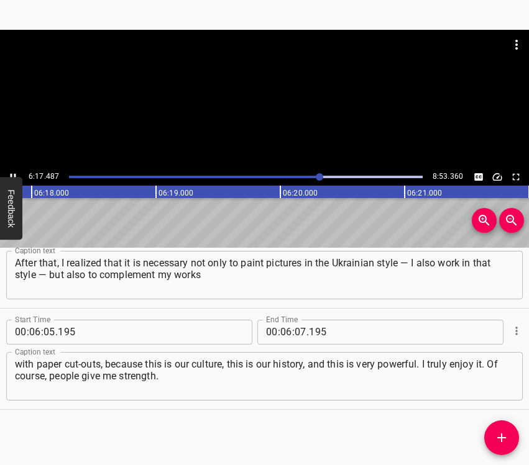
click at [15, 175] on icon "Play/Pause" at bounding box center [14, 176] width 6 height 7
click at [298, 334] on input "number" at bounding box center [301, 332] width 12 height 25
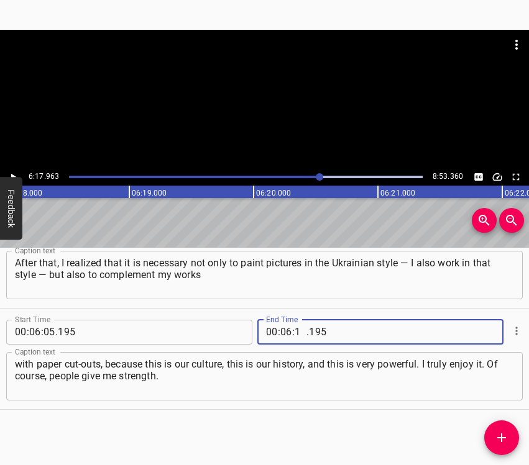
type input "17"
type input "963"
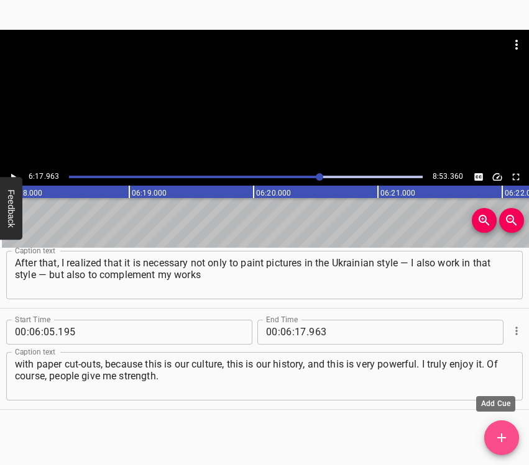
click at [498, 436] on icon "Add Cue" at bounding box center [501, 438] width 15 height 15
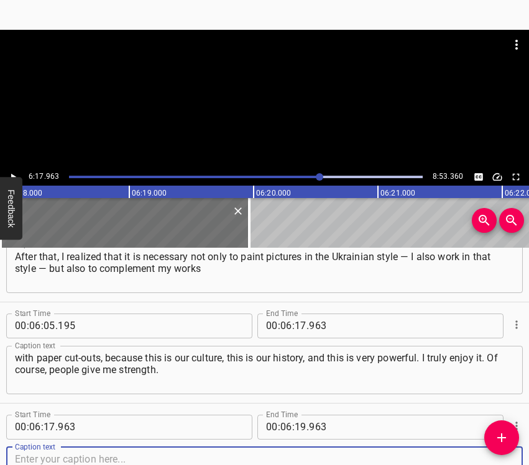
scroll to position [2879, 0]
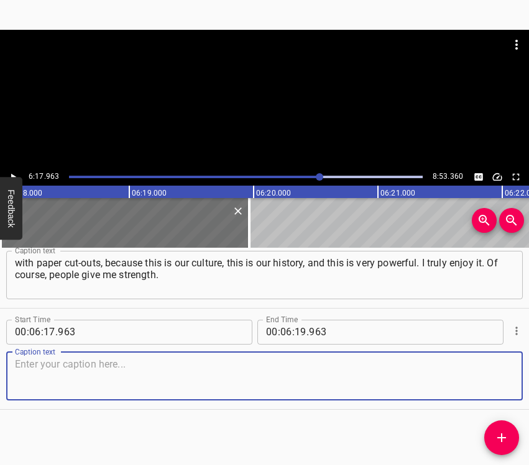
click at [495, 383] on textarea at bounding box center [264, 376] width 499 height 35
click at [78, 384] on textarea at bounding box center [264, 376] width 499 height 35
paste textarea "The people who surround me. And my hometown, my house, my family. That is the g…"
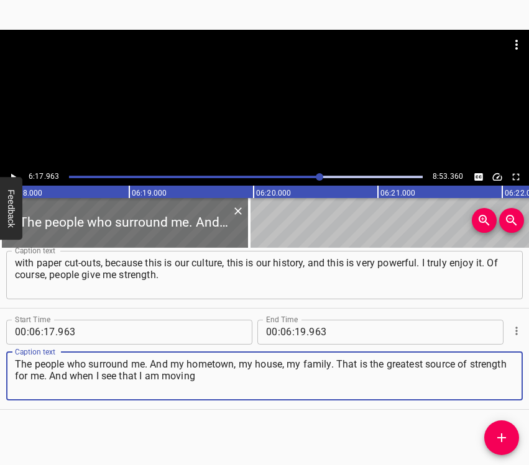
type textarea "The people who surround me. And my hometown, my house, my family. That is the g…"
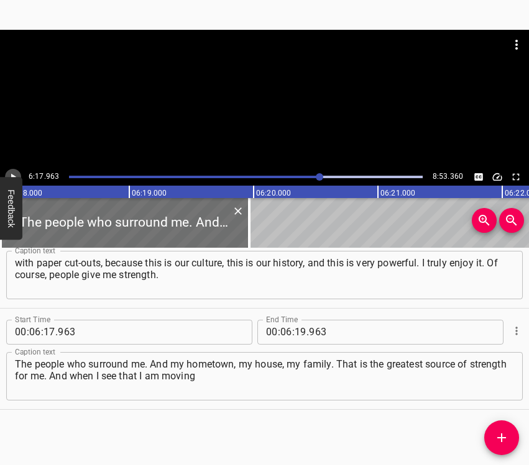
click at [14, 173] on icon "Play/Pause" at bounding box center [12, 177] width 11 height 11
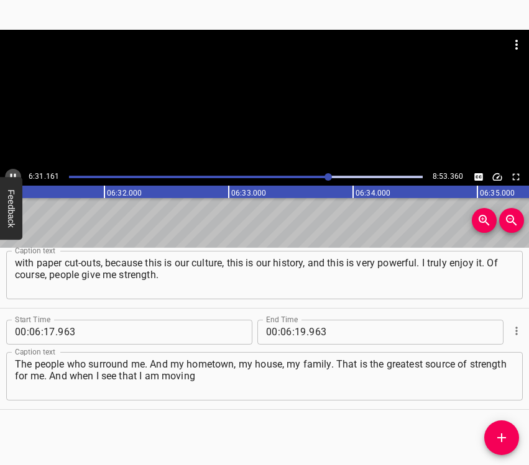
click at [11, 170] on button "Play/Pause" at bounding box center [13, 177] width 16 height 16
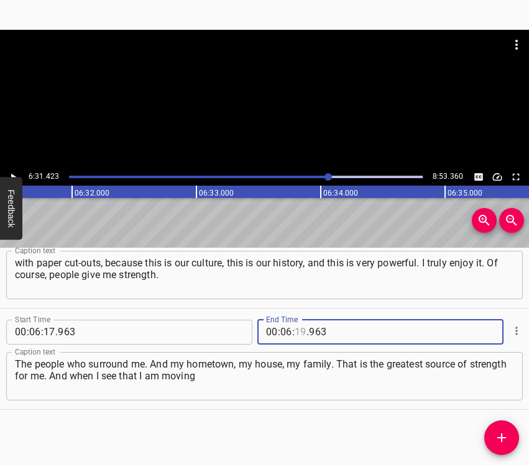
click at [295, 336] on input "number" at bounding box center [301, 332] width 12 height 25
type input "31"
type input "423"
click at [502, 432] on icon "Add Cue" at bounding box center [501, 438] width 15 height 15
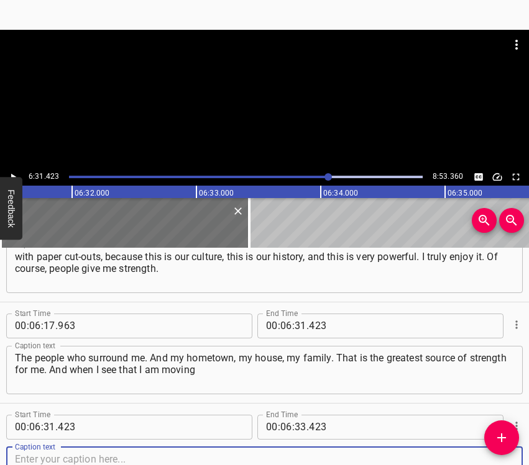
scroll to position [2981, 0]
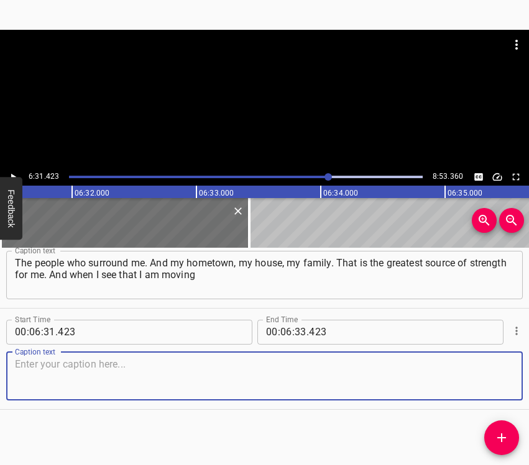
drag, startPoint x: 490, startPoint y: 378, endPoint x: 525, endPoint y: 375, distance: 34.9
click at [492, 377] on textarea at bounding box center [264, 376] width 499 height 35
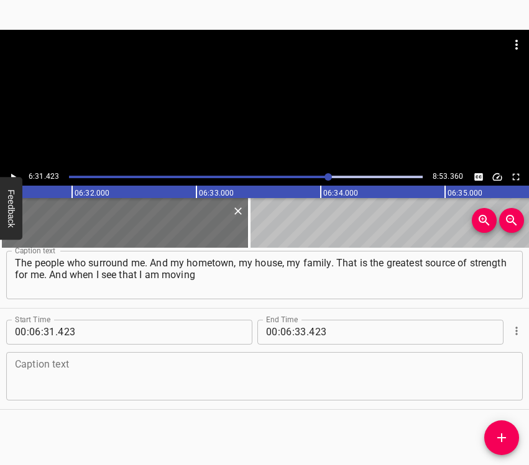
click at [39, 365] on textarea at bounding box center [264, 376] width 499 height 35
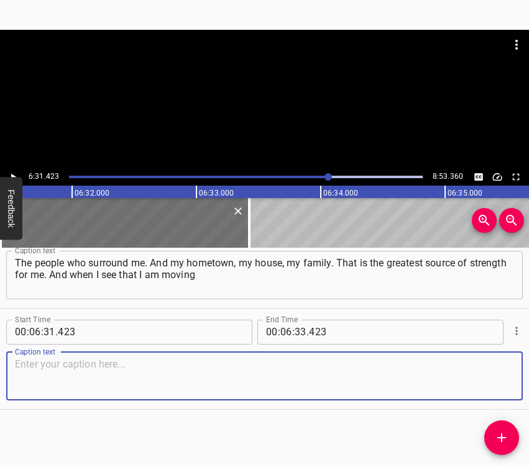
paste textarea "in the right direction, it gives me even more strength. I am always asked: “[PE…"
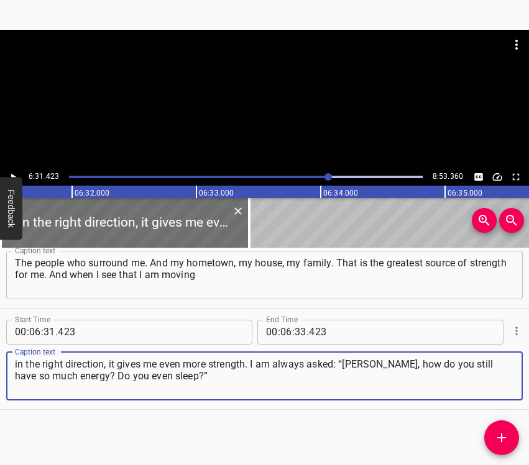
type textarea "in the right direction, it gives me even more strength. I am always asked: “[PE…"
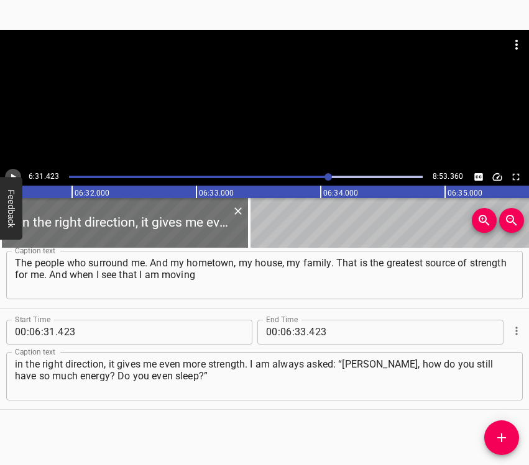
click at [14, 172] on icon "Play/Pause" at bounding box center [12, 177] width 11 height 11
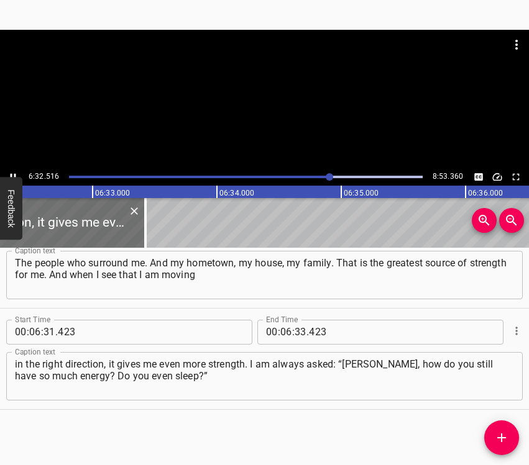
scroll to position [0, 48787]
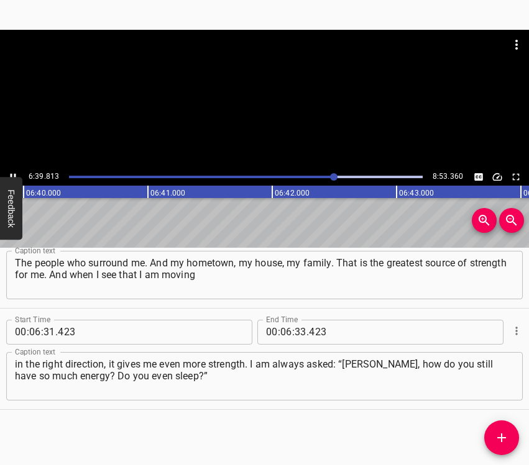
click at [10, 172] on icon "Play/Pause" at bounding box center [12, 177] width 11 height 11
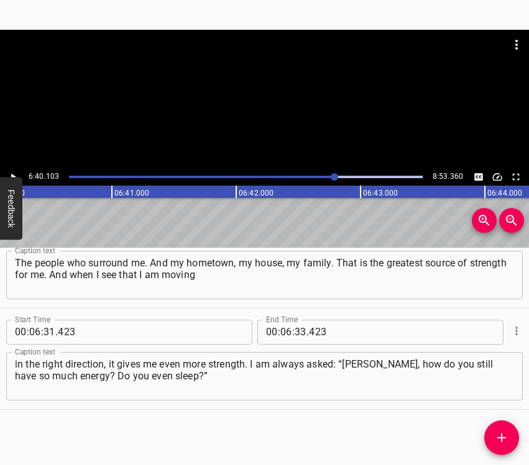
click at [10, 172] on icon "Play/Pause" at bounding box center [12, 177] width 11 height 11
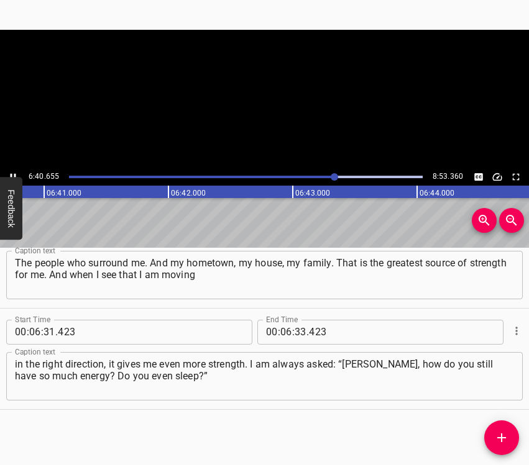
click at [10, 172] on icon "Play/Pause" at bounding box center [12, 177] width 11 height 11
click at [296, 333] on input "number" at bounding box center [301, 332] width 12 height 25
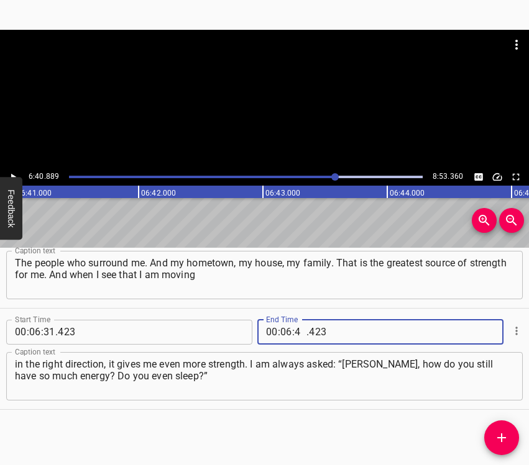
type input "40"
type input "889"
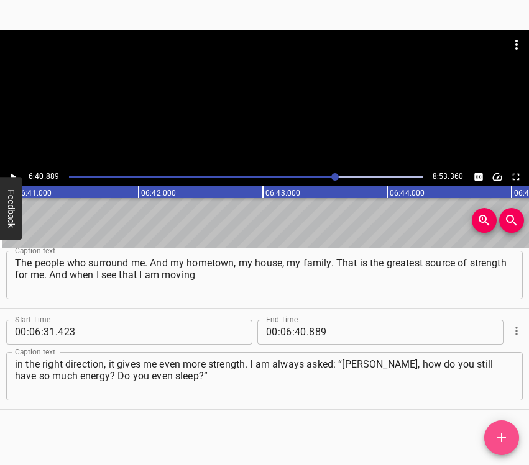
click at [502, 432] on icon "Add Cue" at bounding box center [501, 438] width 15 height 15
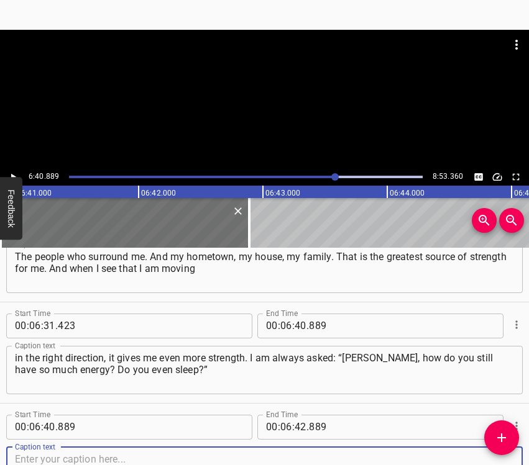
scroll to position [3082, 0]
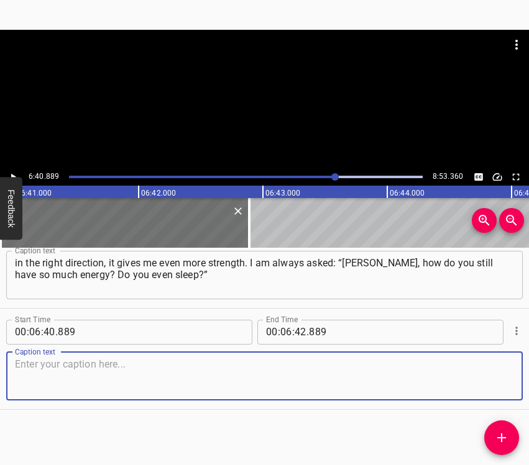
drag, startPoint x: 485, startPoint y: 380, endPoint x: 528, endPoint y: 380, distance: 42.9
click at [487, 380] on textarea at bounding box center [264, 376] width 499 height 35
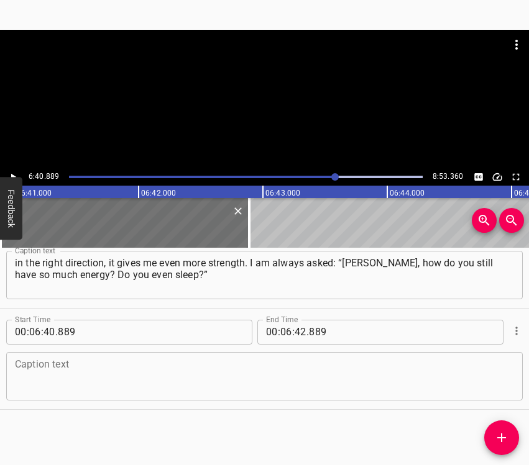
click at [183, 350] on div "Caption text Caption text" at bounding box center [264, 375] width 516 height 56
click at [177, 362] on textarea at bounding box center [264, 376] width 499 height 35
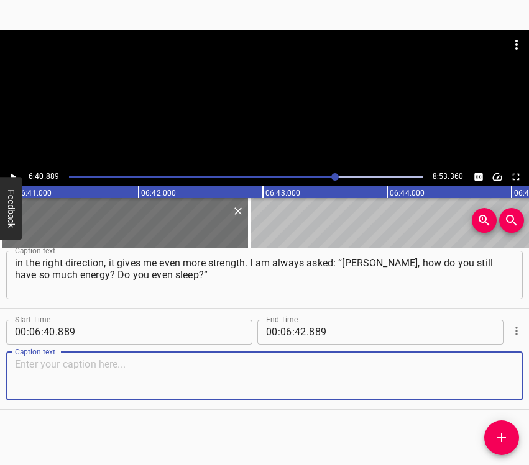
paste textarea "So, just so you understand — yes, I do sleep. And I return home, always [PERSON…"
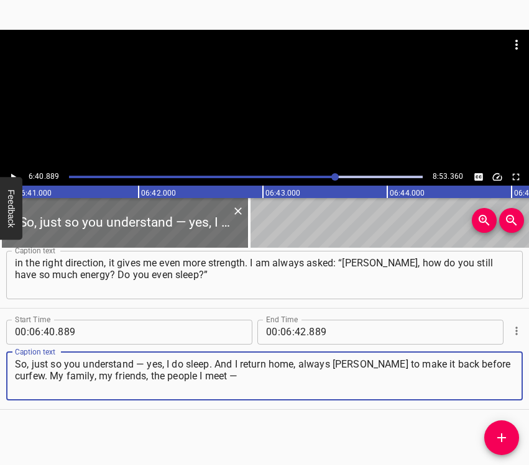
type textarea "So, just so you understand — yes, I do sleep. And I return home, always [PERSON…"
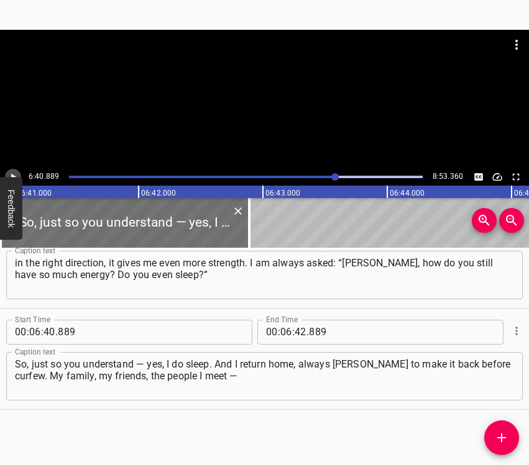
click at [14, 175] on icon "Play/Pause" at bounding box center [12, 177] width 11 height 11
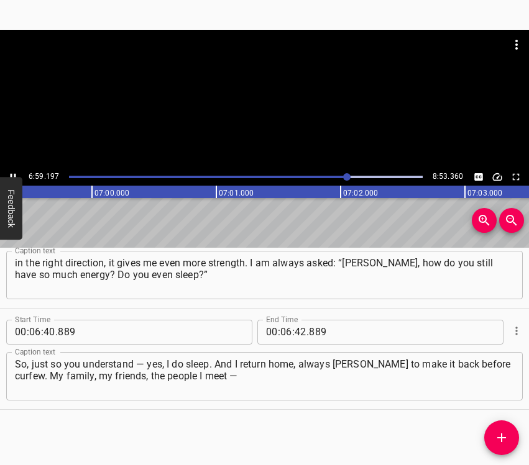
click at [13, 173] on icon "Play/Pause" at bounding box center [12, 177] width 11 height 11
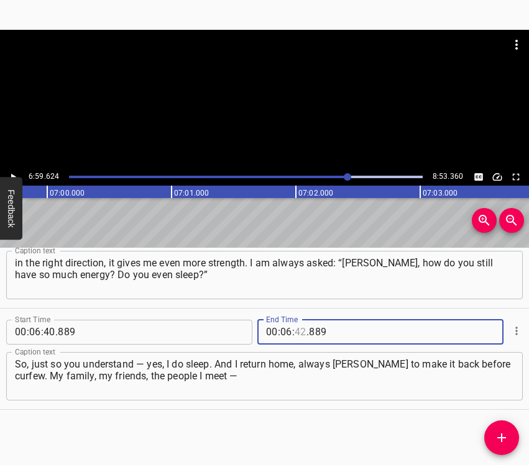
click at [298, 331] on input "number" at bounding box center [301, 332] width 12 height 25
type input "59"
type input "624"
click at [503, 442] on icon "Add Cue" at bounding box center [501, 438] width 15 height 15
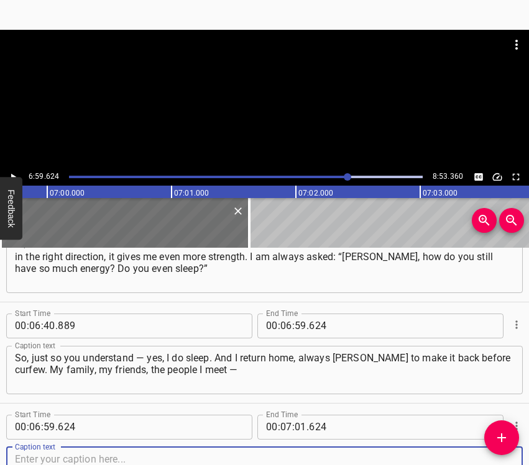
scroll to position [3183, 0]
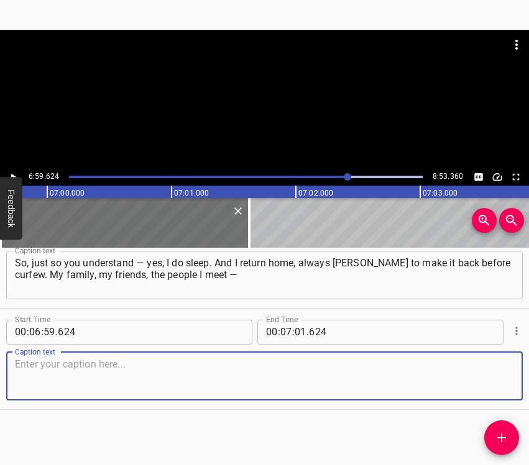
drag, startPoint x: 487, startPoint y: 376, endPoint x: 523, endPoint y: 371, distance: 35.8
click at [489, 376] on textarea at bounding box center [264, 376] width 499 height 35
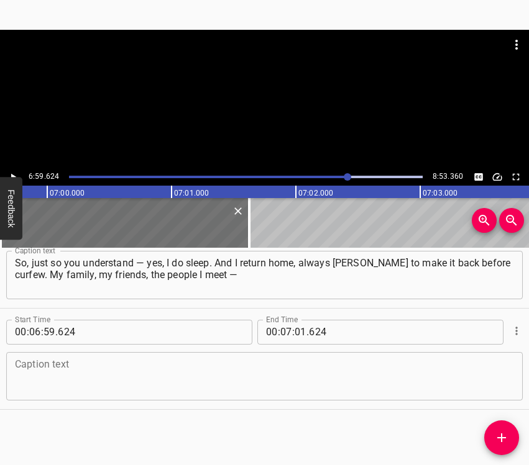
click at [55, 357] on div "Caption text" at bounding box center [264, 376] width 516 height 48
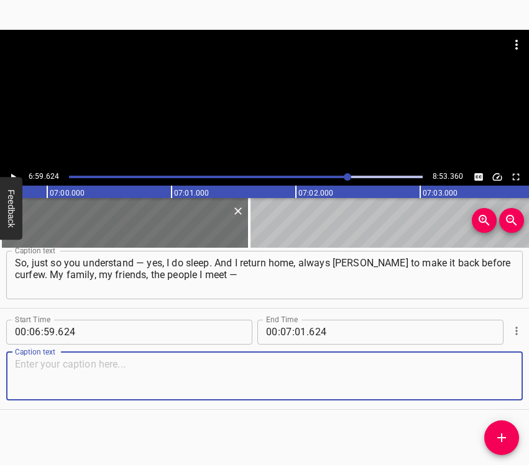
paste textarea "they believe in me, and that inspires me, and I keep moving forward. All the wo…"
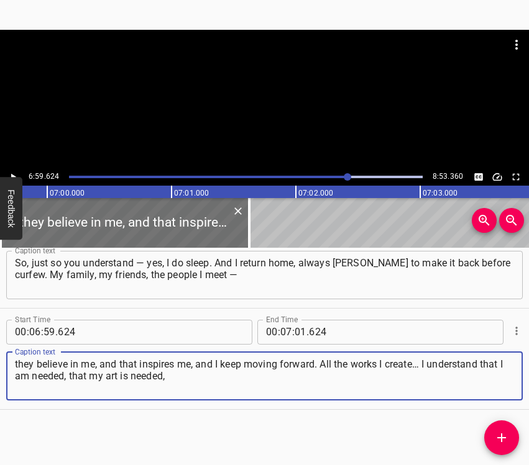
type textarea "they believe in me, and that inspires me, and I keep moving forward. All the wo…"
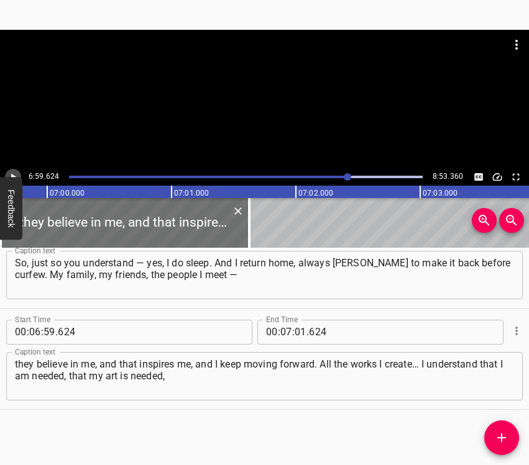
click at [11, 174] on icon "Play/Pause" at bounding box center [12, 177] width 11 height 11
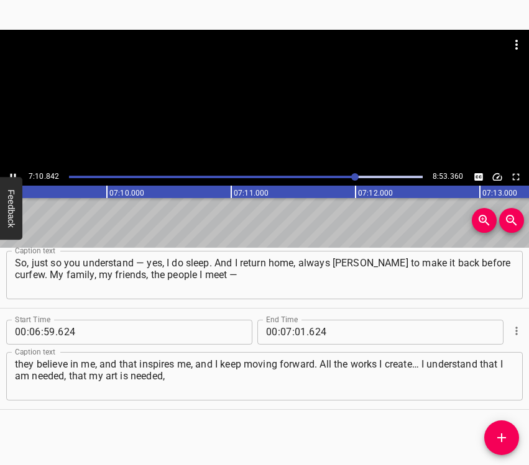
click at [13, 172] on icon "Play/Pause" at bounding box center [12, 177] width 11 height 11
click at [295, 329] on input "number" at bounding box center [301, 332] width 12 height 25
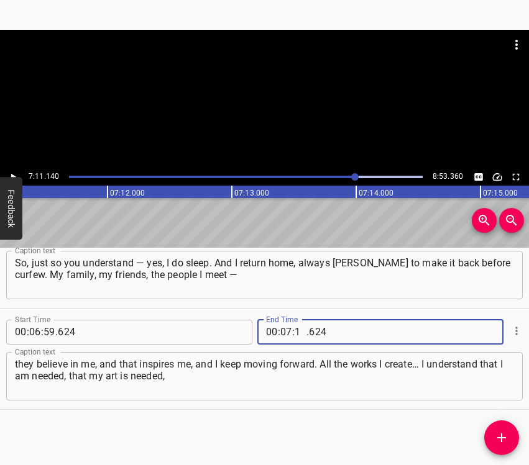
type input "11"
type input "140"
click at [504, 439] on icon "Add Cue" at bounding box center [501, 438] width 15 height 15
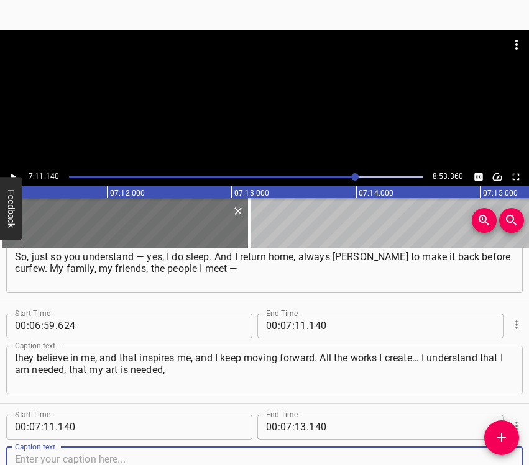
scroll to position [3284, 0]
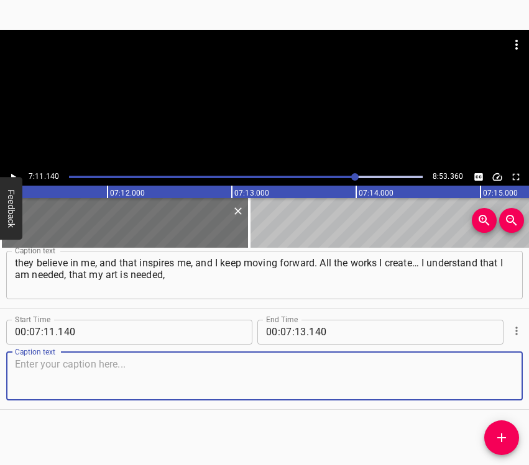
drag, startPoint x: 489, startPoint y: 374, endPoint x: 525, endPoint y: 369, distance: 36.3
click at [500, 372] on textarea at bounding box center [264, 376] width 499 height 35
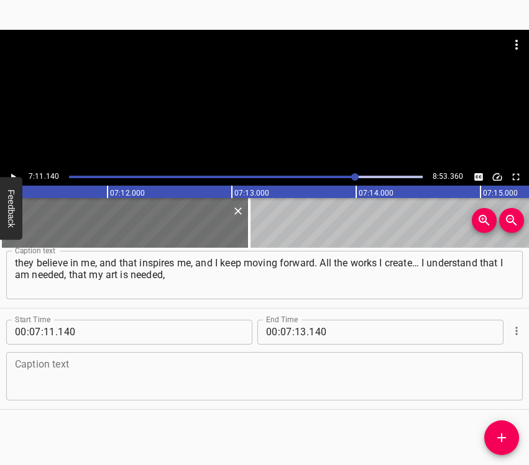
click at [44, 373] on textarea at bounding box center [264, 376] width 499 height 35
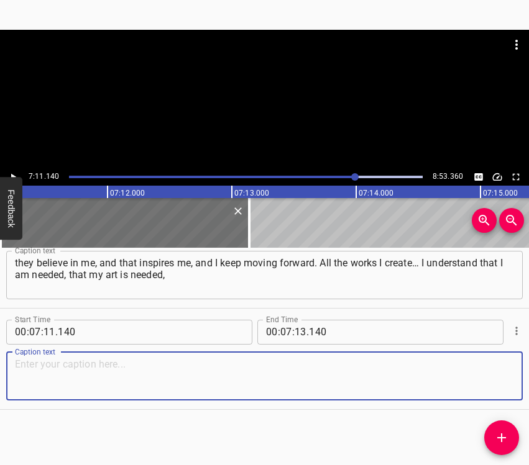
paste textarea "because during the war I help a lot… I had my first exhibition during the war a…"
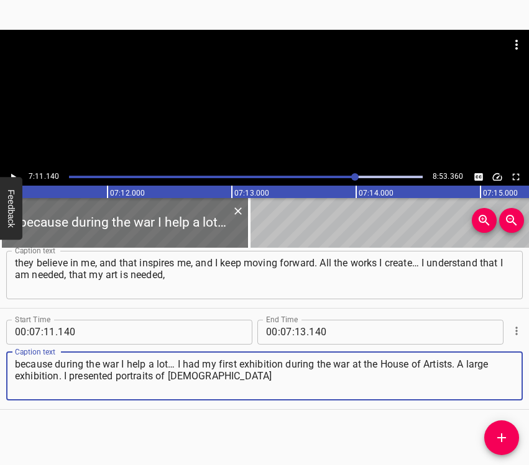
type textarea "because during the war I help a lot… I had my first exhibition during the war a…"
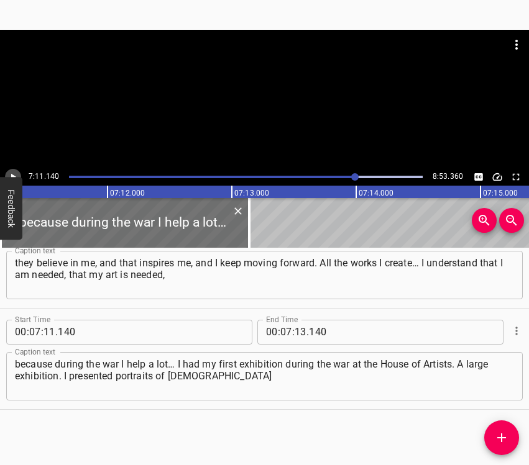
click at [14, 173] on icon "Play/Pause" at bounding box center [12, 177] width 11 height 11
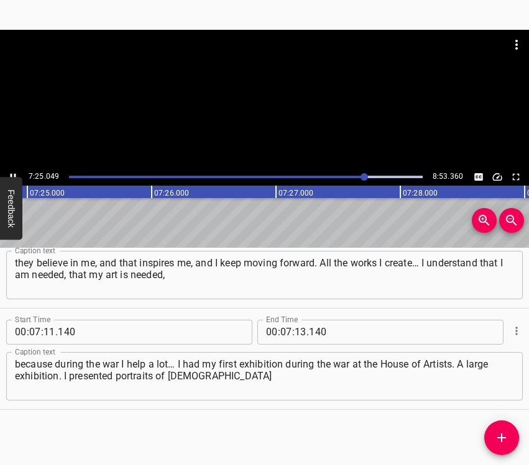
click at [14, 173] on icon "Play/Pause" at bounding box center [12, 177] width 11 height 11
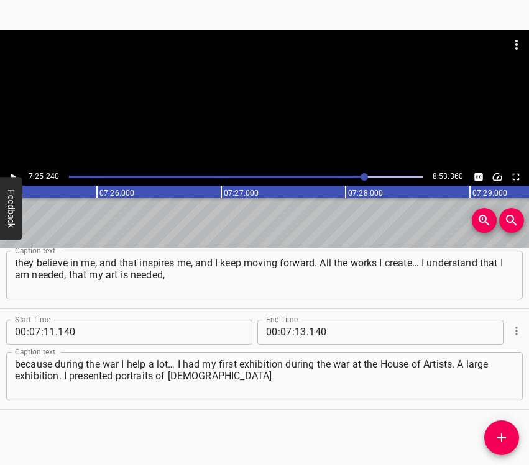
scroll to position [0, 55340]
click at [295, 331] on input "number" at bounding box center [301, 332] width 12 height 25
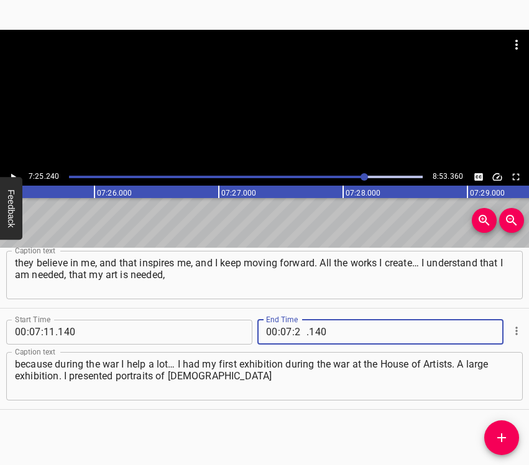
type input "25"
type input "240"
click at [495, 435] on icon "Add Cue" at bounding box center [501, 438] width 15 height 15
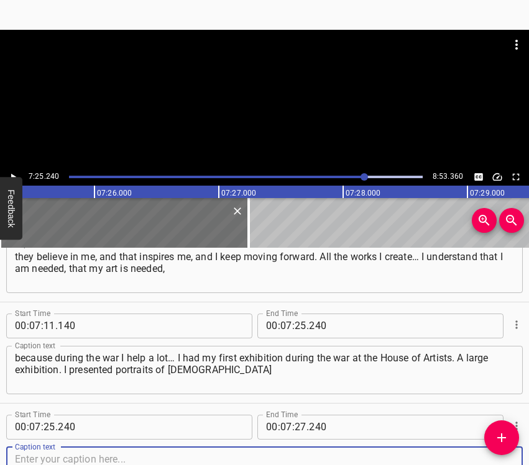
scroll to position [3386, 0]
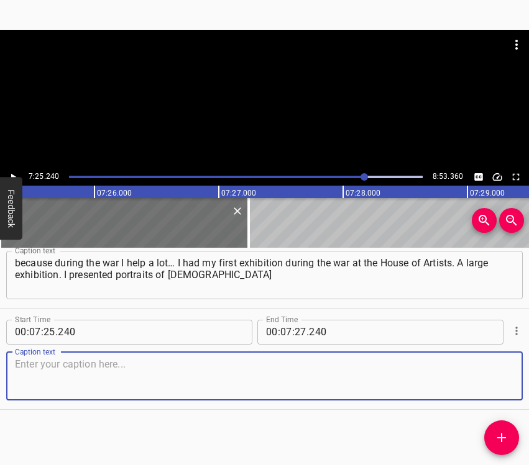
click at [485, 382] on textarea at bounding box center [264, 376] width 499 height 35
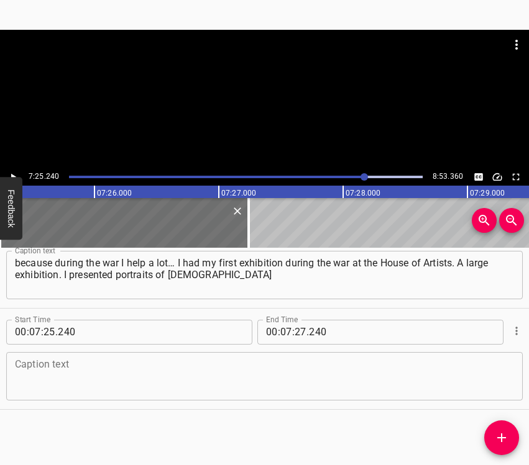
click at [29, 374] on textarea at bounding box center [264, 376] width 499 height 35
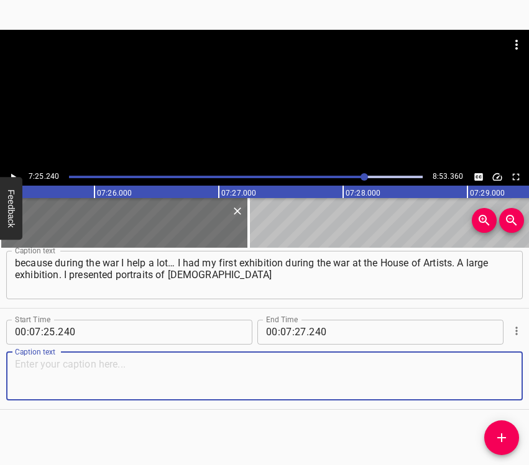
paste textarea "in ethno-style and the image of a woman — strong, independent — and combined al…"
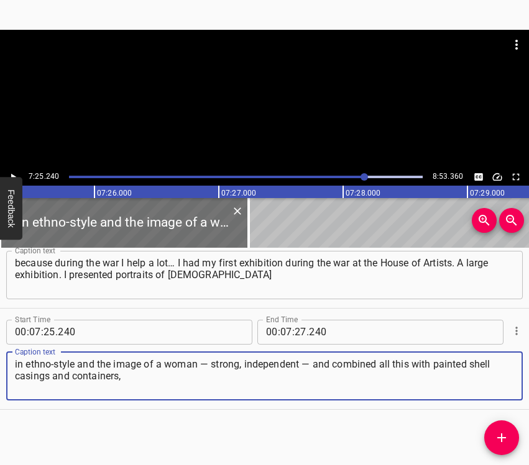
type textarea "in ethno-style and the image of a woman — strong, independent — and combined al…"
click at [14, 172] on icon "Play/Pause" at bounding box center [12, 177] width 11 height 11
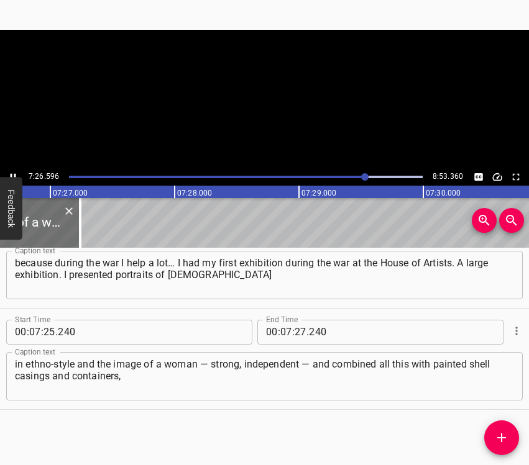
scroll to position [0, 55541]
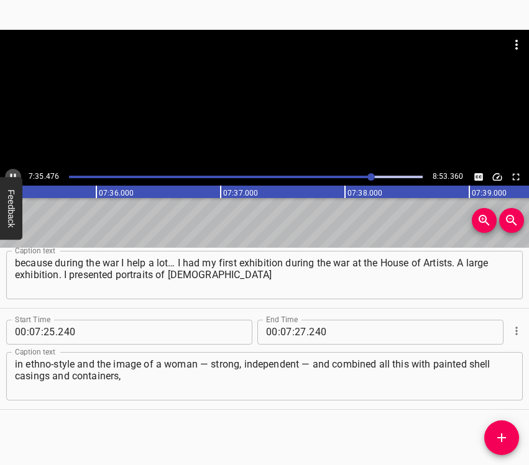
click at [12, 174] on icon "Play/Pause" at bounding box center [12, 177] width 11 height 11
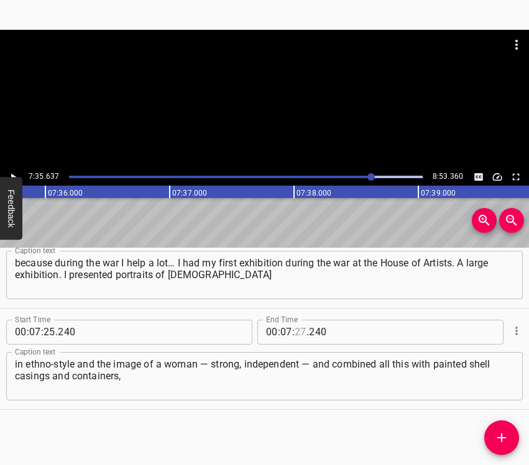
click at [296, 331] on input "number" at bounding box center [301, 332] width 12 height 25
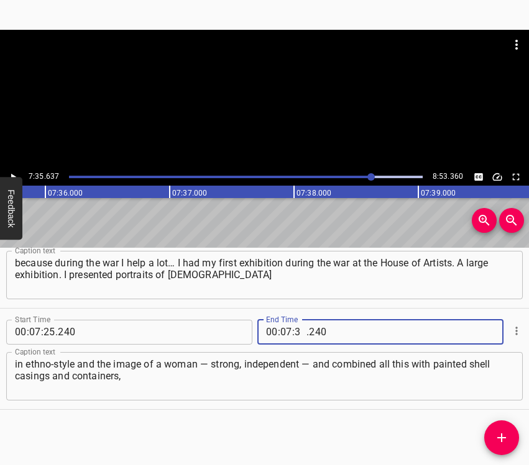
type input "35"
type input "637"
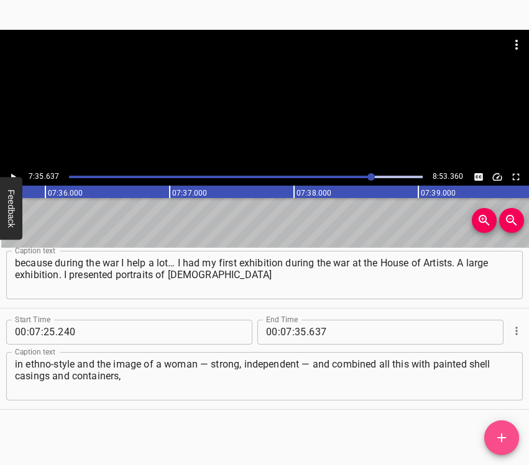
click at [506, 439] on icon "Add Cue" at bounding box center [501, 438] width 15 height 15
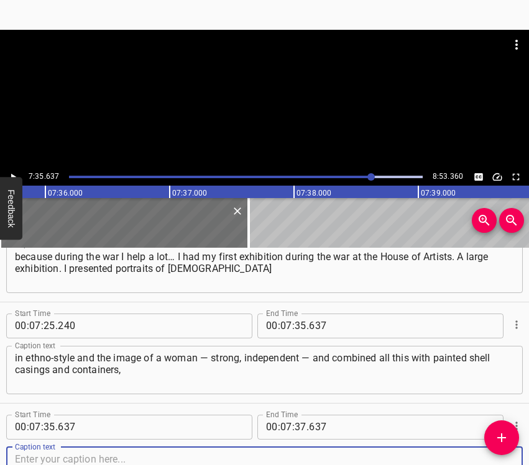
scroll to position [3487, 0]
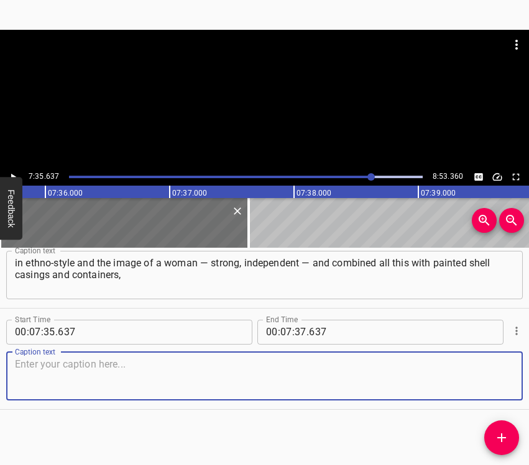
click at [499, 373] on textarea at bounding box center [264, 376] width 499 height 35
click at [152, 375] on textarea at bounding box center [264, 376] width 499 height 35
paste textarea "in order to support our military. Of course, paper cut-outs were also part of t…"
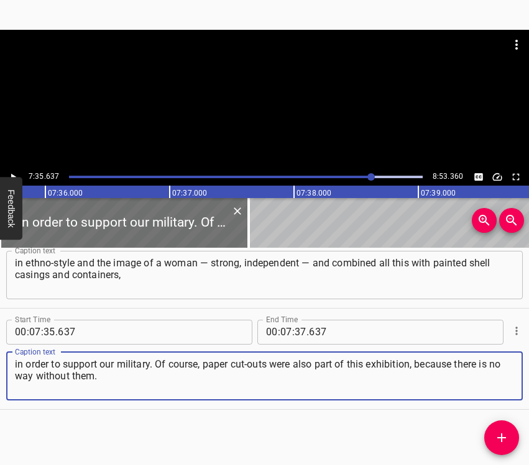
type textarea "in order to support our military. Of course, paper cut-outs were also part of t…"
click at [11, 172] on icon "Play/Pause" at bounding box center [12, 177] width 11 height 11
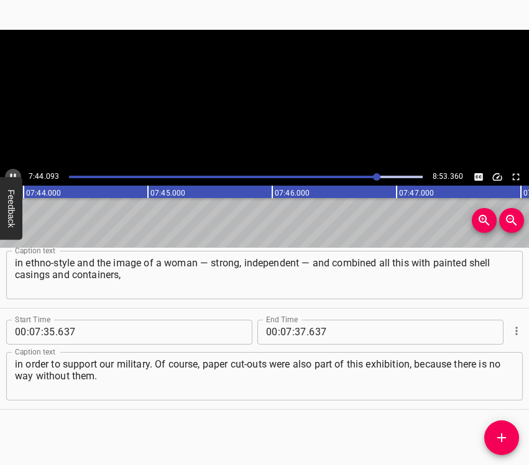
click at [11, 172] on icon "Play/Pause" at bounding box center [12, 177] width 11 height 11
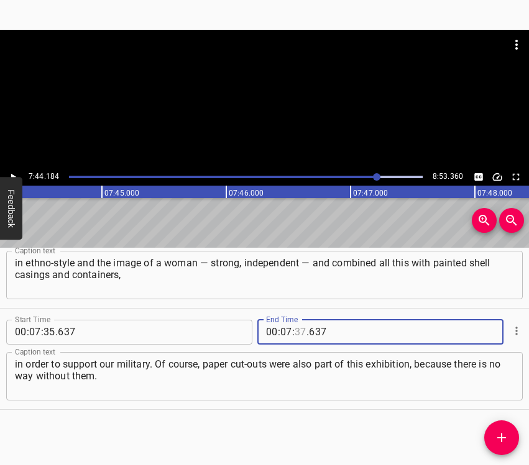
click at [295, 329] on input "number" at bounding box center [301, 332] width 12 height 25
type input "44"
type input "184"
click at [501, 434] on icon "Add Cue" at bounding box center [501, 438] width 9 height 9
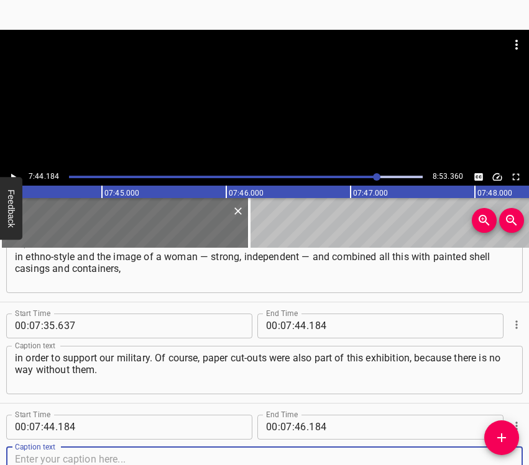
scroll to position [3588, 0]
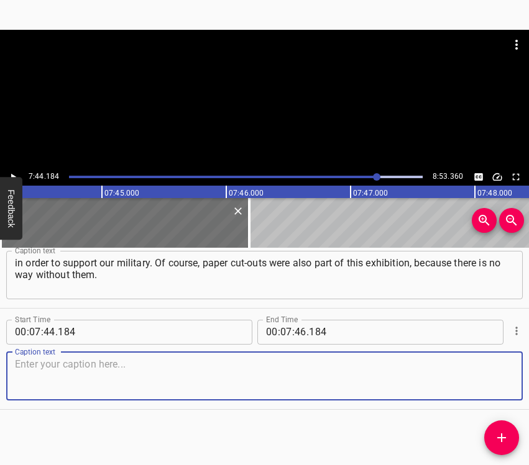
click at [491, 380] on textarea at bounding box center [264, 376] width 499 height 35
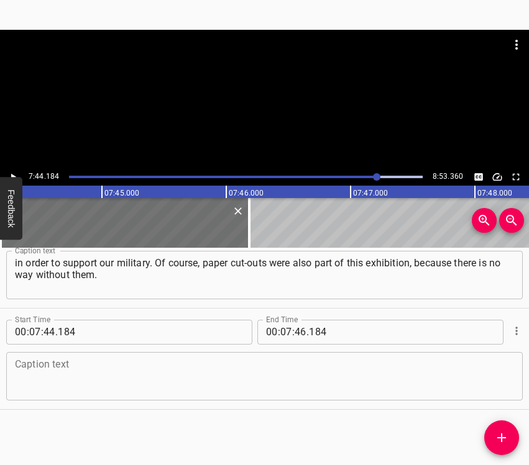
click at [292, 367] on textarea at bounding box center [264, 376] width 499 height 35
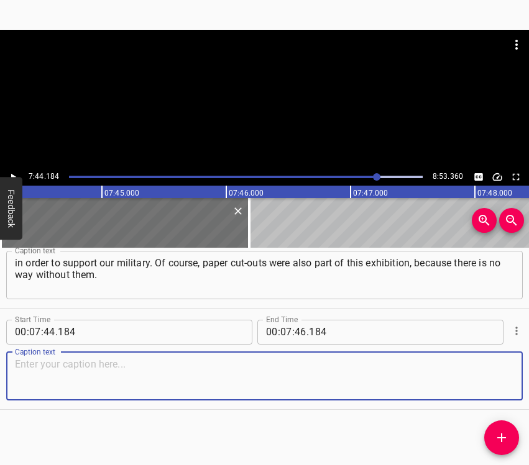
paste textarea "And I realized that I need to include paper cut-outs in every exhibition, so th…"
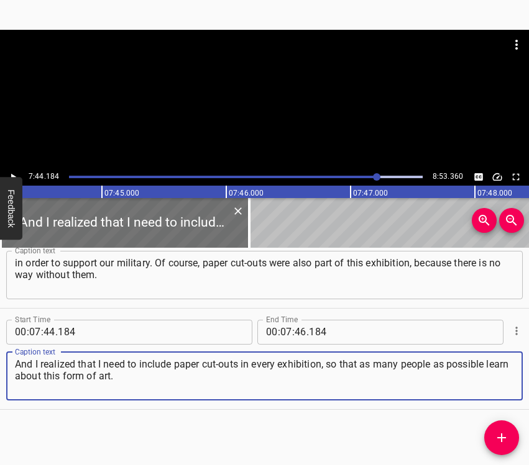
type textarea "And I realized that I need to include paper cut-outs in every exhibition, so th…"
click at [15, 173] on icon "Play/Pause" at bounding box center [12, 177] width 11 height 11
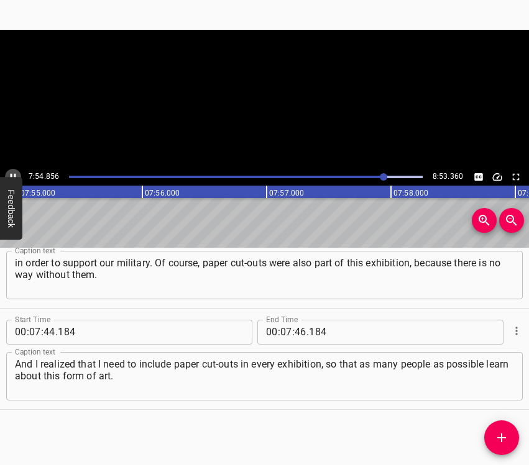
click at [15, 173] on icon "Play/Pause" at bounding box center [12, 177] width 11 height 11
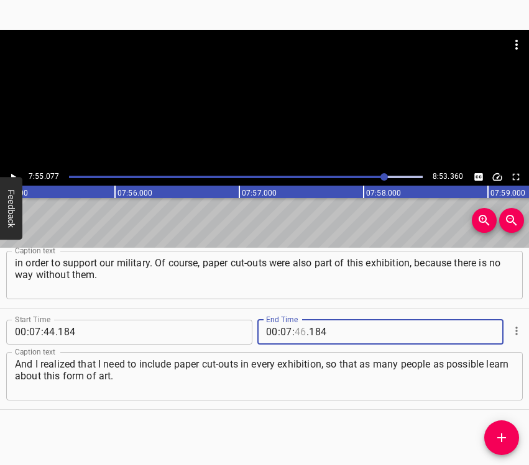
click at [298, 331] on input "number" at bounding box center [301, 332] width 12 height 25
type input "55"
type input "077"
click at [500, 438] on icon "Add Cue" at bounding box center [501, 438] width 9 height 9
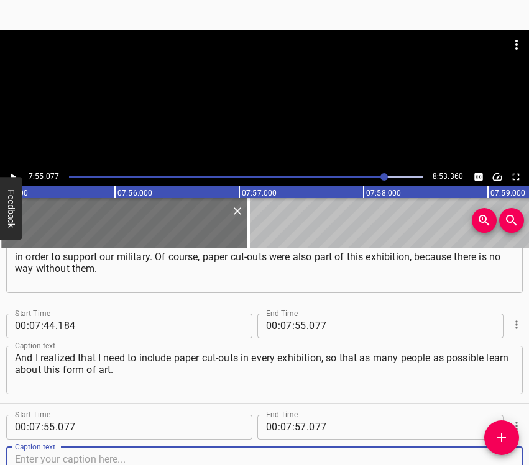
scroll to position [3690, 0]
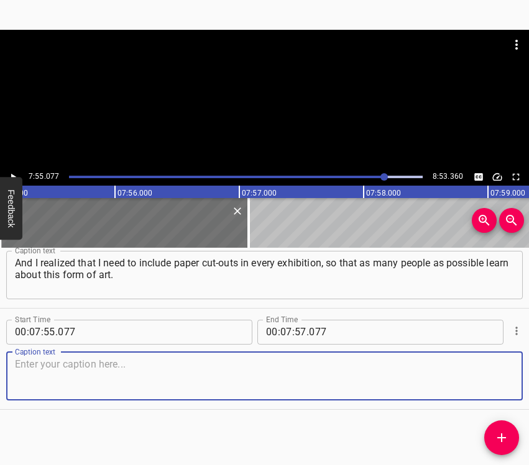
click at [487, 379] on textarea at bounding box center [264, 376] width 499 height 35
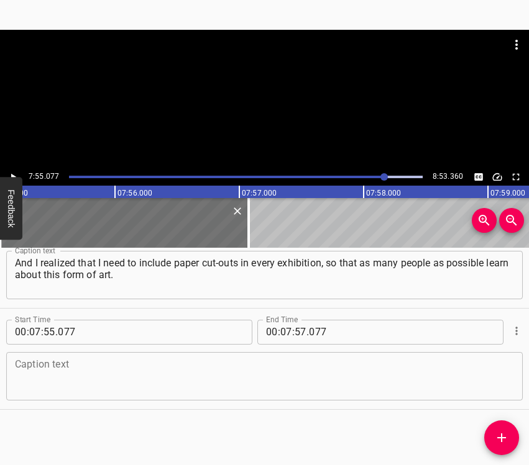
click at [39, 373] on textarea at bounding box center [264, 376] width 499 height 35
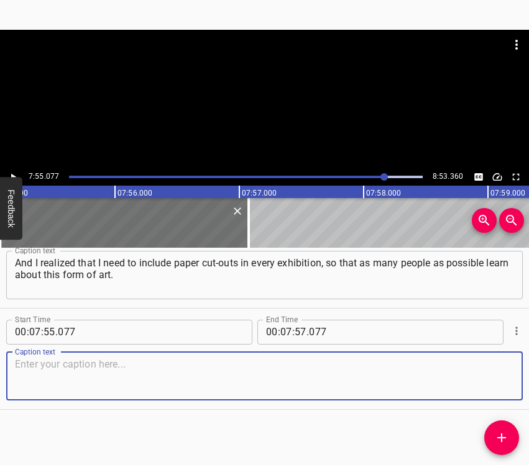
paste textarea "Because it is a part of our Ukrainian culture. Many say that this art originate…"
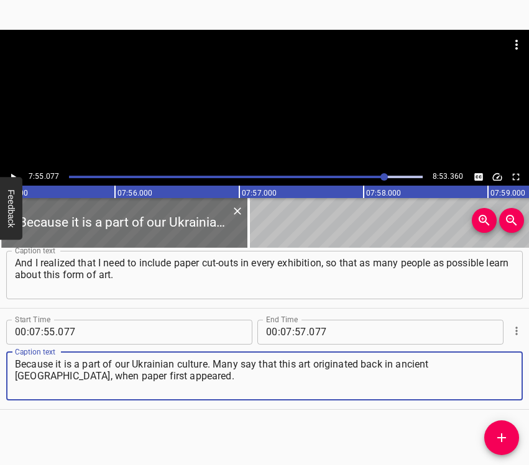
type textarea "Because it is a part of our Ukrainian culture. Many say that this art originate…"
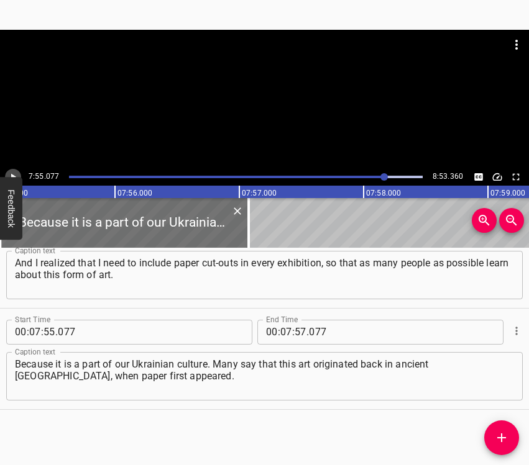
click at [17, 172] on icon "Play/Pause" at bounding box center [12, 177] width 11 height 11
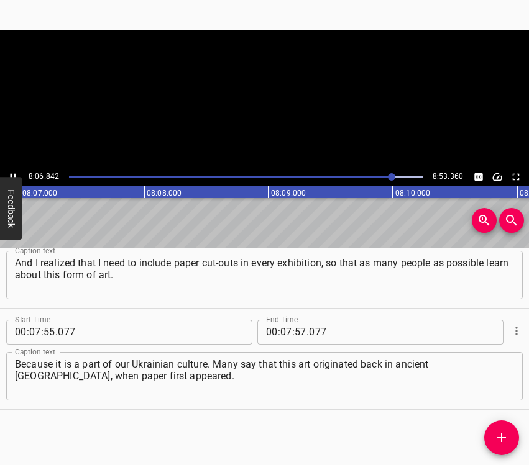
click at [17, 172] on icon "Play/Pause" at bounding box center [12, 177] width 11 height 11
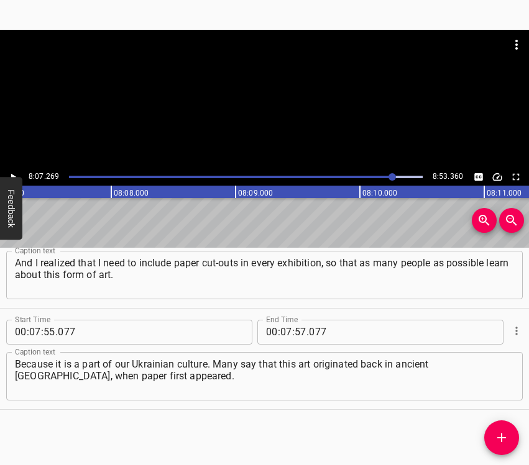
scroll to position [0, 60564]
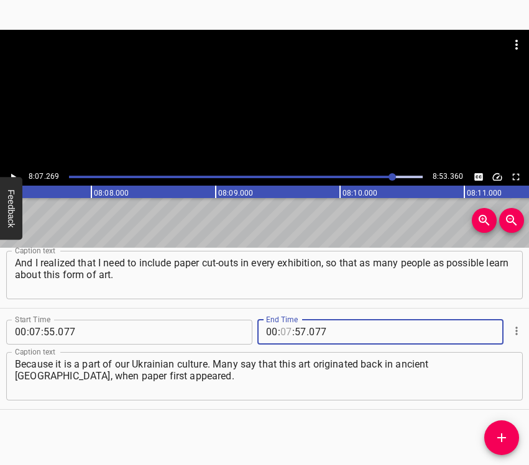
click at [280, 332] on input "number" at bounding box center [286, 332] width 12 height 25
type input "08"
type input "07"
type input "6"
type input "077"
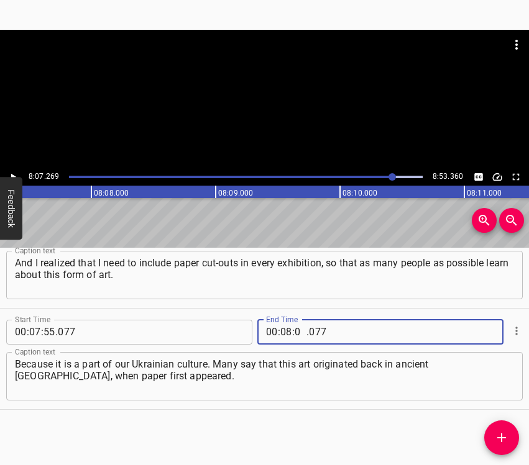
type input "07"
type input "269"
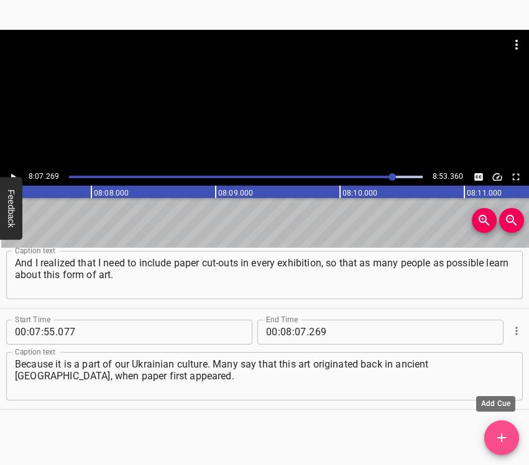
click at [503, 434] on icon "Add Cue" at bounding box center [501, 438] width 15 height 15
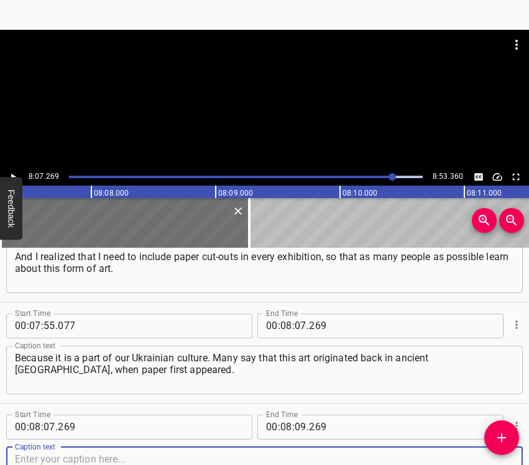
scroll to position [3791, 0]
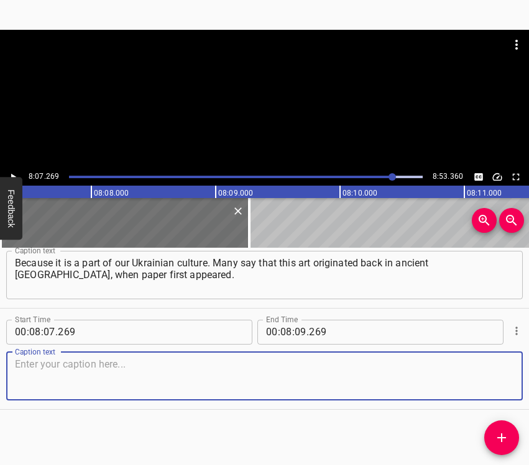
click at [501, 374] on textarea at bounding box center [264, 376] width 499 height 35
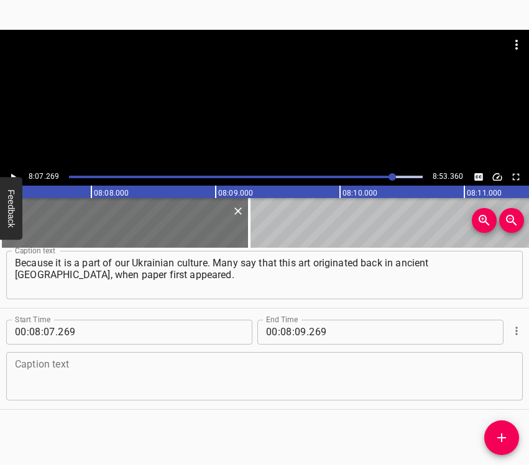
click at [48, 369] on textarea at bounding box center [264, 376] width 499 height 35
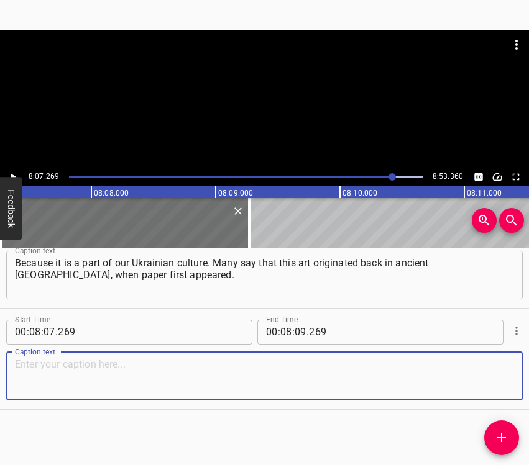
paste textarea "Yes, but after reading and becoming familiar with history, we discover that pap…"
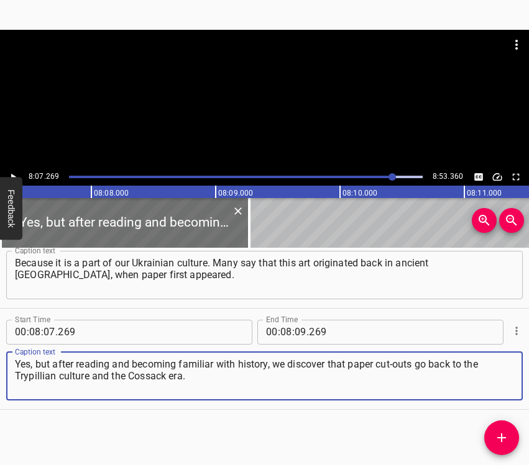
type textarea "Yes, but after reading and becoming familiar with history, we discover that pap…"
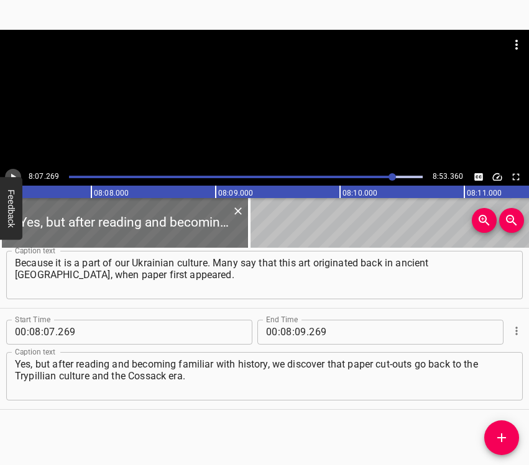
click at [12, 170] on button "Play/Pause" at bounding box center [13, 177] width 16 height 16
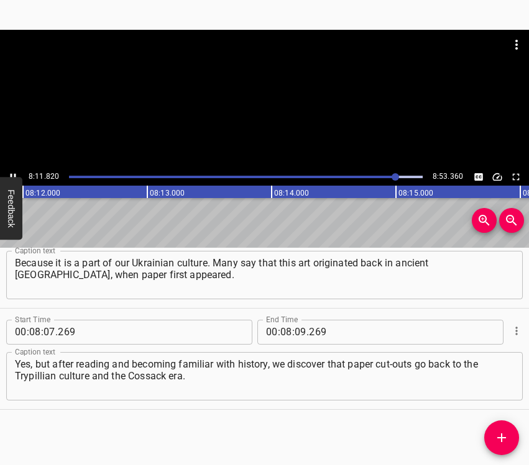
scroll to position [0, 61163]
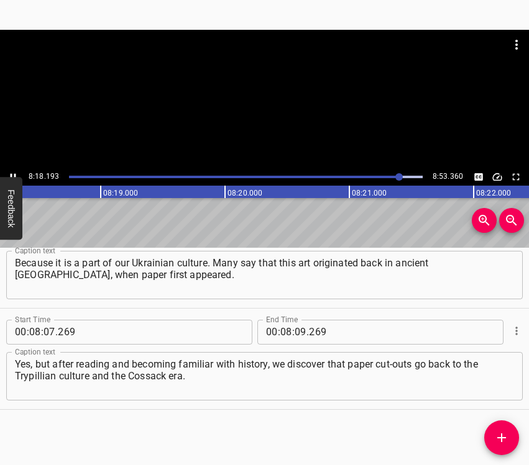
click at [9, 178] on button "Feedback" at bounding box center [11, 208] width 22 height 63
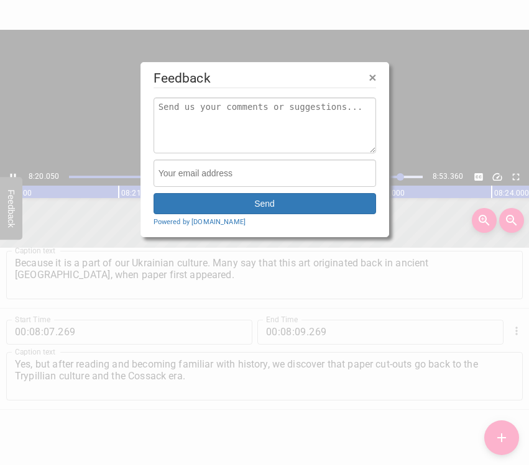
click at [370, 76] on span "×" at bounding box center [372, 77] width 7 height 14
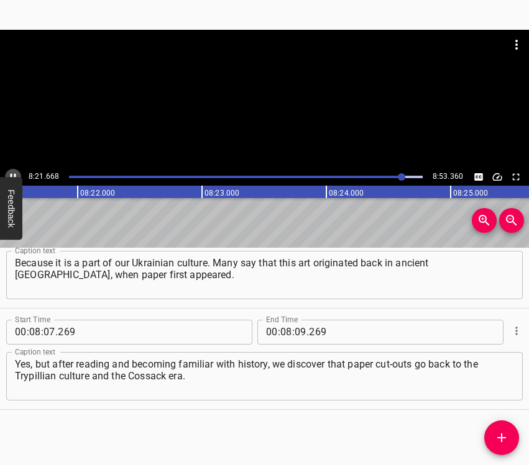
click at [12, 170] on button "Play/Pause" at bounding box center [13, 177] width 16 height 16
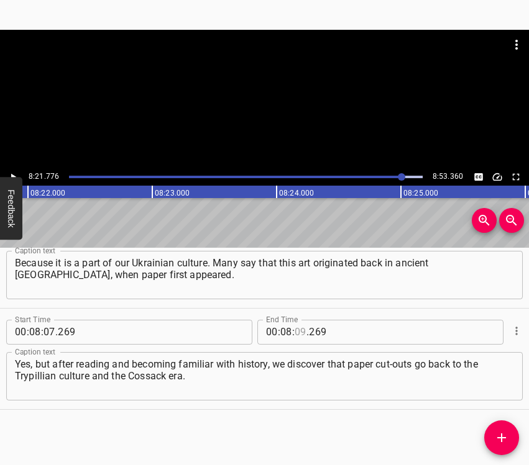
click at [297, 329] on input "number" at bounding box center [301, 332] width 12 height 25
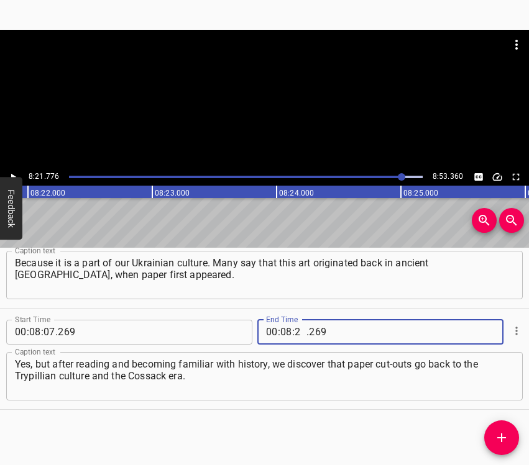
type input "21"
type input "776"
click at [505, 436] on icon "Add Cue" at bounding box center [501, 438] width 15 height 15
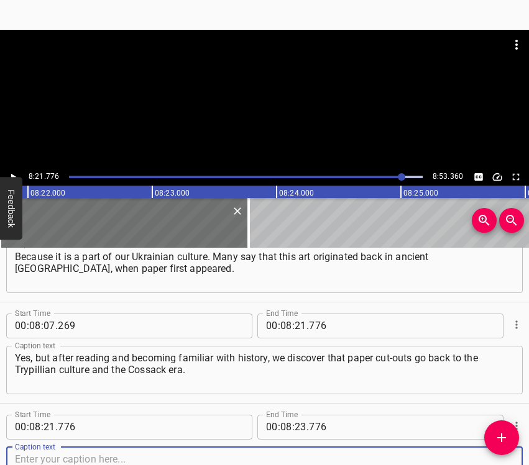
scroll to position [3892, 0]
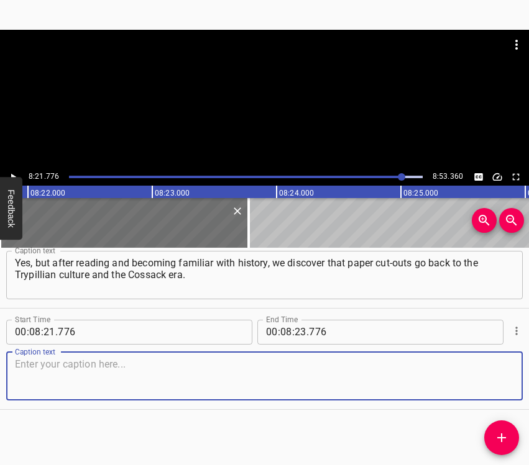
click at [485, 382] on textarea at bounding box center [264, 376] width 499 height 35
click at [174, 377] on textarea at bounding box center [264, 376] width 499 height 35
paste textarea "Back then, small cut-outs were also made. But they were created for various doc…"
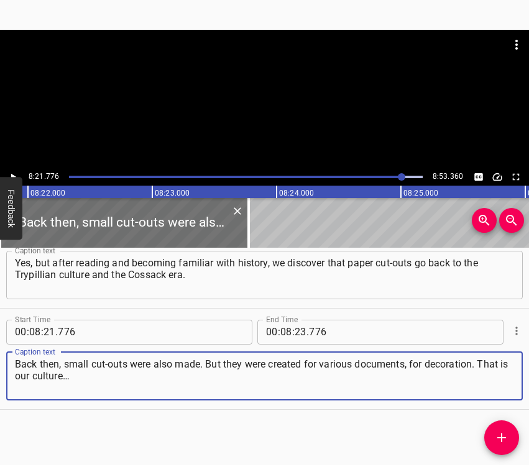
type textarea "Back then, small cut-outs were also made. But they were created for various doc…"
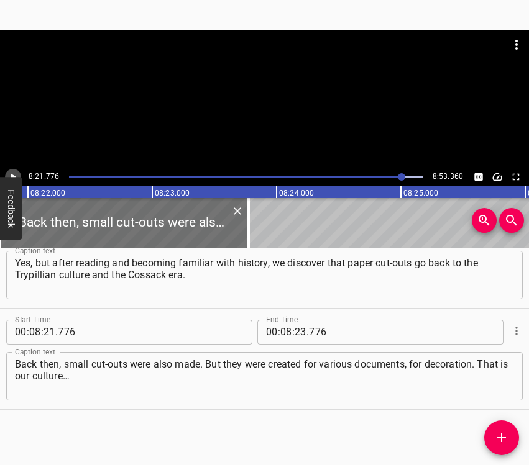
click at [15, 172] on icon "Play/Pause" at bounding box center [12, 177] width 11 height 11
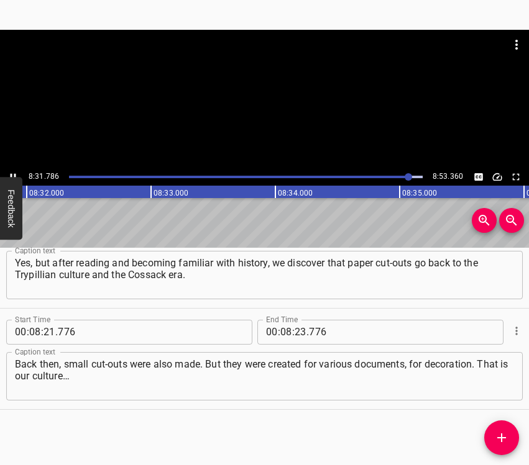
click at [14, 175] on icon "Play/Pause" at bounding box center [14, 176] width 6 height 7
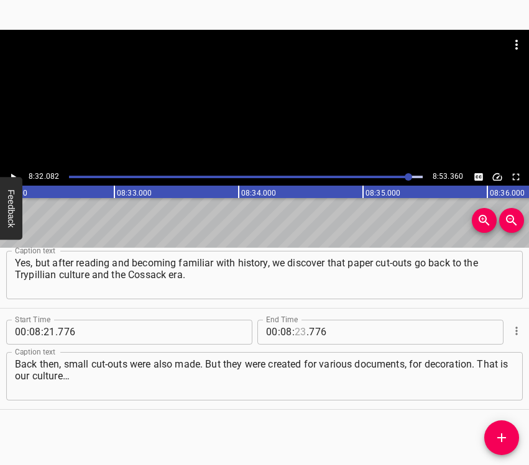
click at [298, 331] on input "number" at bounding box center [301, 332] width 12 height 25
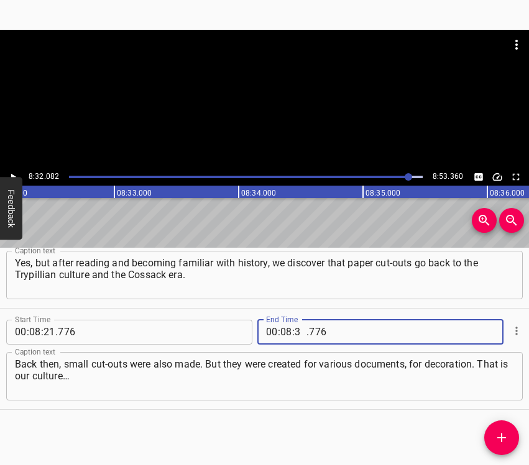
type input "32"
type input "082"
click at [496, 436] on icon "Add Cue" at bounding box center [501, 438] width 15 height 15
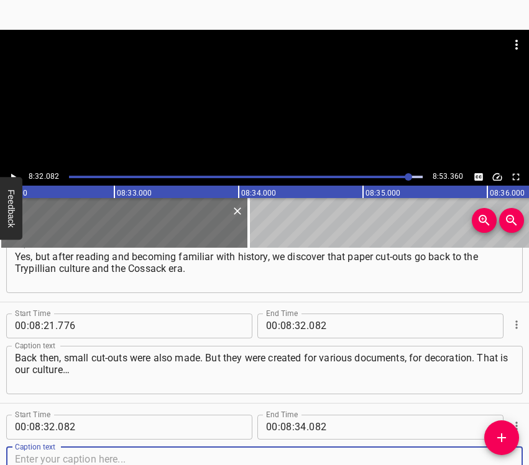
scroll to position [3994, 0]
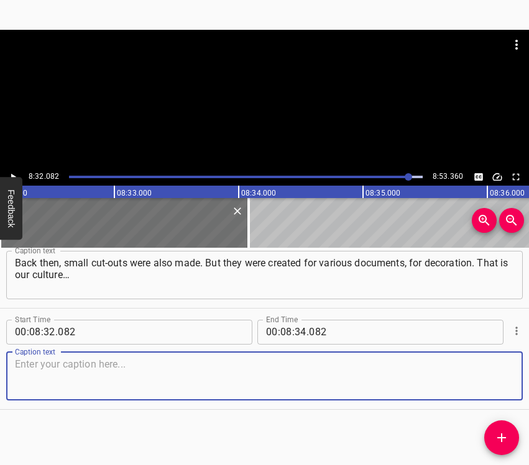
click at [484, 372] on textarea at bounding box center [264, 376] width 499 height 35
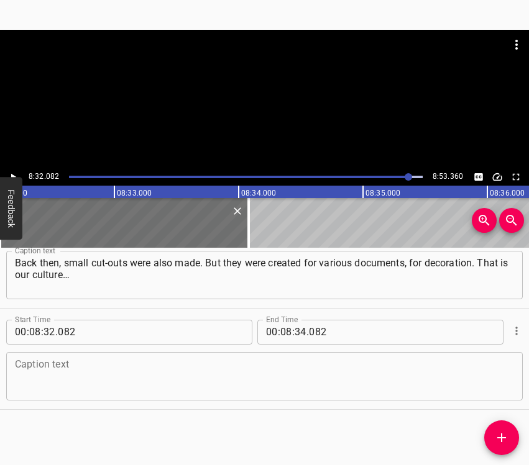
click at [318, 377] on textarea at bounding box center [264, 376] width 499 height 35
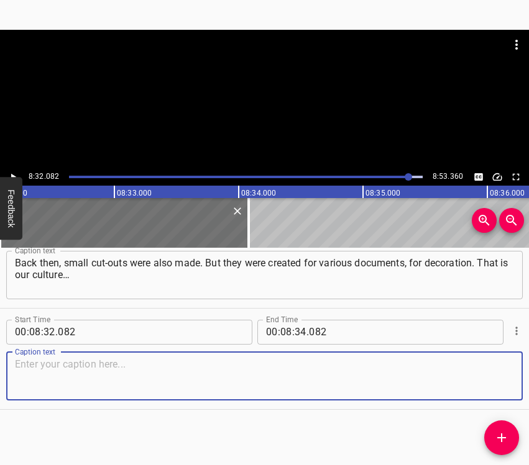
paste textarea "Our people had the ability and the talent, they found beauty in everything and …"
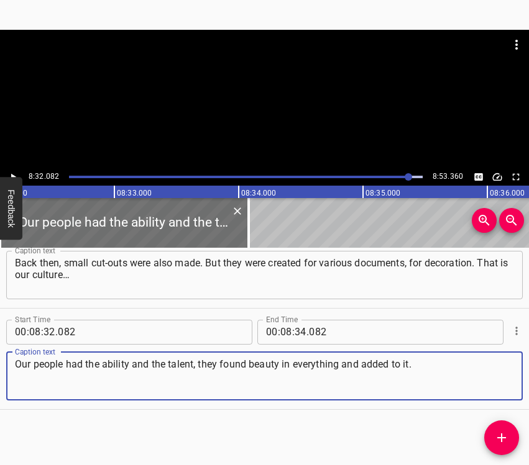
type textarea "Our people had the ability and the talent, they found beauty in everything and …"
click at [295, 333] on input "number" at bounding box center [301, 332] width 12 height 25
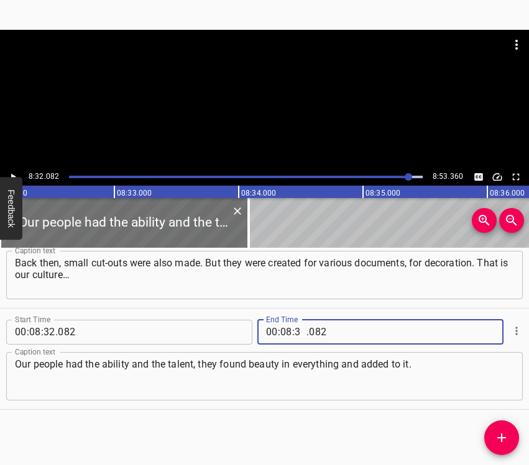
type input "34"
type input "3"
type input "003"
click at [295, 333] on input "number" at bounding box center [301, 332] width 12 height 25
type input "43"
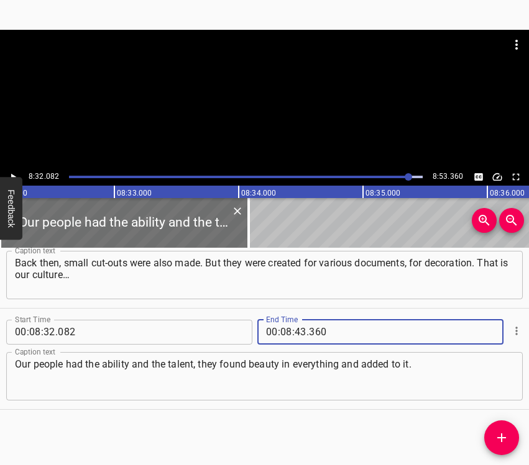
type input "360"
click at [18, 174] on icon "Play/Pause" at bounding box center [12, 177] width 11 height 11
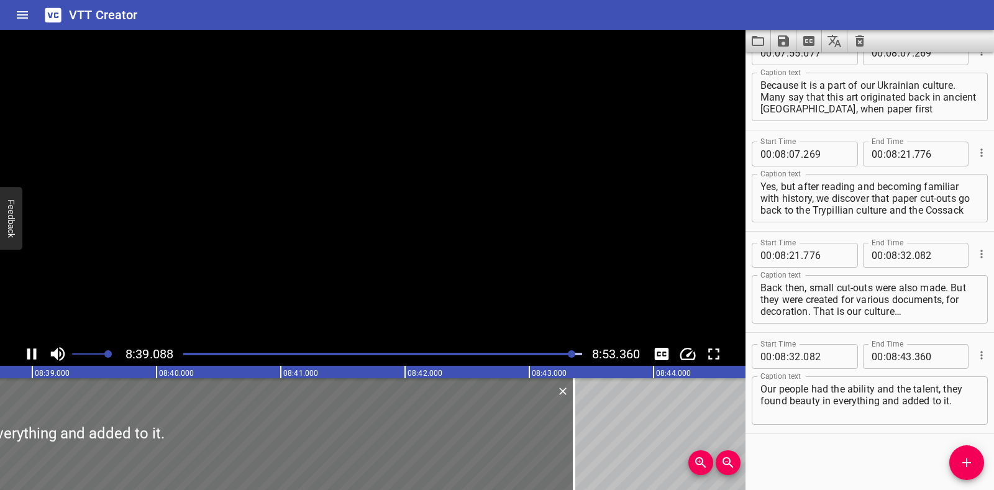
scroll to position [3774, 0]
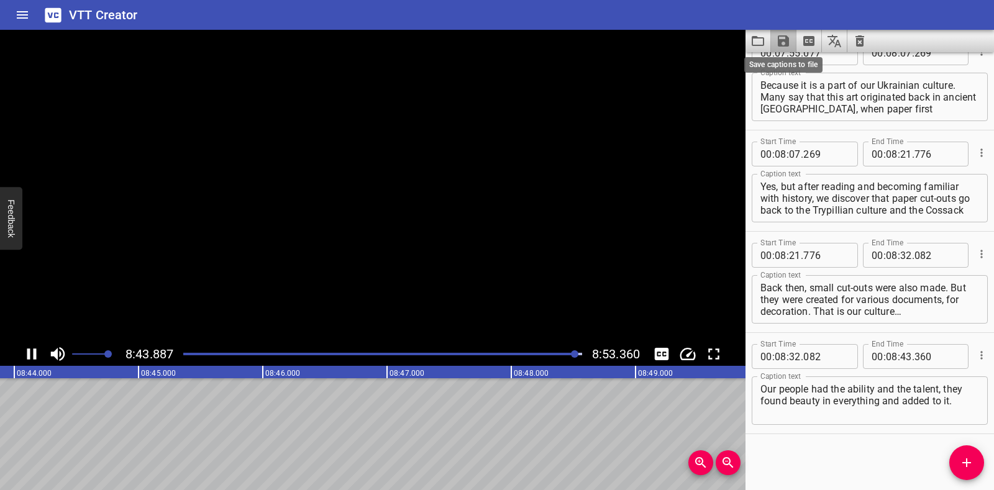
click at [528, 41] on icon "Save captions to file" at bounding box center [783, 40] width 11 height 11
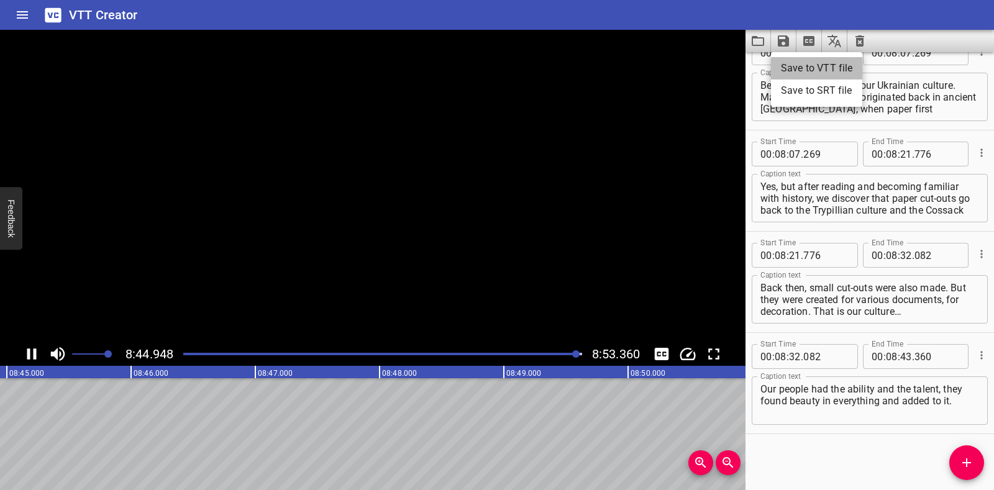
click at [528, 63] on li "Save to VTT file" at bounding box center [816, 68] width 91 height 22
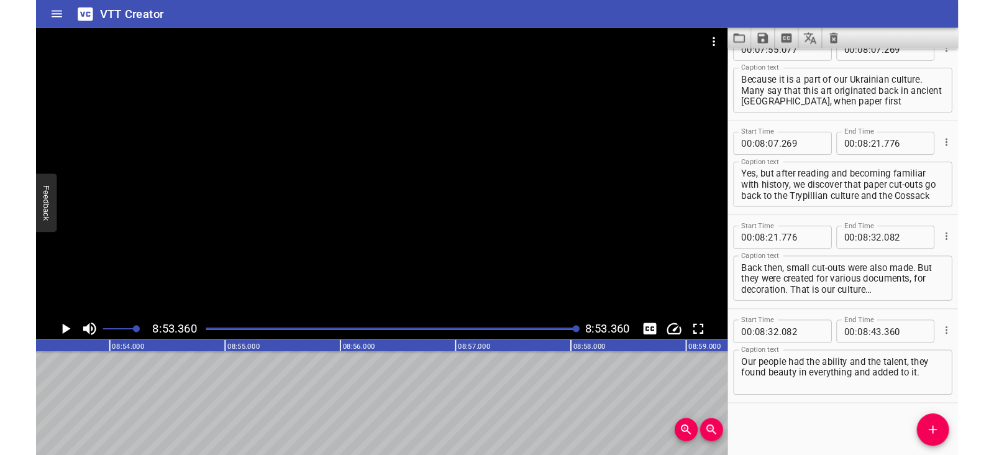
scroll to position [3809, 0]
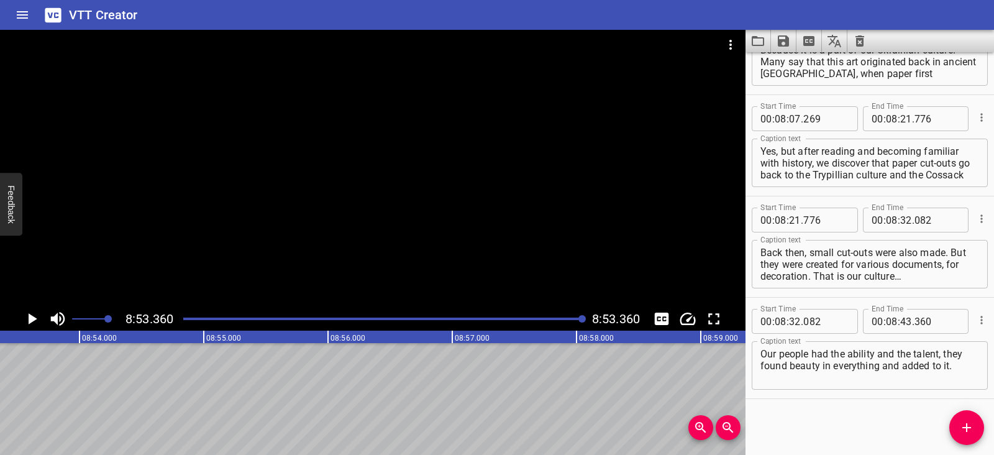
click at [528, 44] on icon "Clear captions" at bounding box center [860, 41] width 15 height 15
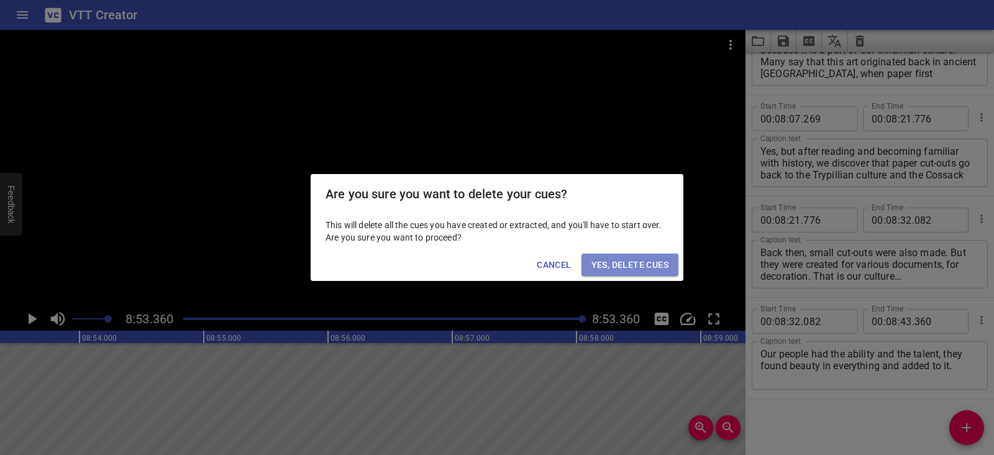
click at [528, 264] on span "Yes, Delete Cues" at bounding box center [630, 265] width 77 height 16
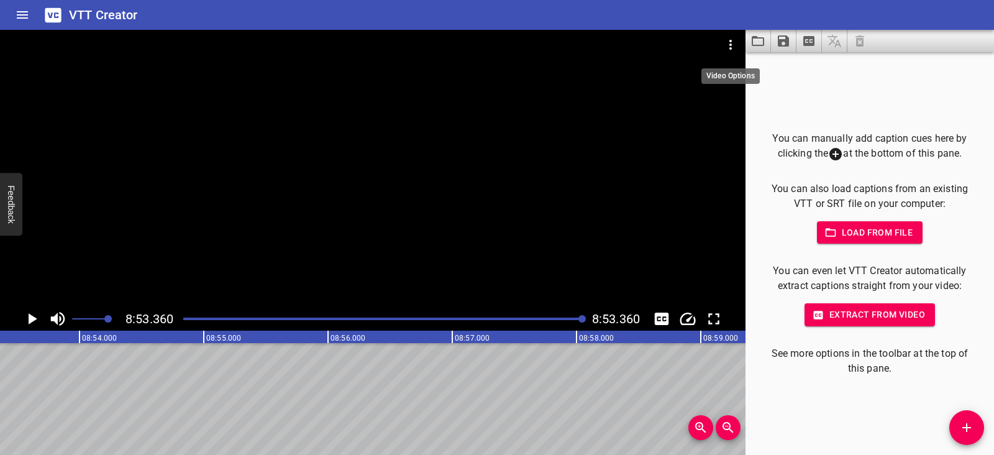
click at [528, 44] on icon "Video Options" at bounding box center [730, 44] width 15 height 15
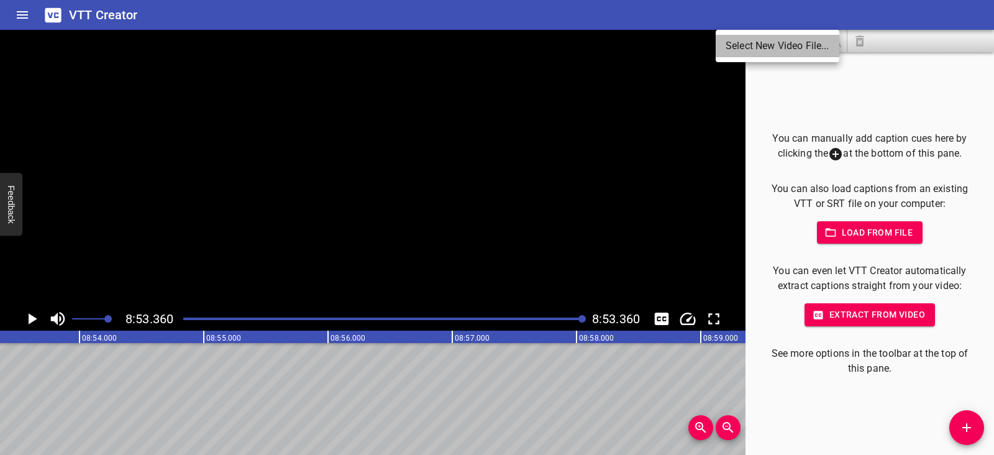
click at [528, 45] on li "Select New Video File..." at bounding box center [778, 46] width 124 height 22
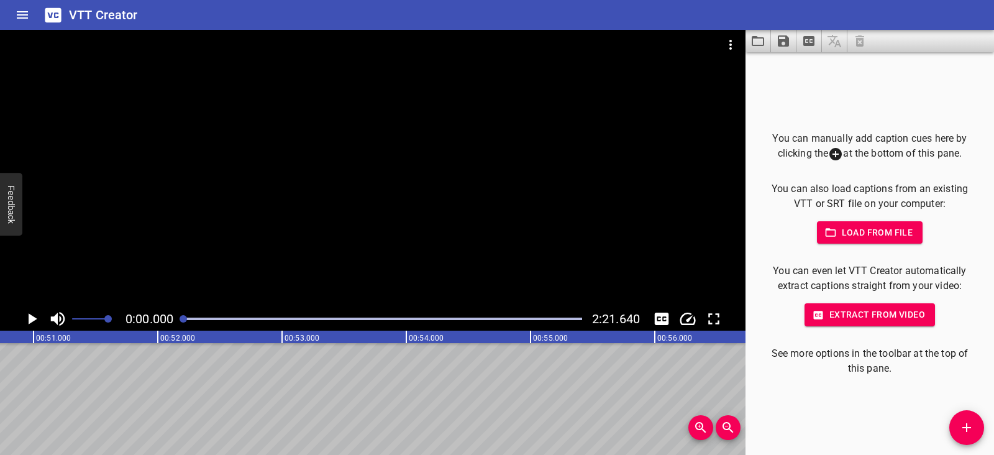
scroll to position [0, 0]
click at [34, 318] on icon "Play/Pause" at bounding box center [33, 318] width 9 height 11
click at [34, 318] on icon "Play/Pause" at bounding box center [31, 318] width 9 height 11
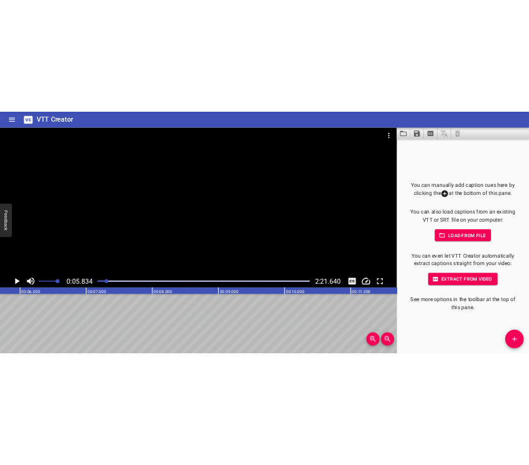
scroll to position [0, 725]
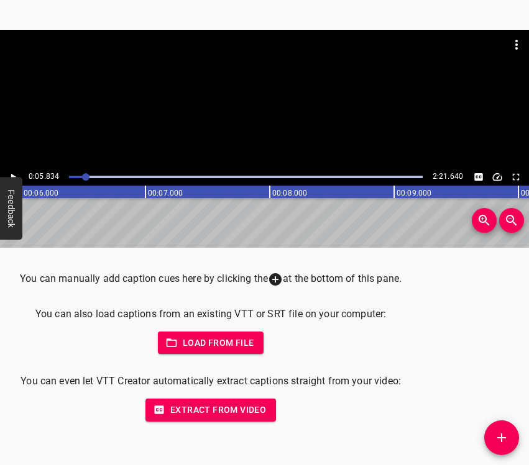
click at [502, 433] on icon "Add Cue" at bounding box center [501, 438] width 15 height 15
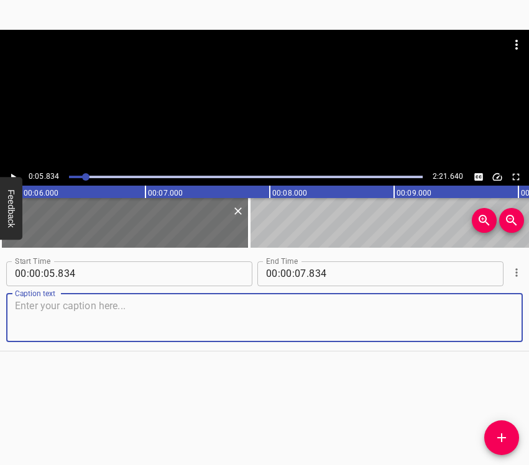
click at [155, 314] on textarea at bounding box center [264, 317] width 499 height 35
paste textarea "[PERSON_NAME], [DEMOGRAPHIC_DATA], grandmother. How many grandchildren do I hav…"
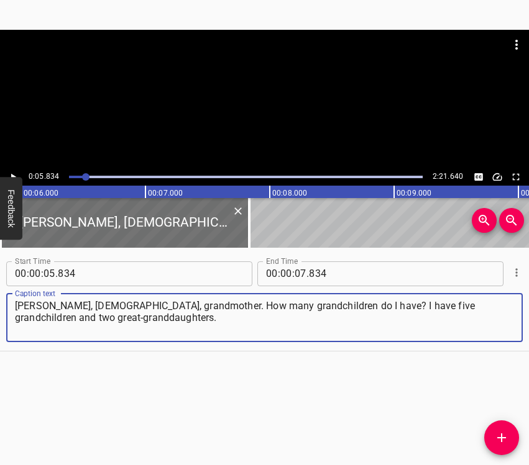
type textarea "[PERSON_NAME], [DEMOGRAPHIC_DATA], grandmother. How many grandchildren do I hav…"
click at [12, 175] on icon "Play/Pause" at bounding box center [13, 176] width 5 height 7
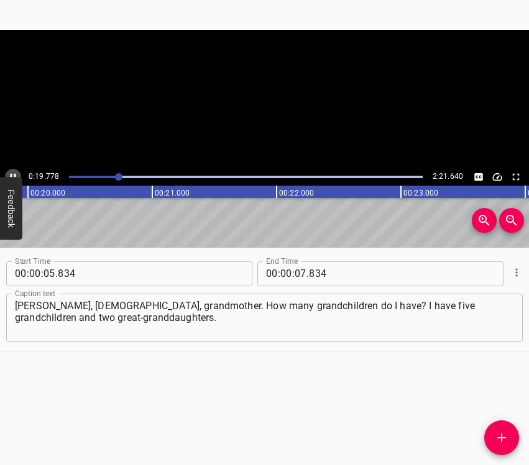
click at [12, 170] on button "Play/Pause" at bounding box center [13, 177] width 16 height 16
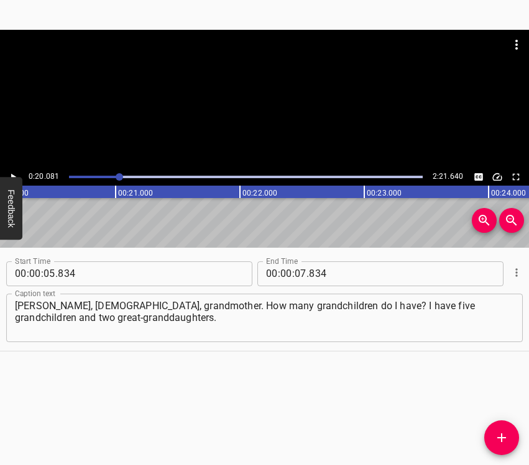
scroll to position [0, 2496]
click at [295, 274] on input "number" at bounding box center [301, 274] width 12 height 25
type input "20"
type input "081"
click at [508, 436] on icon "Add Cue" at bounding box center [501, 438] width 15 height 15
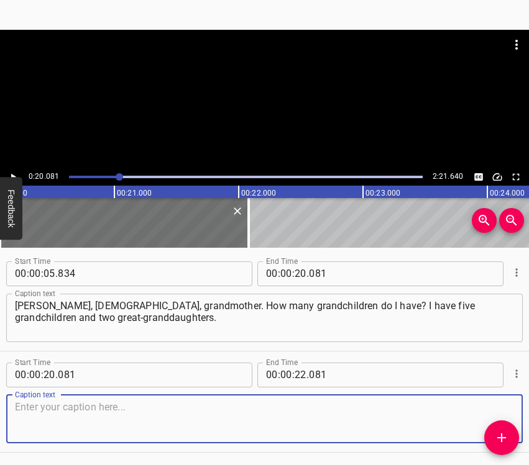
scroll to position [43, 0]
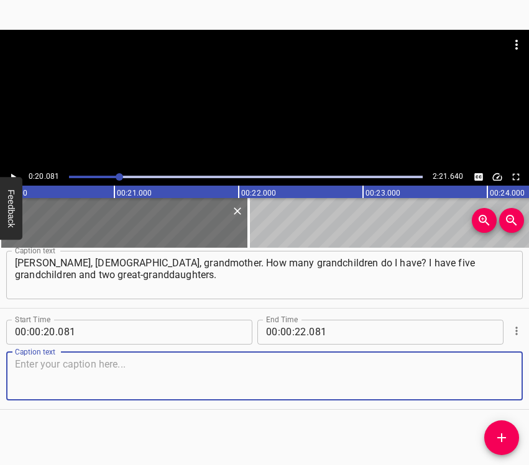
drag, startPoint x: 488, startPoint y: 375, endPoint x: 528, endPoint y: 359, distance: 42.9
click at [490, 374] on textarea at bounding box center [264, 376] width 499 height 35
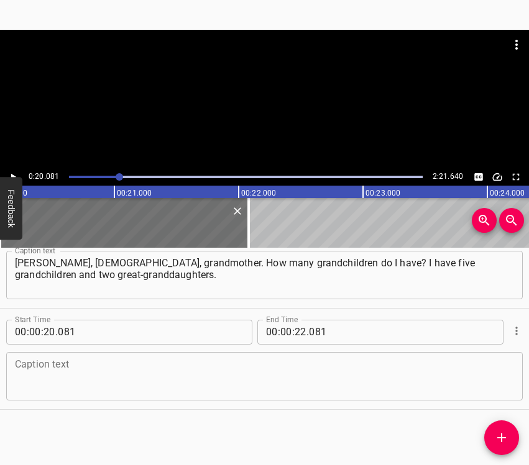
click at [186, 375] on textarea at bounding box center [264, 376] width 499 height 35
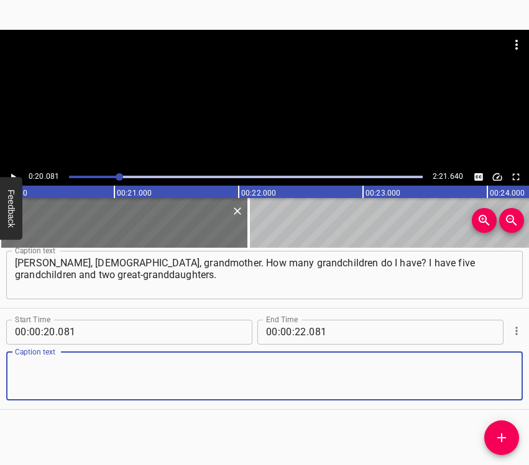
paste textarea "The great-granddaughters live in [GEOGRAPHIC_DATA], and here, in [GEOGRAPHIC_DA…"
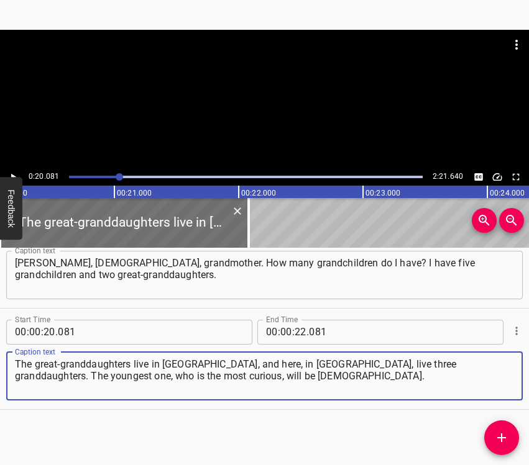
type textarea "The great-granddaughters live in [GEOGRAPHIC_DATA], and here, in [GEOGRAPHIC_DA…"
click at [11, 172] on icon "Play/Pause" at bounding box center [12, 177] width 11 height 11
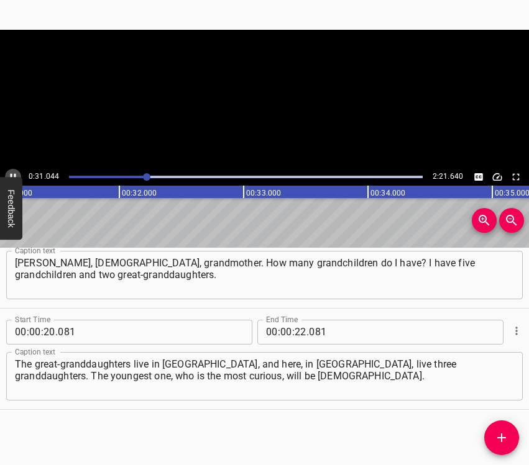
click at [11, 172] on icon "Play/Pause" at bounding box center [12, 177] width 11 height 11
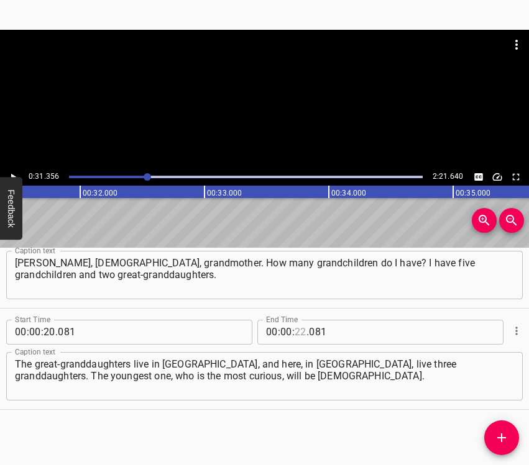
click at [296, 333] on input "number" at bounding box center [301, 332] width 12 height 25
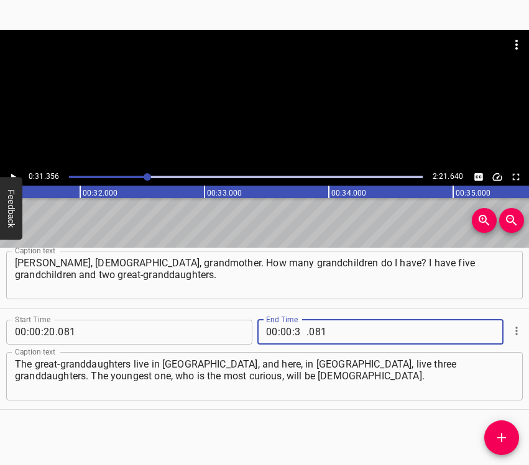
type input "31"
type input "356"
click at [502, 432] on icon "Add Cue" at bounding box center [501, 438] width 15 height 15
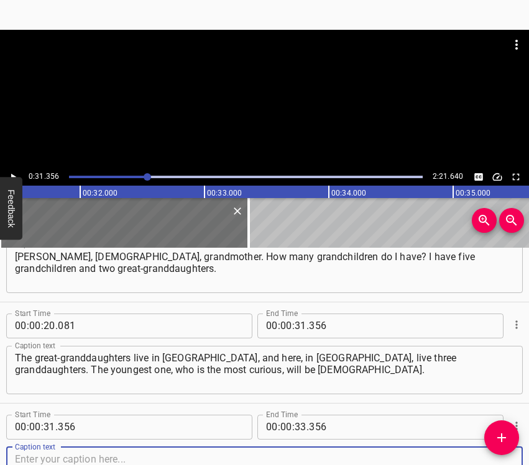
scroll to position [139, 0]
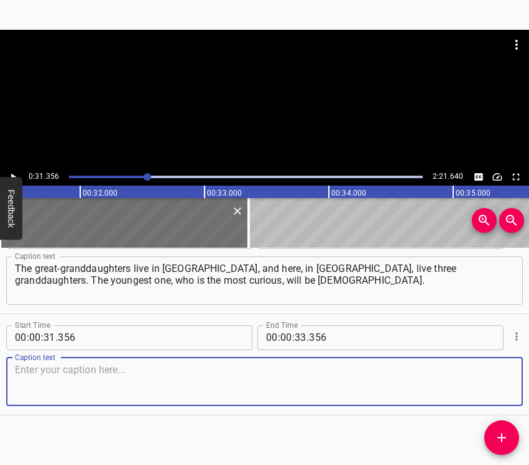
drag, startPoint x: 478, startPoint y: 387, endPoint x: 495, endPoint y: 383, distance: 17.3
click at [487, 385] on textarea at bounding box center [264, 381] width 499 height 35
click at [47, 380] on textarea at bounding box center [264, 381] width 499 height 35
paste textarea "This is what I want to say: my daughter-in-law, one could say, directed me here…"
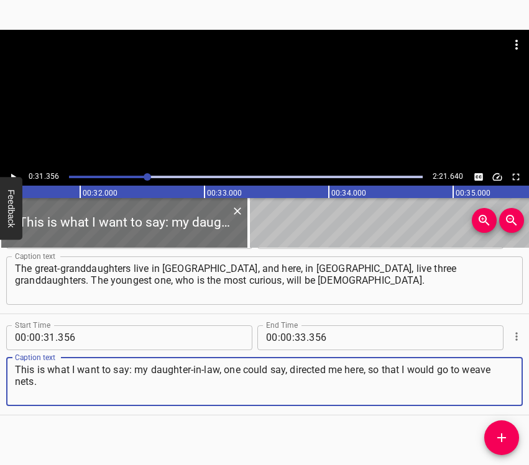
type textarea "This is what I want to say: my daughter-in-law, one could say, directed me here…"
click at [9, 175] on icon "Play/Pause" at bounding box center [12, 177] width 11 height 11
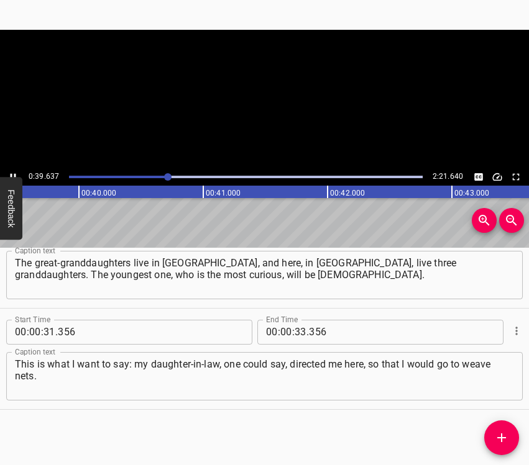
scroll to position [0, 4926]
click at [11, 173] on icon "Play/Pause" at bounding box center [12, 177] width 11 height 11
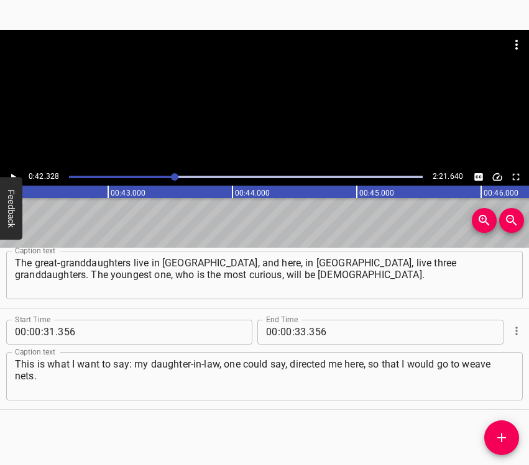
scroll to position [0, 5261]
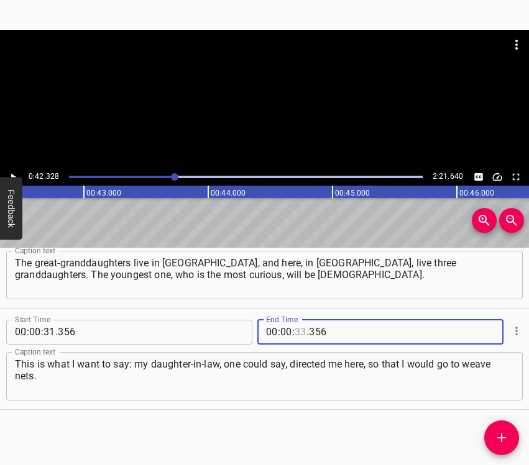
click at [295, 329] on input "number" at bounding box center [301, 332] width 12 height 25
type input "42"
type input "328"
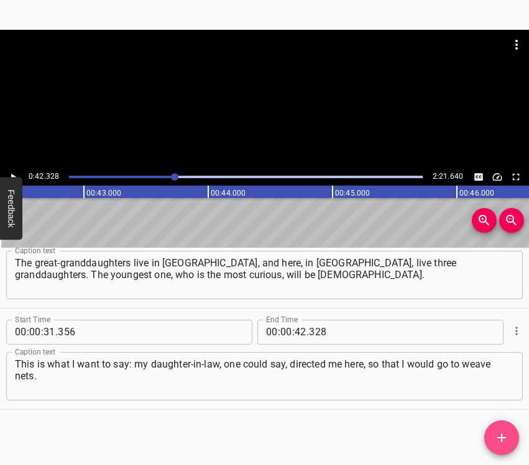
click at [502, 433] on icon "Add Cue" at bounding box center [501, 438] width 15 height 15
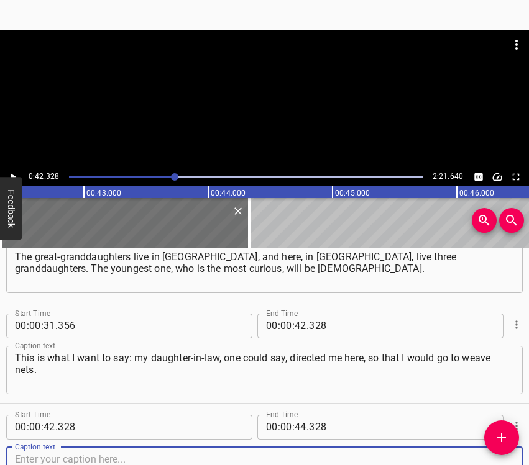
scroll to position [245, 0]
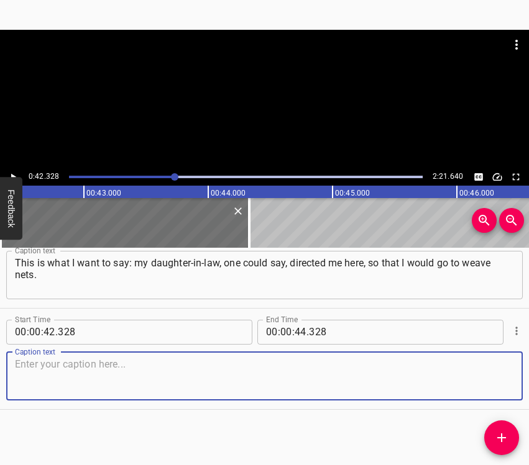
drag, startPoint x: 468, startPoint y: 377, endPoint x: 519, endPoint y: 372, distance: 51.1
click at [472, 377] on textarea at bounding box center [264, 376] width 499 height 35
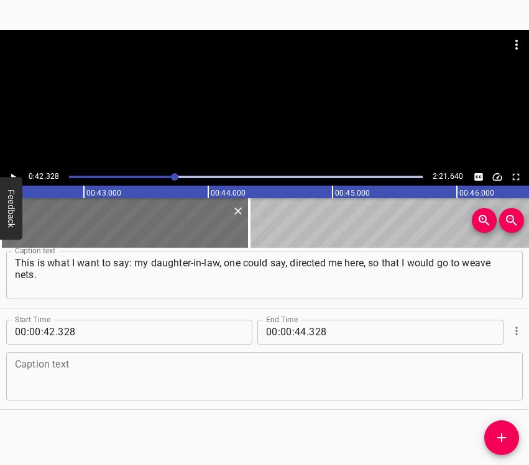
click at [117, 387] on textarea at bounding box center [264, 376] width 499 height 35
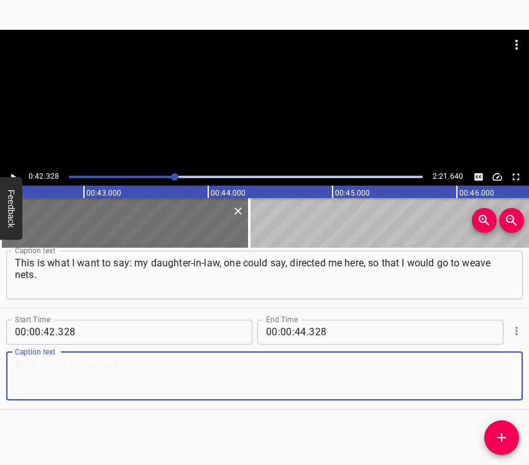
paste textarea "At first, I was wandering back and forth, and when my son was taken to the war,…"
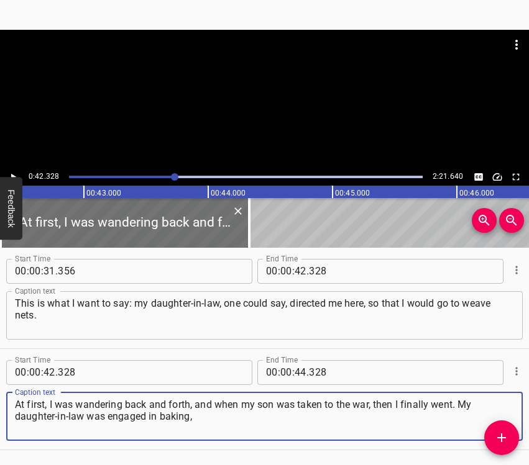
scroll to position [183, 0]
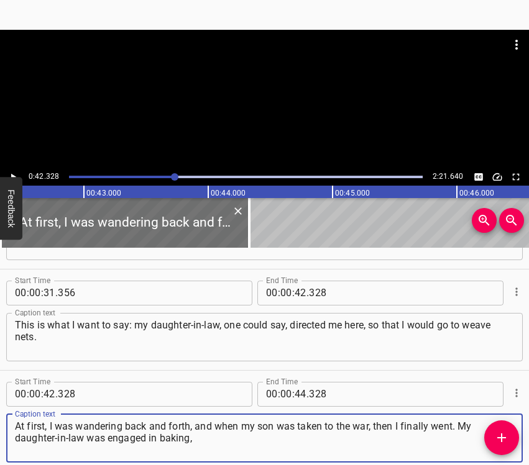
type textarea "At first, I was wandering back and forth, and when my son was taken to the war,…"
click at [16, 168] on div at bounding box center [264, 99] width 529 height 139
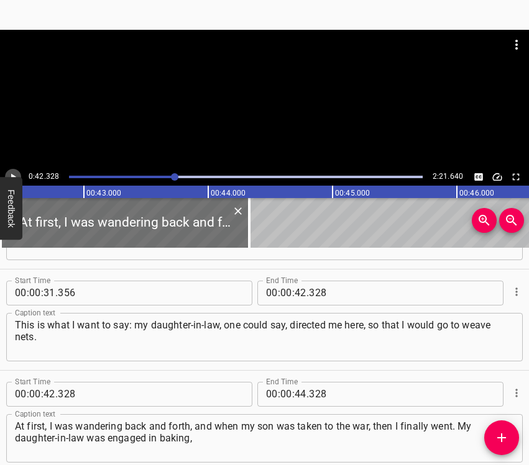
click at [15, 176] on icon "Play/Pause" at bounding box center [12, 177] width 11 height 11
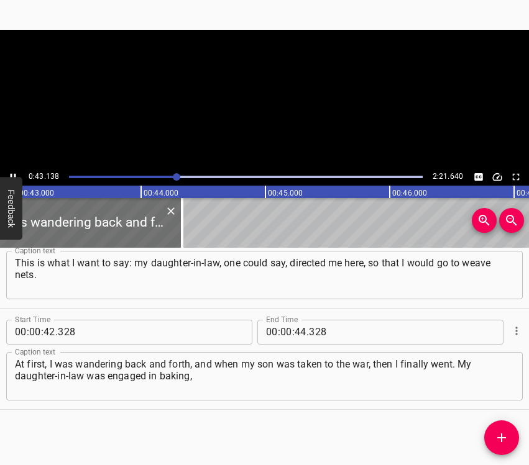
scroll to position [0, 5361]
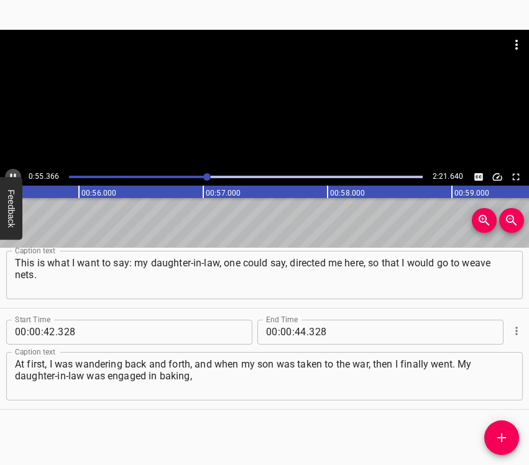
click at [12, 174] on icon "Play/Pause" at bounding box center [14, 176] width 6 height 7
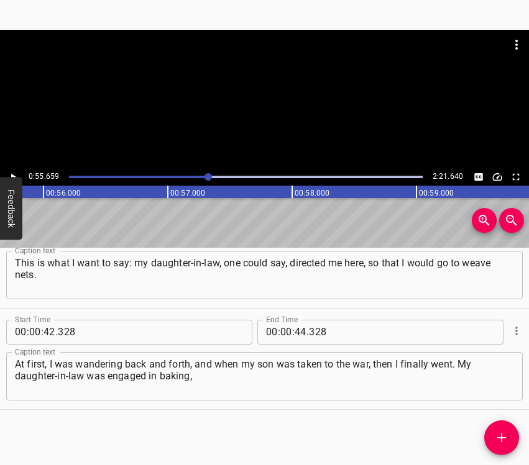
scroll to position [0, 6918]
click at [295, 325] on input "number" at bounding box center [301, 332] width 12 height 25
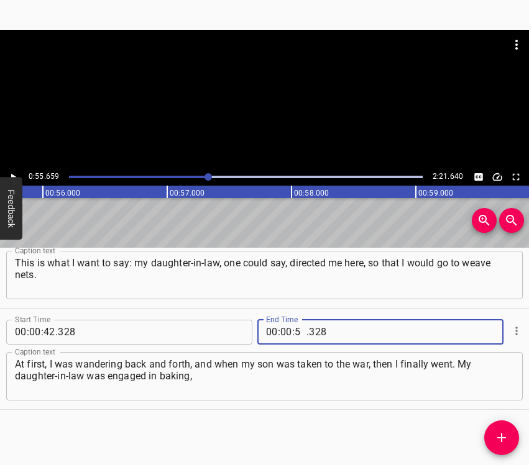
type input "55"
type input "659"
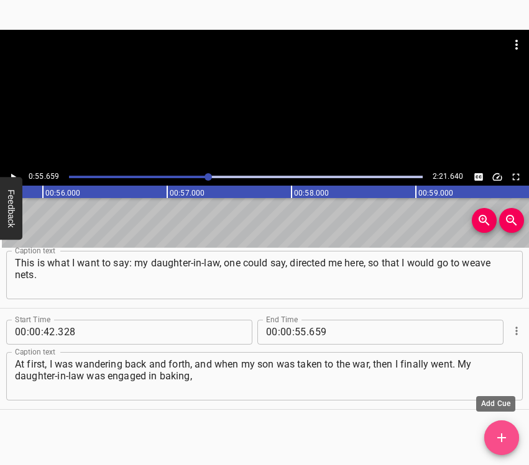
click at [502, 439] on icon "Add Cue" at bounding box center [501, 438] width 9 height 9
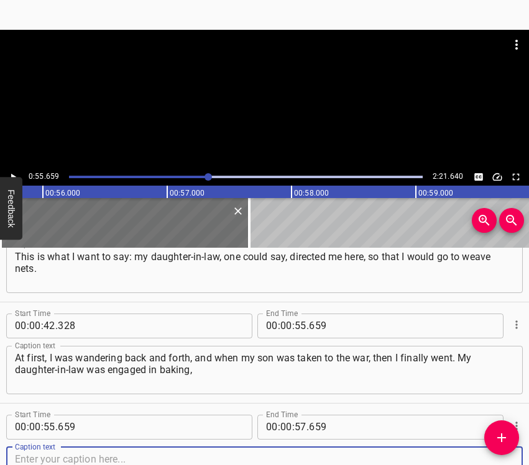
scroll to position [347, 0]
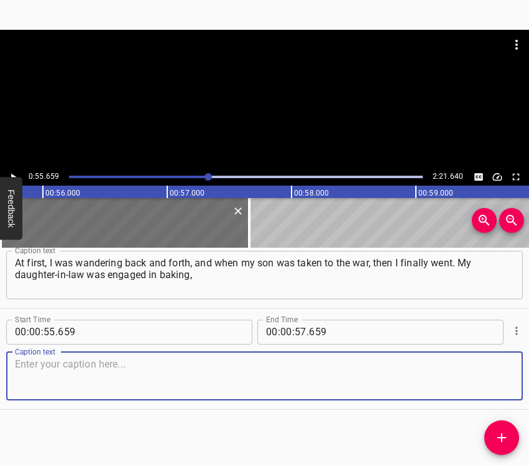
drag, startPoint x: 487, startPoint y: 382, endPoint x: 528, endPoint y: 380, distance: 40.5
click at [491, 383] on textarea at bounding box center [264, 376] width 499 height 35
click at [229, 371] on textarea at bounding box center [264, 376] width 499 height 35
paste textarea "preserving, and all that she was sending to the soldiers. And this little grand…"
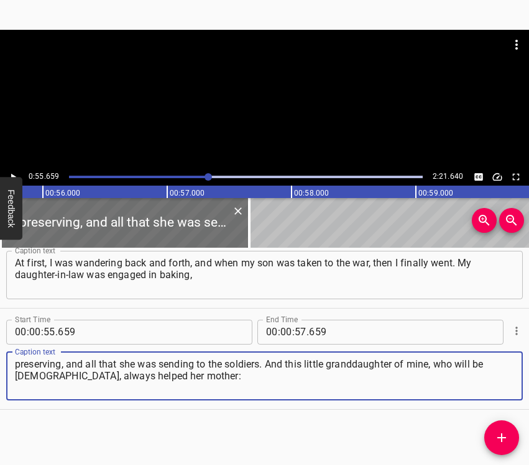
type textarea "preserving, and all that she was sending to the soldiers. And this little grand…"
click at [21, 173] on div "0:55.659 2:21.640" at bounding box center [264, 176] width 529 height 17
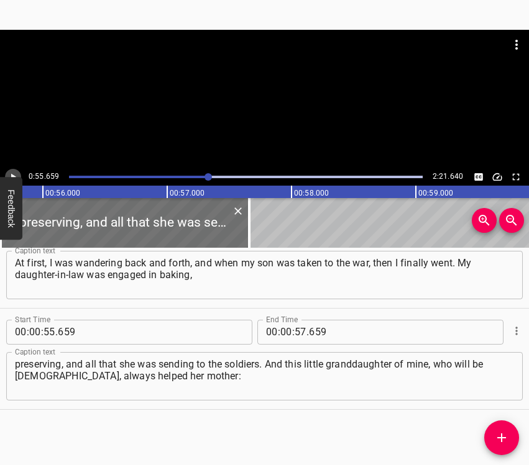
click at [15, 174] on icon "Play/Pause" at bounding box center [12, 177] width 11 height 11
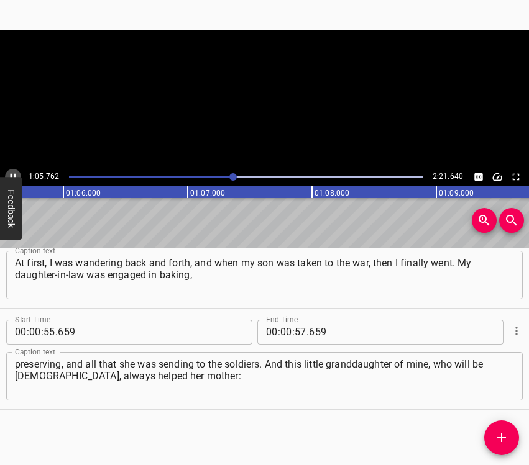
click at [15, 174] on icon "Play/Pause" at bounding box center [14, 176] width 6 height 7
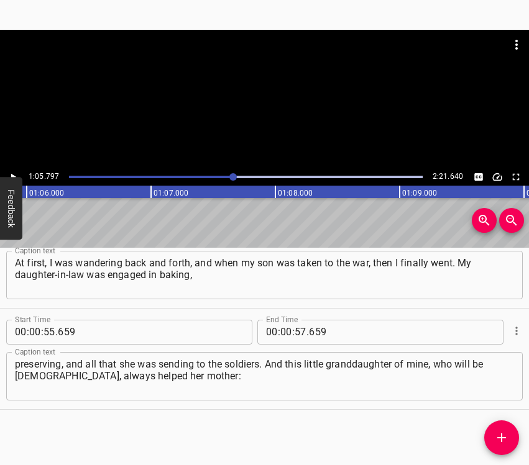
scroll to position [0, 8178]
click at [282, 334] on input "number" at bounding box center [286, 332] width 12 height 25
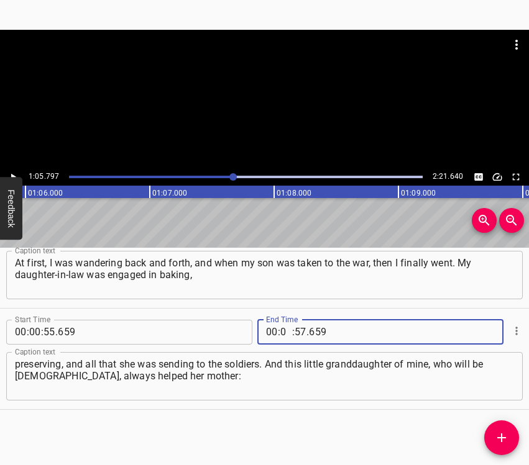
type input "01"
type input "05"
type input "9"
type input "659"
type input "05"
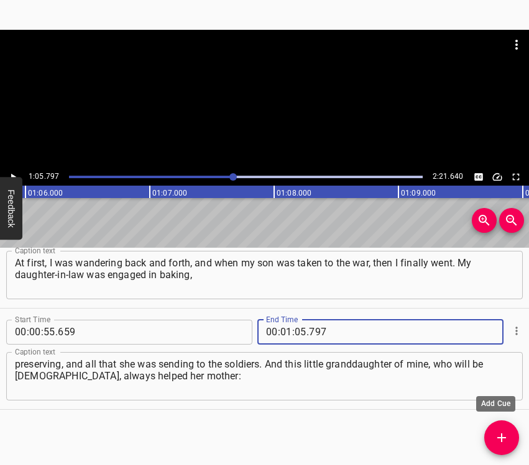
type input "797"
click at [499, 437] on icon "Add Cue" at bounding box center [501, 438] width 15 height 15
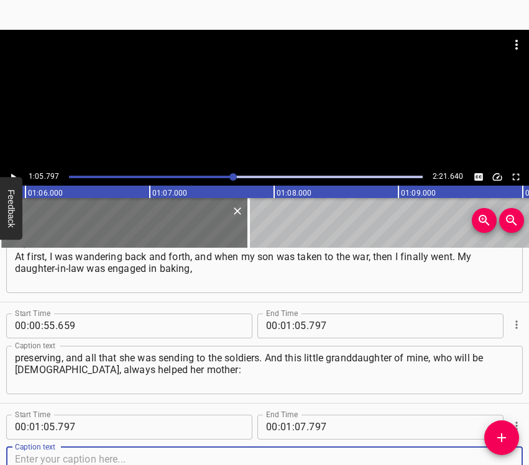
scroll to position [448, 0]
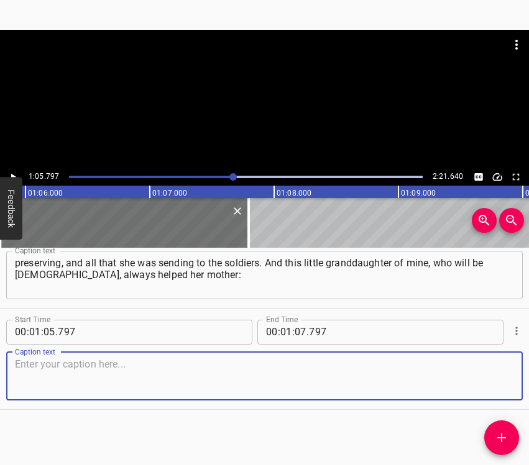
drag, startPoint x: 489, startPoint y: 385, endPoint x: 527, endPoint y: 375, distance: 39.2
click at [492, 383] on textarea at bounding box center [264, 376] width 499 height 35
click at [152, 372] on textarea at bounding box center [264, 376] width 499 height 35
paste textarea "she would put some cherries on the cookies, do something else... Once she came …"
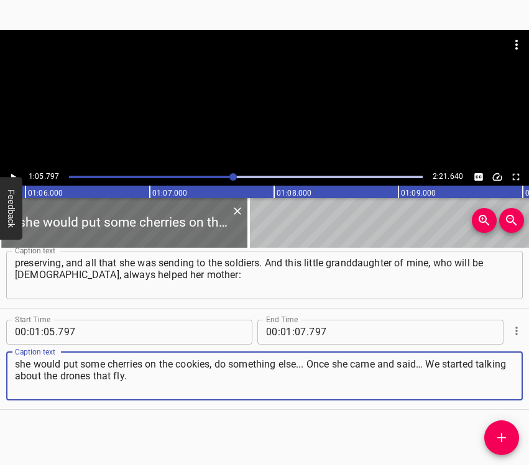
type textarea "she would put some cherries on the cookies, do something else... Once she came …"
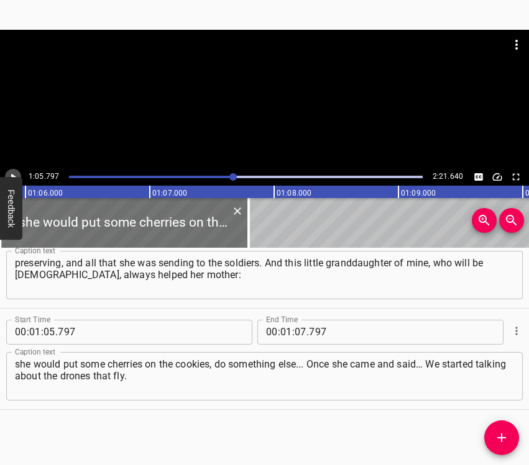
click at [13, 176] on icon "Play/Pause" at bounding box center [13, 176] width 5 height 7
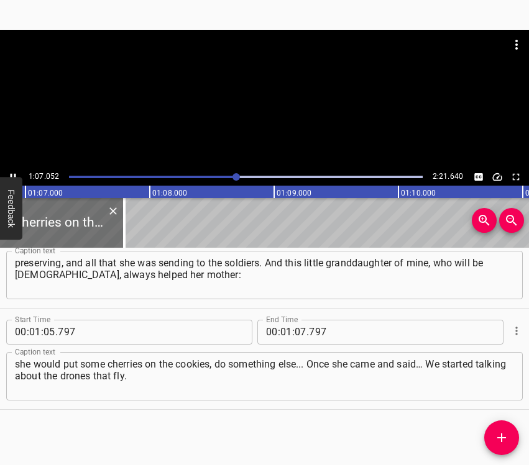
scroll to position [0, 8334]
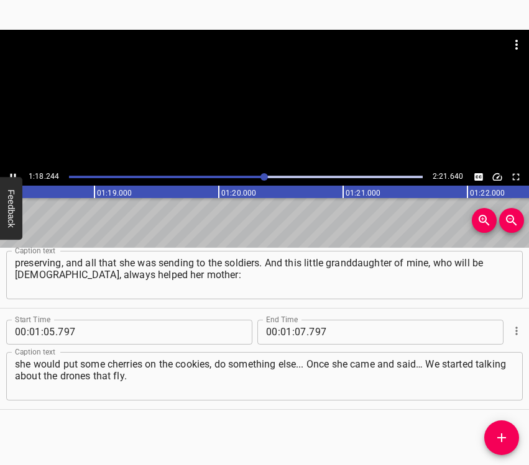
click at [14, 172] on icon "Play/Pause" at bounding box center [12, 177] width 11 height 11
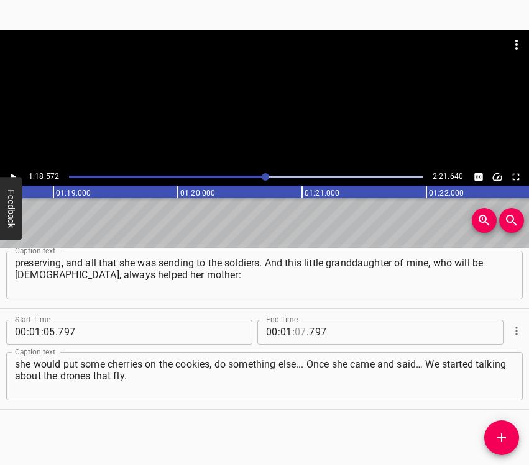
click at [295, 329] on input "number" at bounding box center [301, 332] width 12 height 25
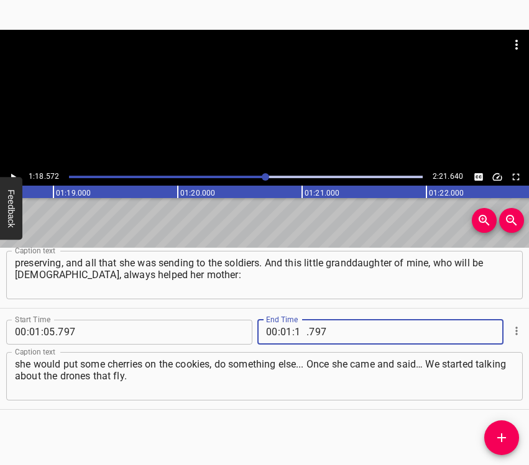
type input "18"
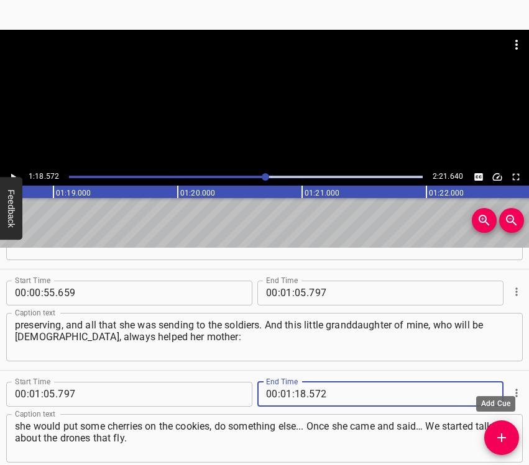
type input "572"
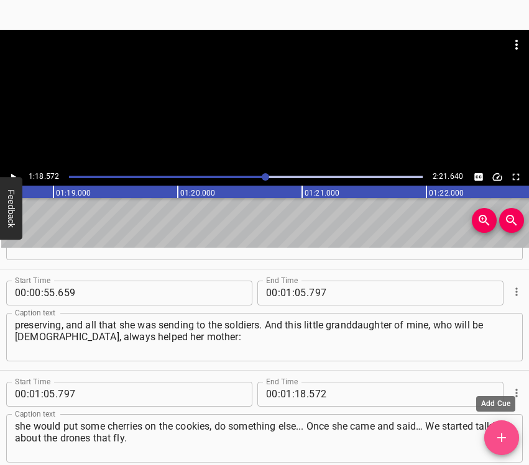
click at [502, 432] on icon "Add Cue" at bounding box center [501, 438] width 15 height 15
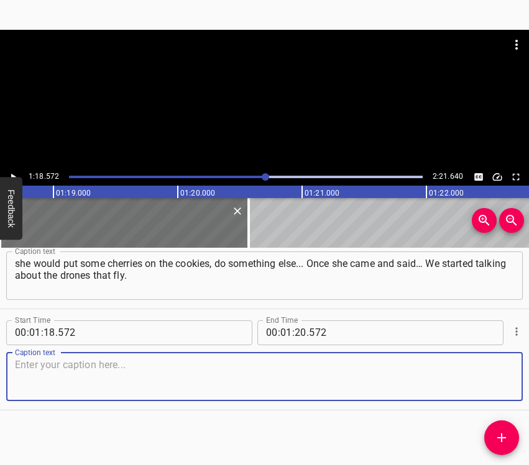
scroll to position [549, 0]
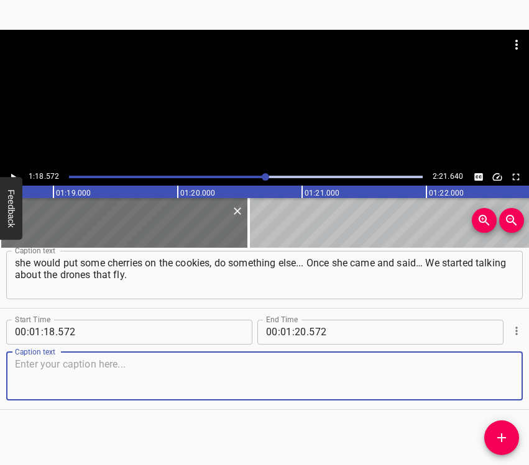
click at [485, 378] on textarea at bounding box center [264, 376] width 499 height 35
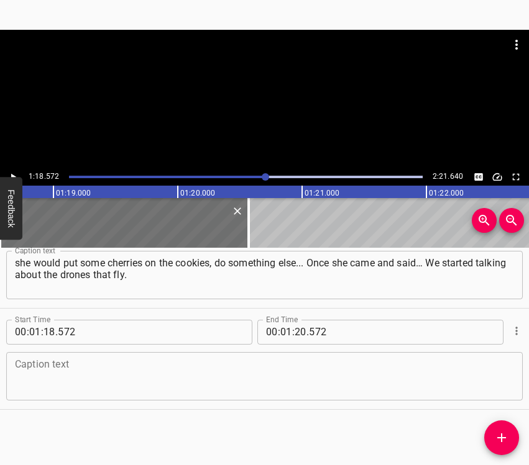
click at [183, 383] on textarea at bounding box center [264, 376] width 499 height 35
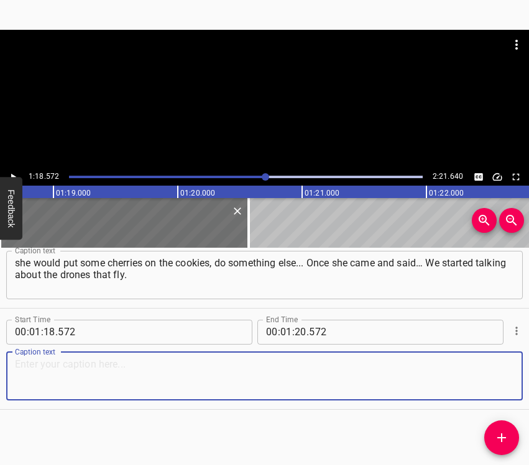
paste textarea "And she said, ‘I am so afraid!’, she put her little hand on her chest like this…"
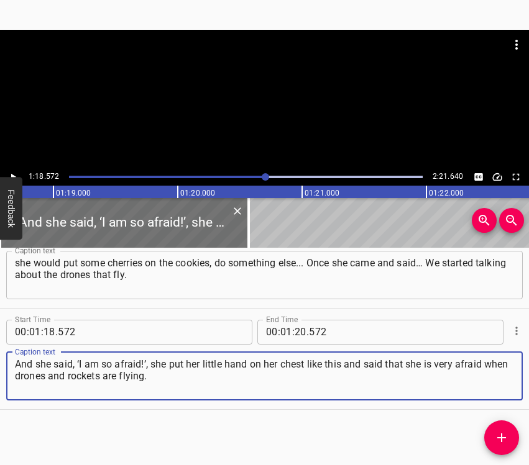
type textarea "And she said, ‘I am so afraid!’, she put her little hand on her chest like this…"
click at [12, 172] on icon "Play/Pause" at bounding box center [12, 177] width 11 height 11
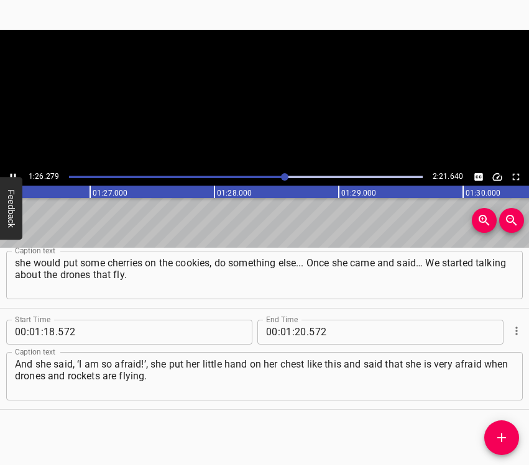
click at [12, 173] on icon "Play/Pause" at bounding box center [12, 177] width 11 height 11
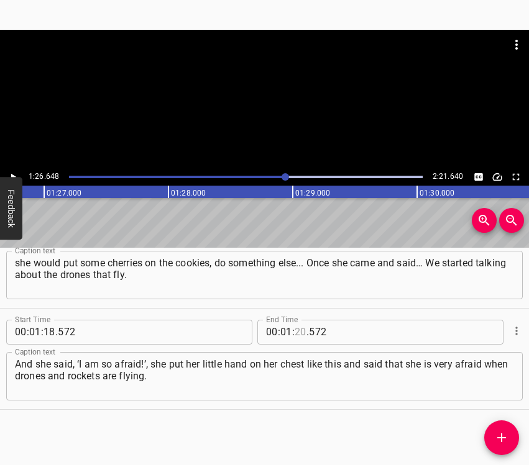
click at [295, 321] on input "number" at bounding box center [301, 332] width 12 height 25
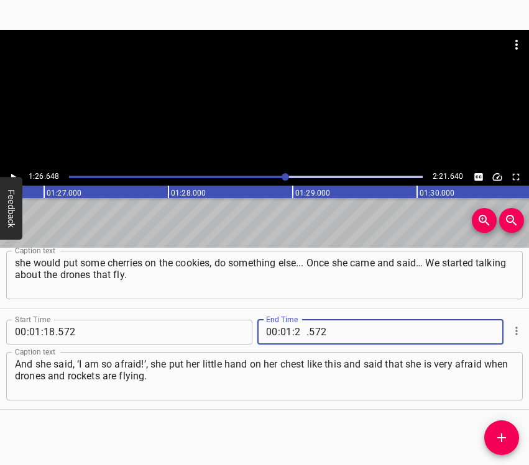
type input "26"
type input "648"
drag, startPoint x: 502, startPoint y: 437, endPoint x: 511, endPoint y: 433, distance: 10.0
click at [504, 437] on icon "Add Cue" at bounding box center [501, 438] width 15 height 15
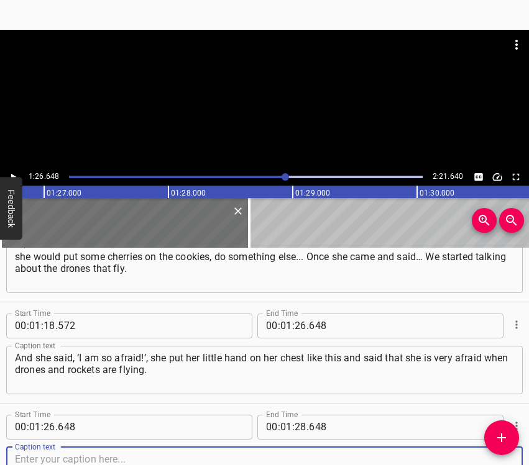
scroll to position [651, 0]
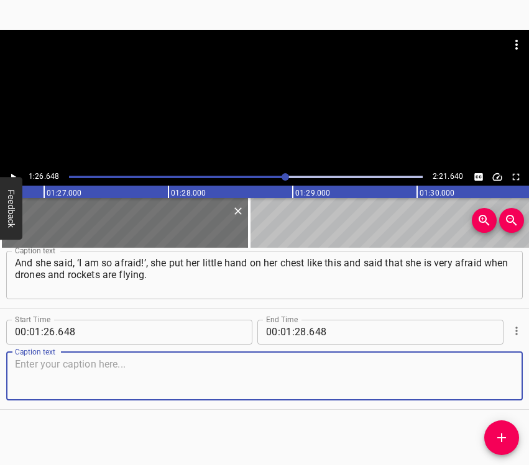
drag, startPoint x: 495, startPoint y: 377, endPoint x: 528, endPoint y: 375, distance: 33.6
click at [500, 378] on textarea at bounding box center [264, 376] width 499 height 35
click at [115, 383] on textarea at bounding box center [264, 376] width 499 height 35
paste textarea "The child is [DEMOGRAPHIC_DATA], and she was already so scared because of all t…"
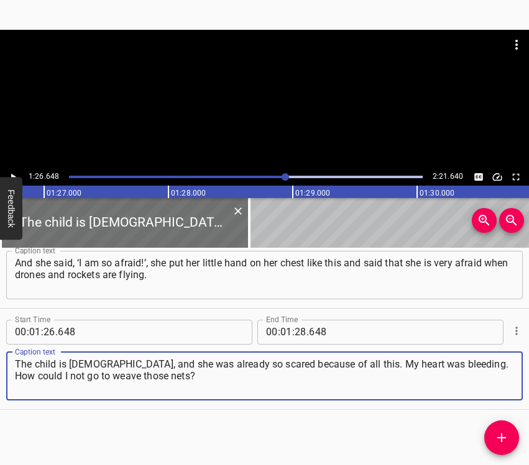
type textarea "The child is [DEMOGRAPHIC_DATA], and she was already so scared because of all t…"
click at [19, 173] on button "Play/Pause" at bounding box center [13, 177] width 16 height 16
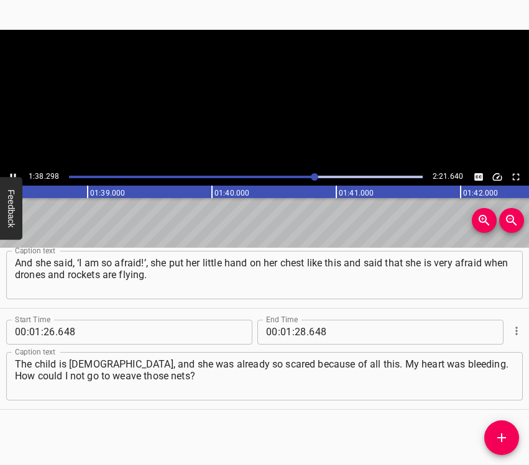
click at [13, 173] on icon "Play/Pause" at bounding box center [12, 177] width 11 height 11
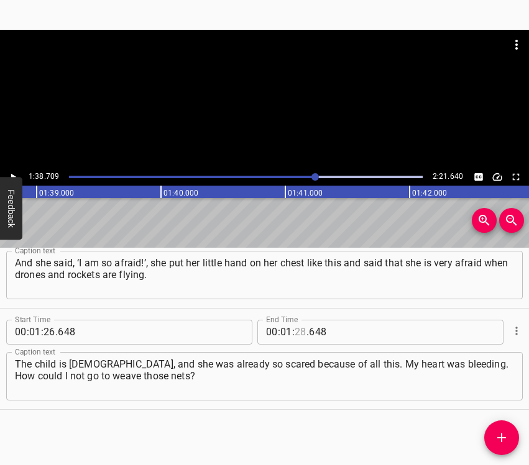
click at [295, 331] on input "number" at bounding box center [301, 332] width 12 height 25
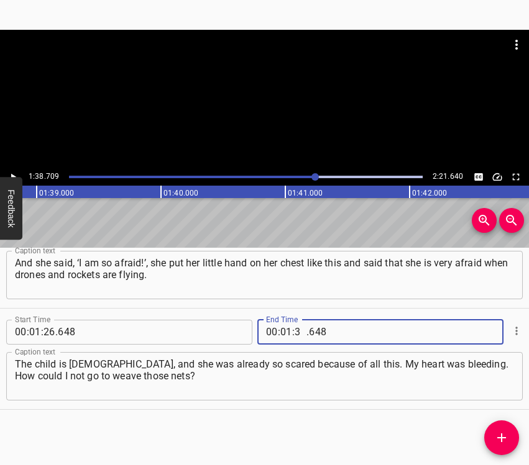
type input "38"
type input "709"
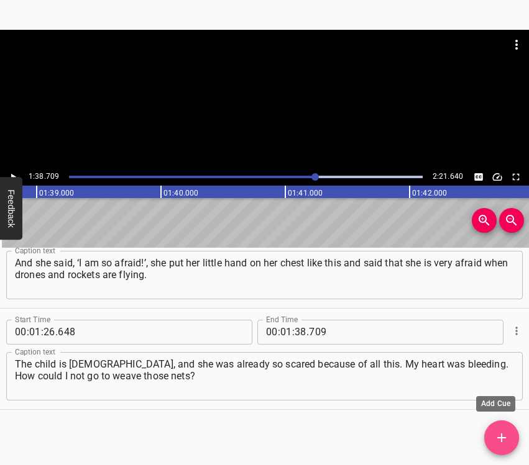
click at [500, 429] on button "Add Cue" at bounding box center [501, 438] width 35 height 35
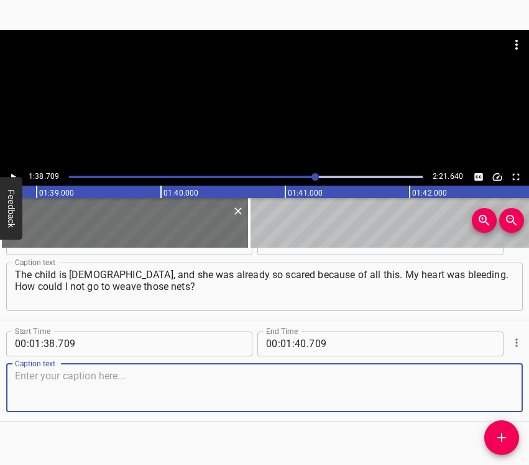
scroll to position [752, 0]
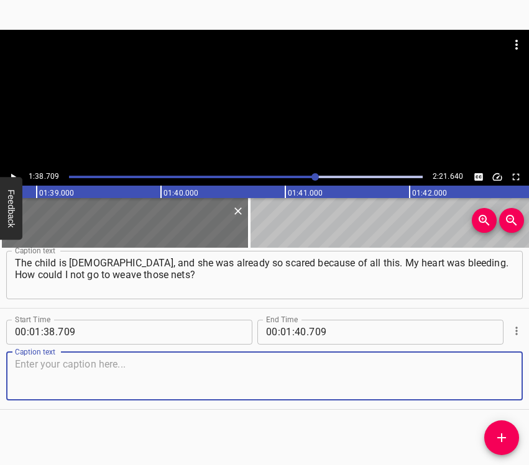
drag, startPoint x: 480, startPoint y: 378, endPoint x: 525, endPoint y: 372, distance: 45.2
click at [480, 378] on textarea at bounding box center [264, 376] width 499 height 35
click at [304, 380] on textarea at bounding box center [264, 376] width 499 height 35
paste textarea "There is much work at home, but still you leave everything of yours and go. Som…"
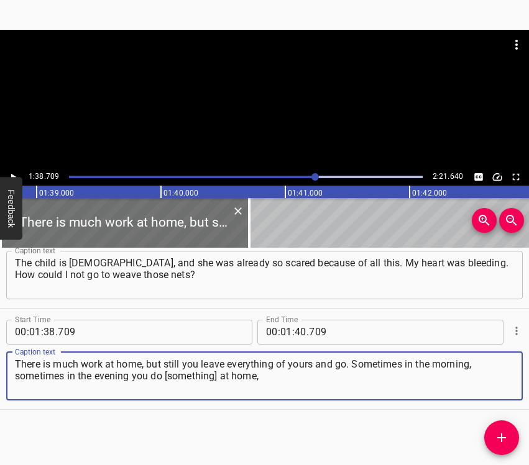
type textarea "There is much work at home, but still you leave everything of yours and go. Som…"
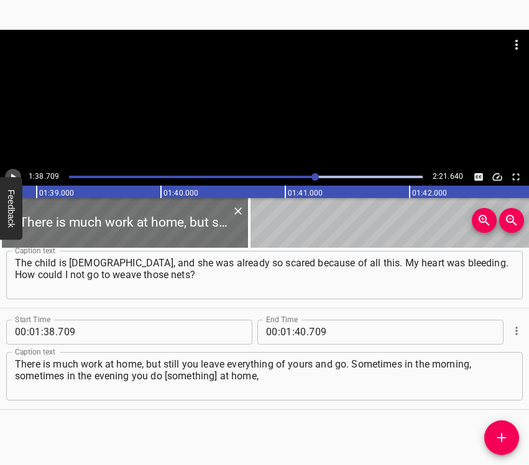
click at [17, 173] on icon "Play/Pause" at bounding box center [12, 177] width 11 height 11
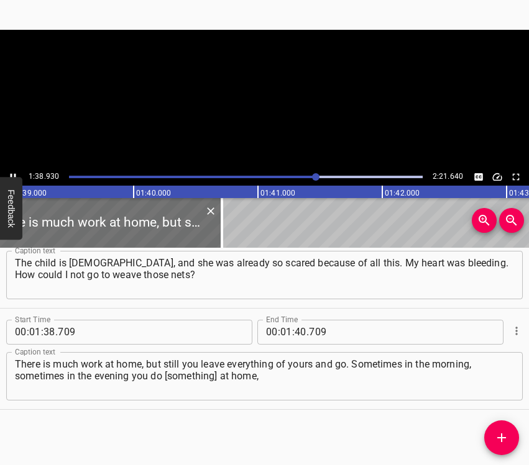
scroll to position [0, 12328]
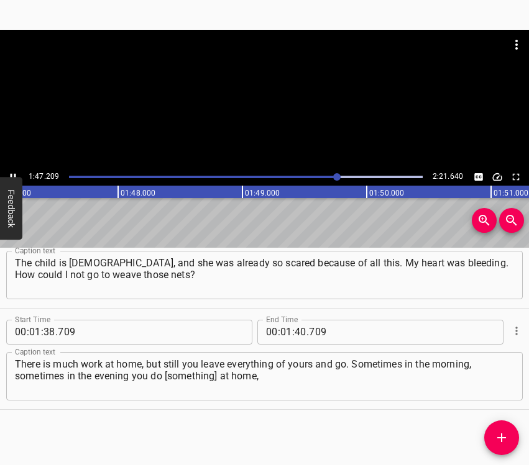
click at [14, 173] on icon "Play/Pause" at bounding box center [12, 177] width 11 height 11
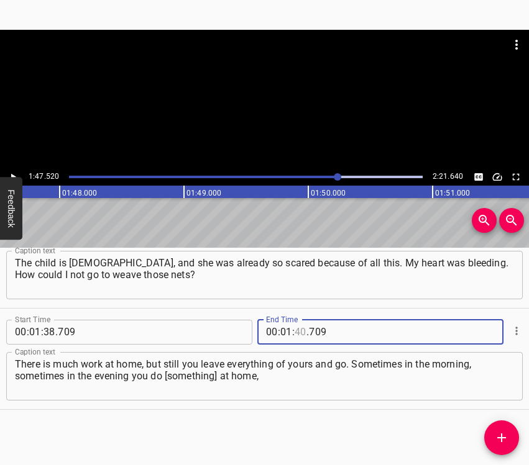
click at [299, 330] on input "number" at bounding box center [301, 332] width 12 height 25
type input "47"
type input "520"
click at [500, 436] on icon "Add Cue" at bounding box center [501, 438] width 15 height 15
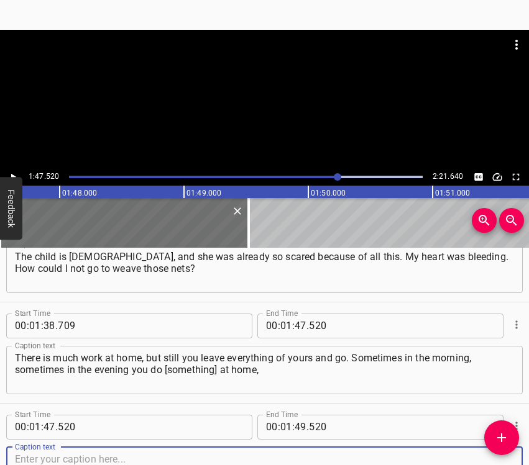
scroll to position [853, 0]
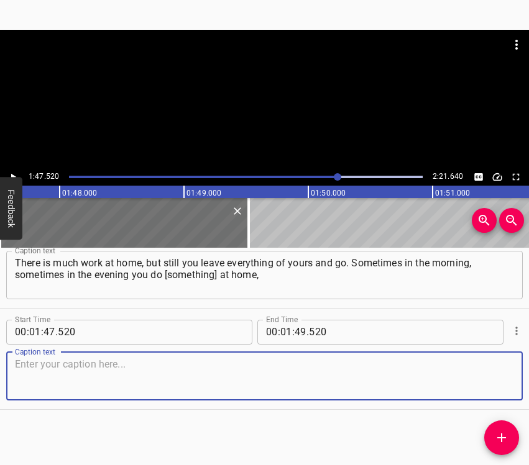
click at [487, 379] on textarea at bounding box center [264, 376] width 499 height 35
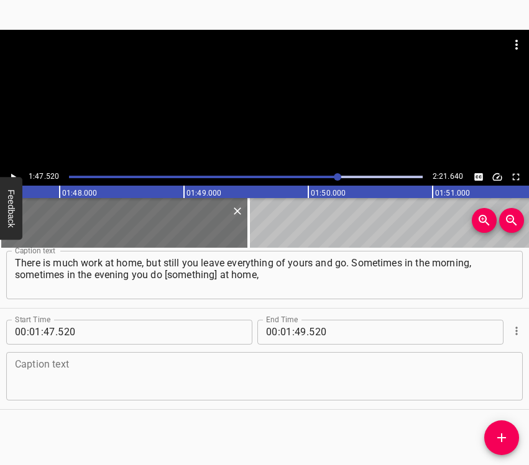
click at [378, 365] on textarea at bounding box center [264, 376] width 499 height 35
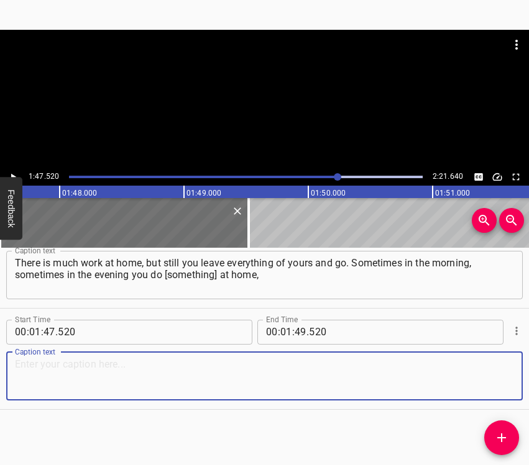
paste textarea "and then you run here. Somehow it just draws you here: you must go, you must he…"
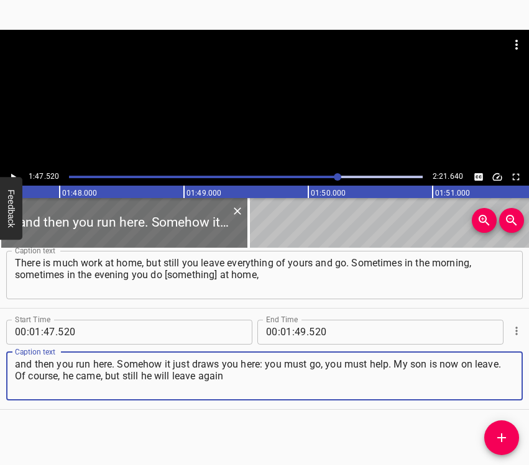
type textarea "and then you run here. Somehow it just draws you here: you must go, you must he…"
click at [17, 169] on div "1:47.520 2:21.640" at bounding box center [264, 176] width 529 height 17
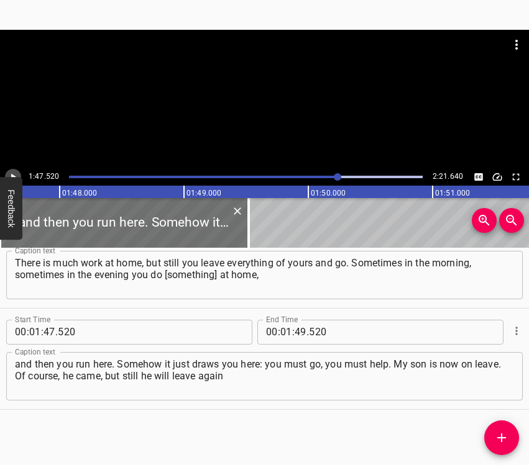
click at [16, 173] on icon "Play/Pause" at bounding box center [12, 177] width 11 height 11
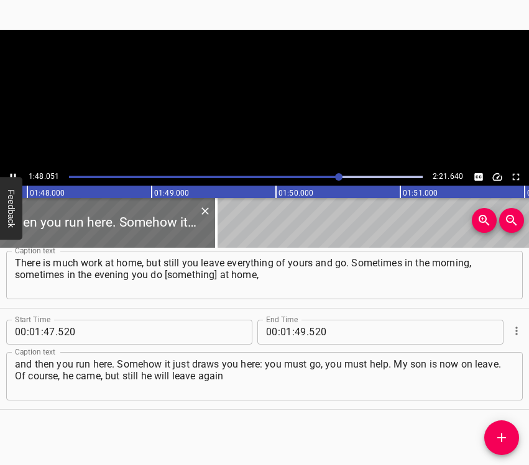
scroll to position [0, 13429]
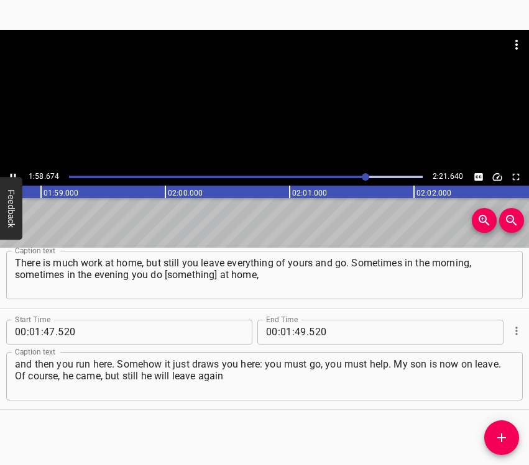
click at [9, 172] on icon "Play/Pause" at bounding box center [12, 177] width 11 height 11
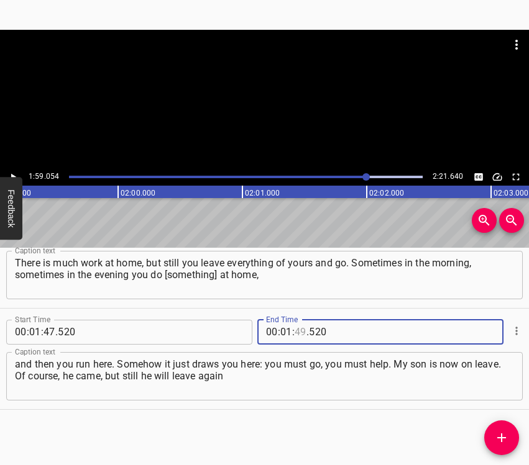
click at [296, 334] on input "number" at bounding box center [301, 332] width 12 height 25
type input "59"
type input "054"
click at [506, 436] on icon "Add Cue" at bounding box center [501, 438] width 15 height 15
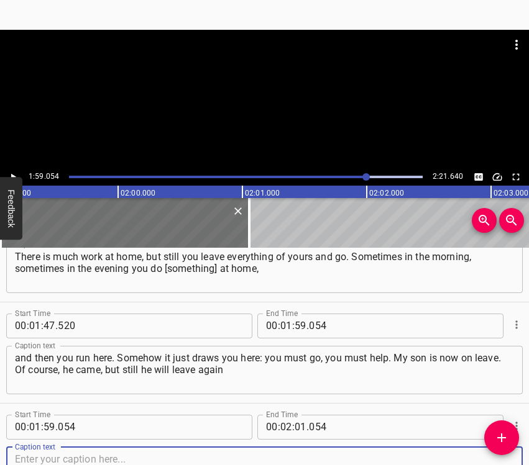
scroll to position [955, 0]
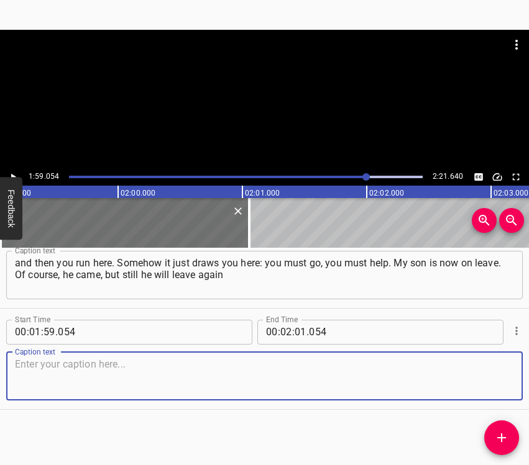
click at [498, 386] on textarea at bounding box center [264, 376] width 499 height 35
click at [313, 371] on textarea at bounding box center [264, 376] width 499 height 35
paste textarea "in a few days, and my soul aches too... I want this war to end sooner, for our …"
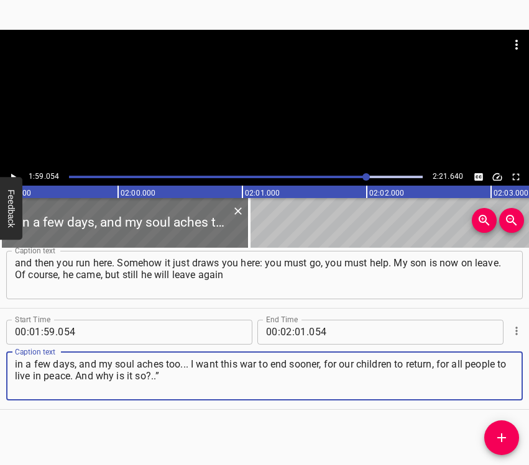
type textarea "in a few days, and my soul aches too... I want this war to end sooner, for our …"
click at [295, 333] on input "number" at bounding box center [301, 332] width 12 height 25
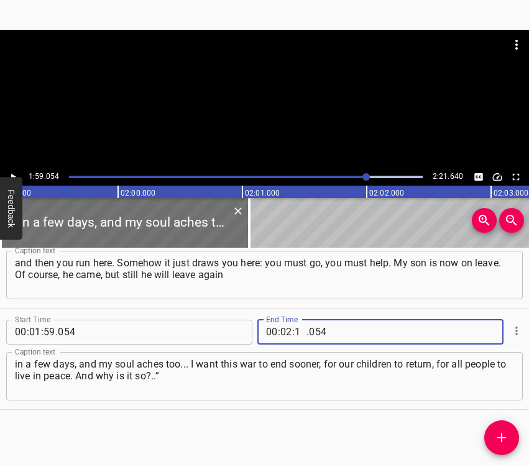
type input "11"
type input "640"
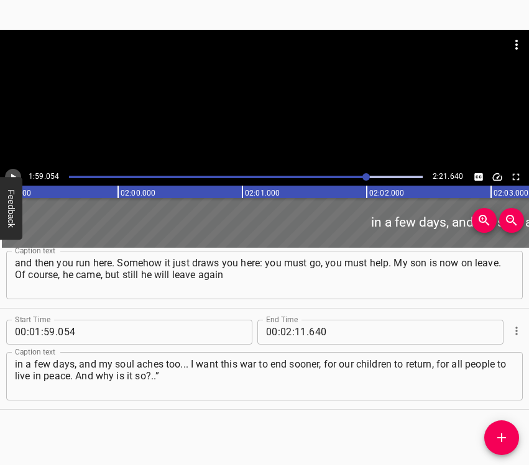
click at [13, 173] on icon "Play/Pause" at bounding box center [12, 177] width 11 height 11
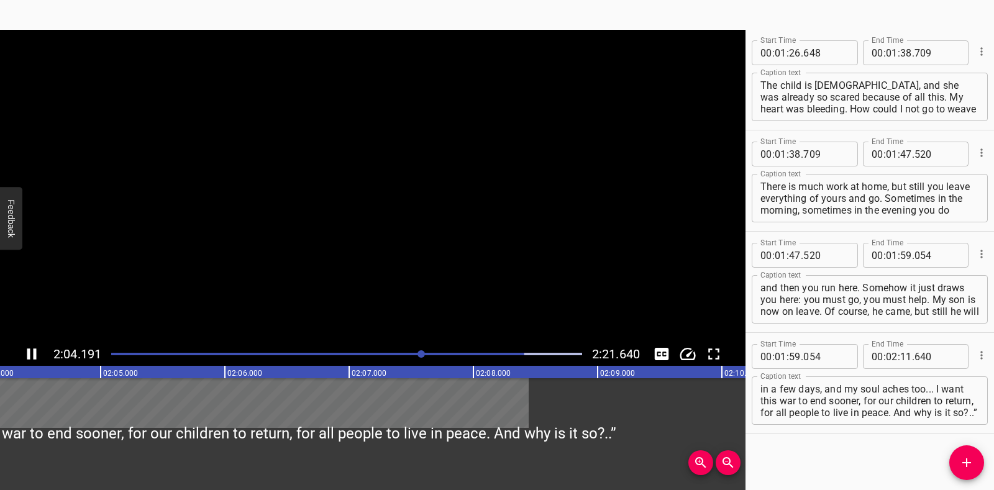
scroll to position [735, 0]
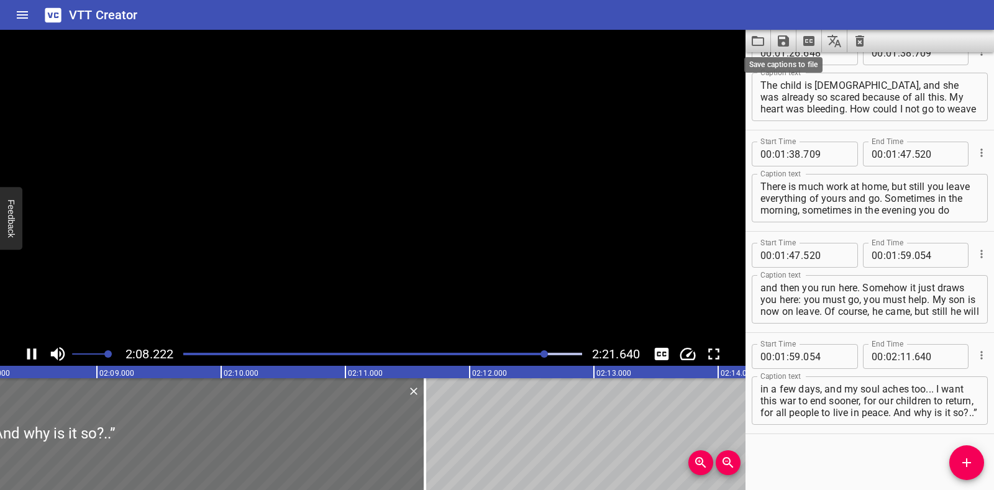
click at [528, 39] on icon "Save captions to file" at bounding box center [783, 41] width 15 height 15
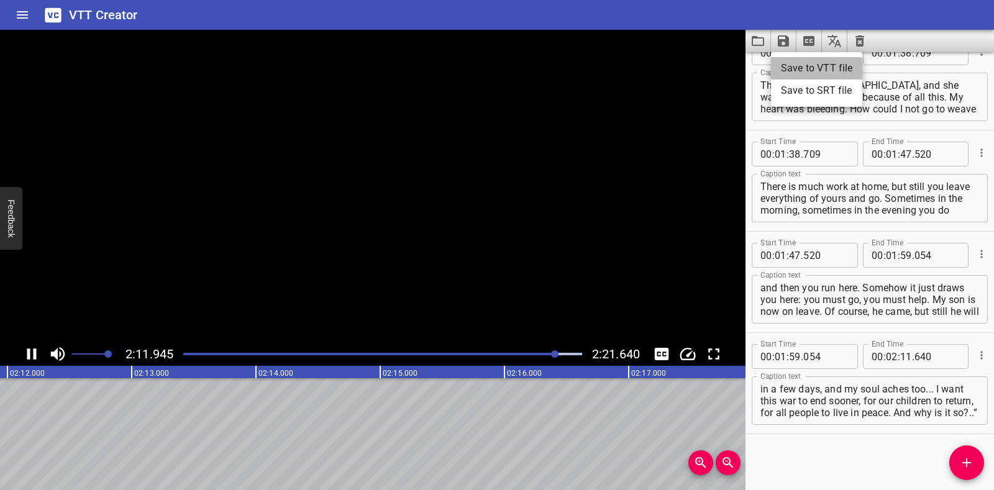
click at [528, 69] on li "Save to VTT file" at bounding box center [816, 68] width 91 height 22
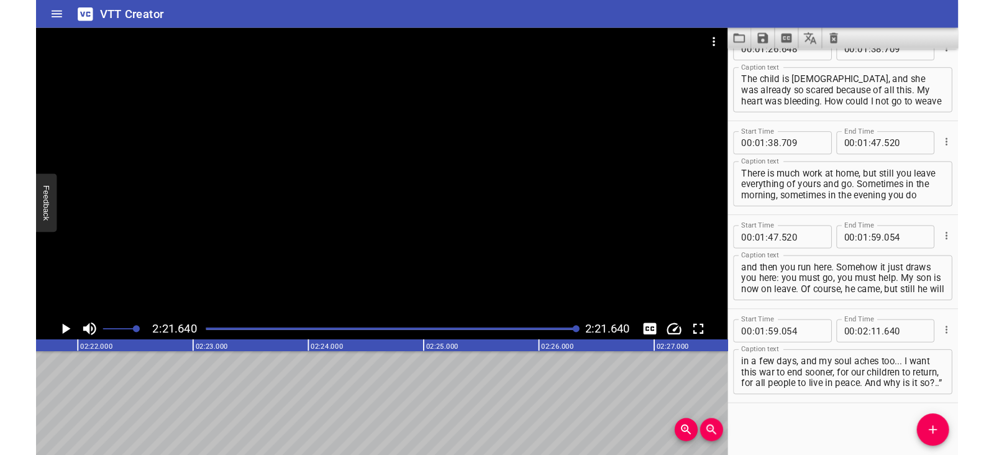
scroll to position [770, 0]
